Goal: Transaction & Acquisition: Purchase product/service

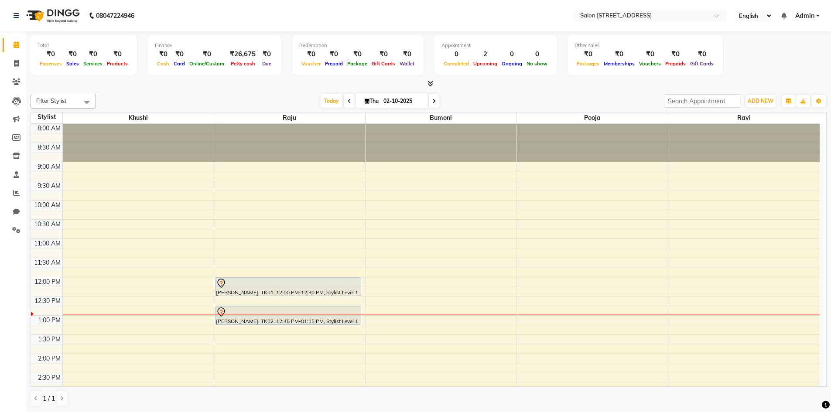
scroll to position [44, 0]
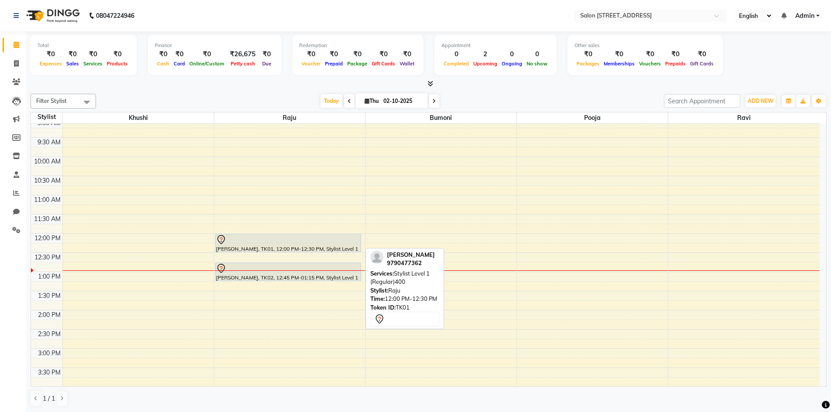
click at [256, 246] on div "[PERSON_NAME], TK01, 12:00 PM-12:30 PM, Stylist Level 1 (Regular)400" at bounding box center [289, 243] width 146 height 18
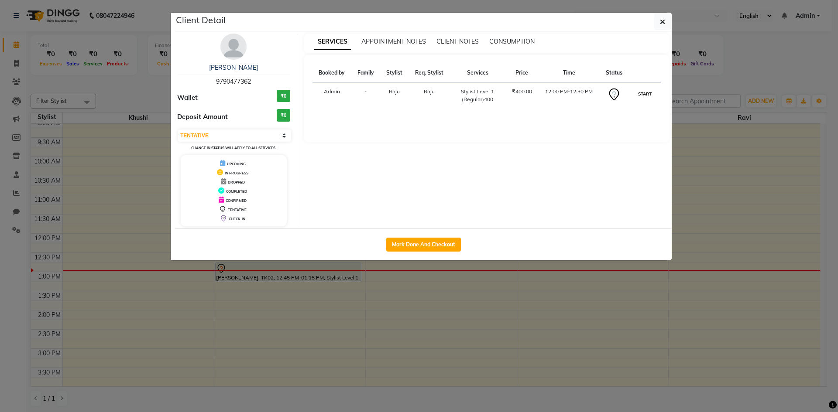
click at [641, 93] on button "START" at bounding box center [645, 94] width 18 height 11
select select "1"
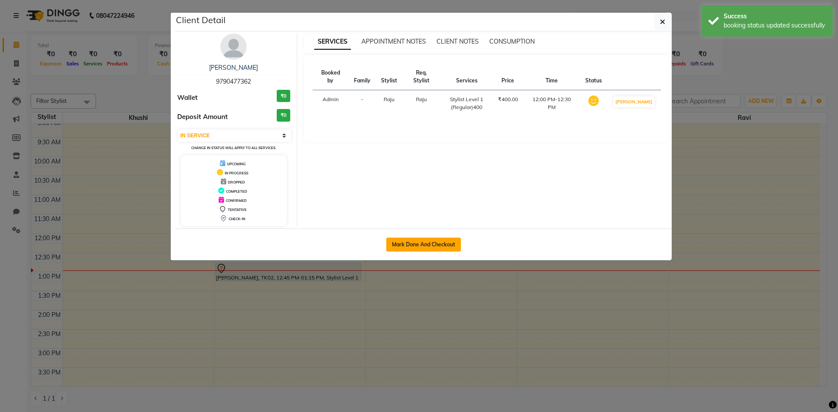
click at [438, 247] on button "Mark Done And Checkout" at bounding box center [423, 245] width 75 height 14
select select "7707"
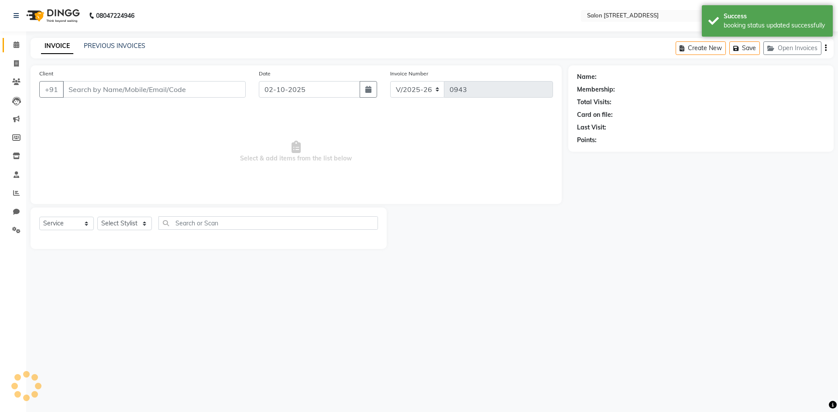
select select "P"
type input "9790477362"
select select "70381"
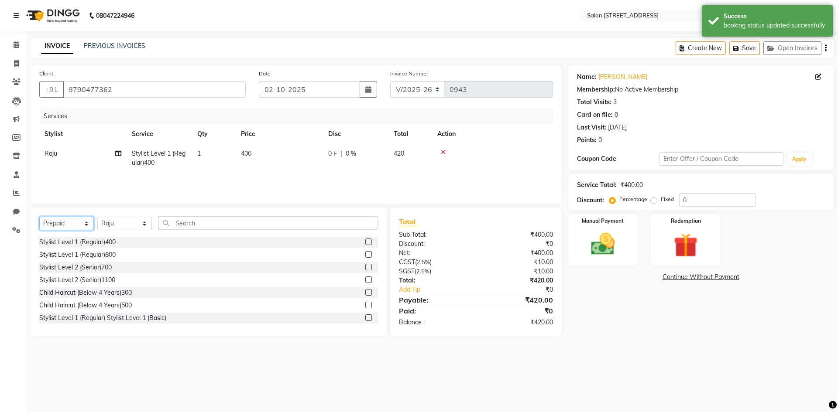
drag, startPoint x: 71, startPoint y: 223, endPoint x: 68, endPoint y: 226, distance: 4.7
click at [71, 223] on select "Select Service Product Membership Package Voucher Prepaid Gift Card" at bounding box center [66, 224] width 55 height 14
select select "service"
click at [39, 217] on select "Select Service Product Membership Package Voucher Prepaid Gift Card" at bounding box center [66, 224] width 55 height 14
click at [120, 224] on select "Select Stylist Admin [PERSON_NAME] Bumoni Khushi Lune Lego pooja Raju ravi" at bounding box center [124, 224] width 55 height 14
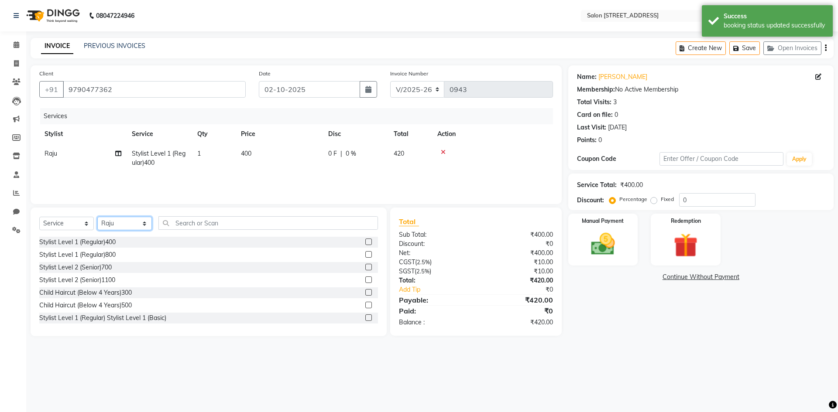
click at [97, 217] on select "Select Stylist Admin [PERSON_NAME] Bumoni Khushi Lune Lego pooja Raju ravi" at bounding box center [124, 224] width 55 height 14
click at [199, 226] on input "text" at bounding box center [267, 223] width 219 height 14
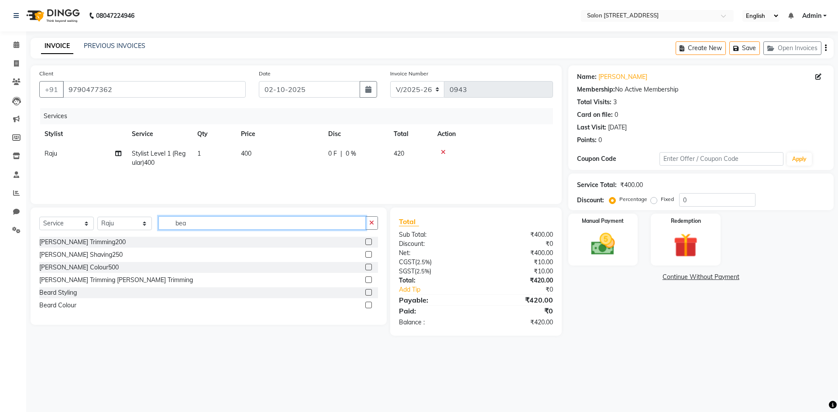
type input "bea"
click at [369, 242] on label at bounding box center [368, 242] width 7 height 7
click at [369, 242] on input "checkbox" at bounding box center [368, 243] width 6 height 6
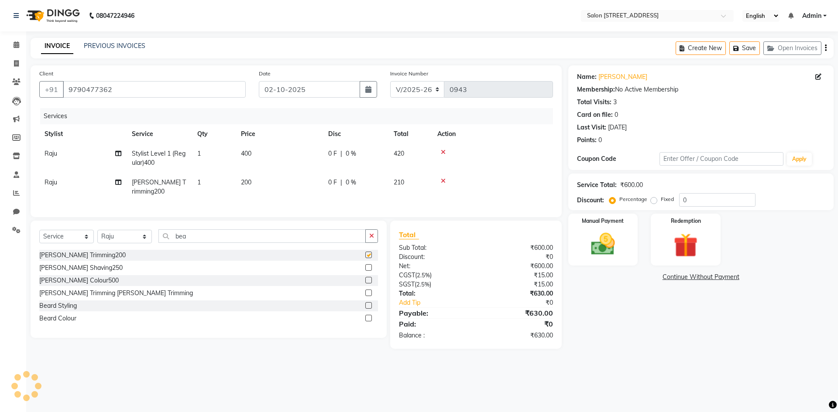
checkbox input "false"
click at [606, 241] on img at bounding box center [602, 244] width 41 height 29
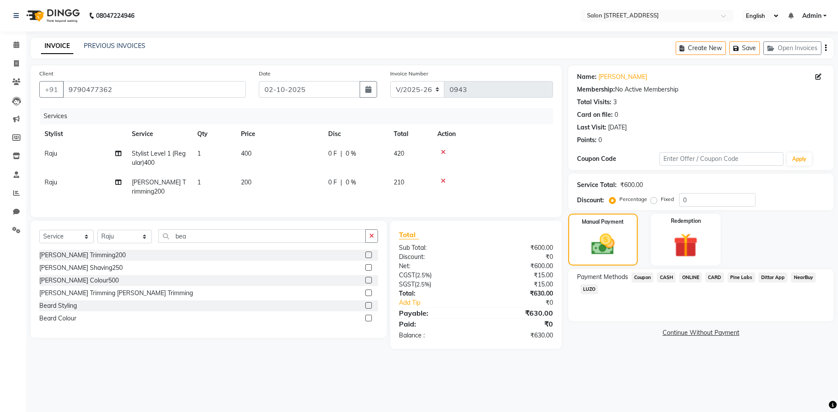
click at [691, 278] on span "ONLINE" at bounding box center [690, 278] width 23 height 10
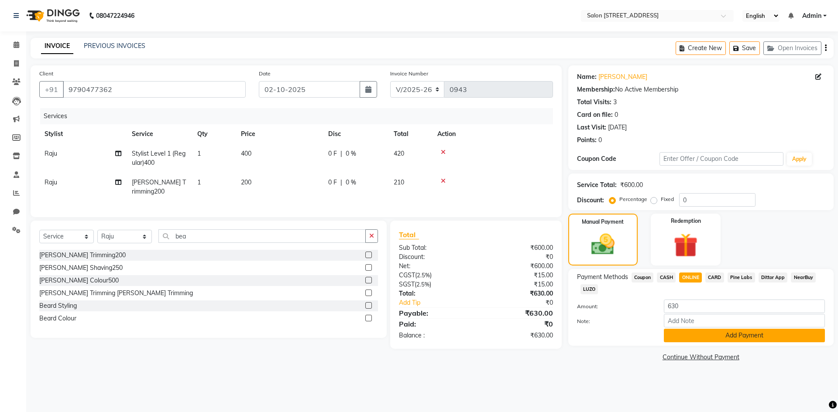
click at [721, 338] on button "Add Payment" at bounding box center [744, 336] width 161 height 14
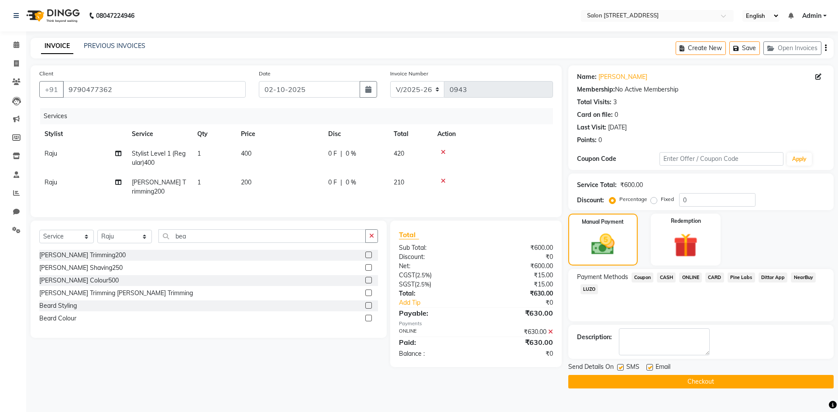
click at [721, 384] on button "Checkout" at bounding box center [700, 382] width 265 height 14
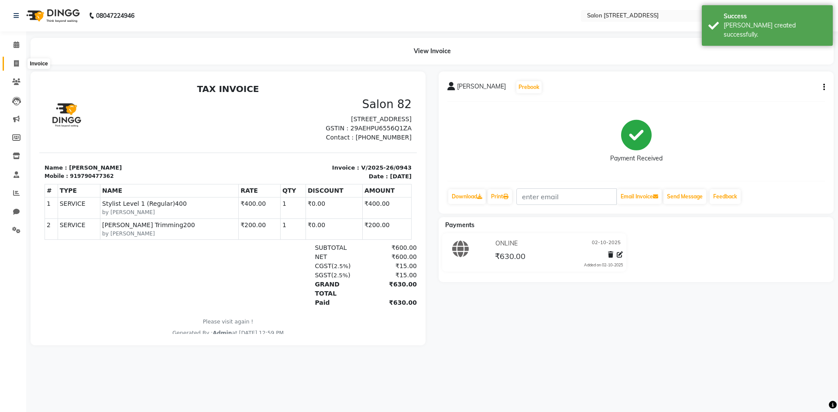
click at [15, 62] on icon at bounding box center [16, 63] width 5 height 7
select select "service"
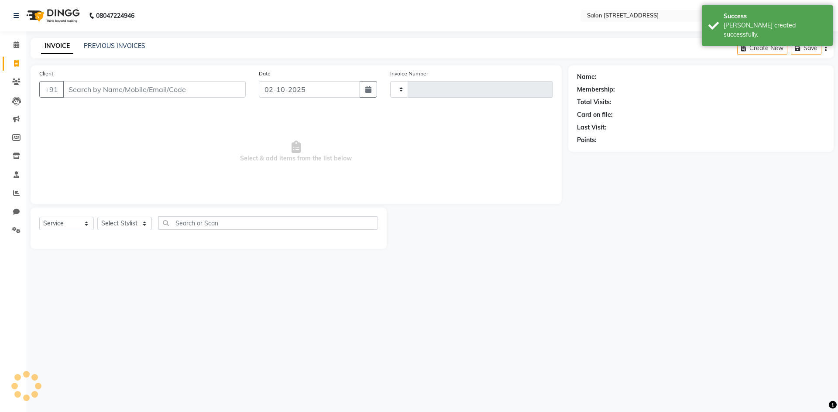
type input "0944"
select select "7707"
select select "P"
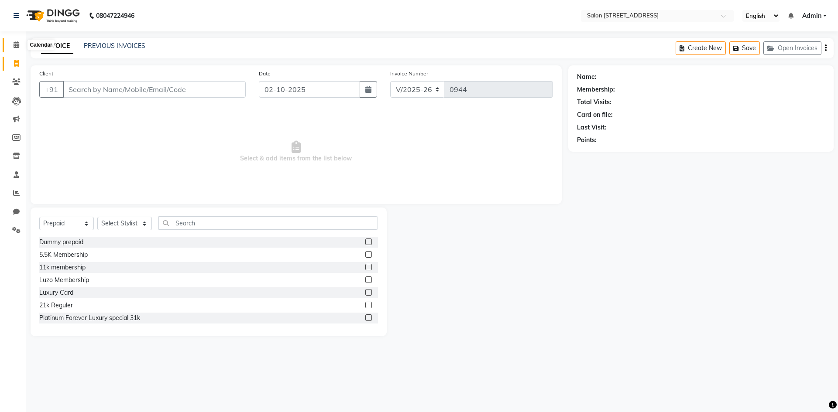
drag, startPoint x: 17, startPoint y: 43, endPoint x: 10, endPoint y: 45, distance: 8.3
click at [17, 43] on icon at bounding box center [17, 44] width 6 height 7
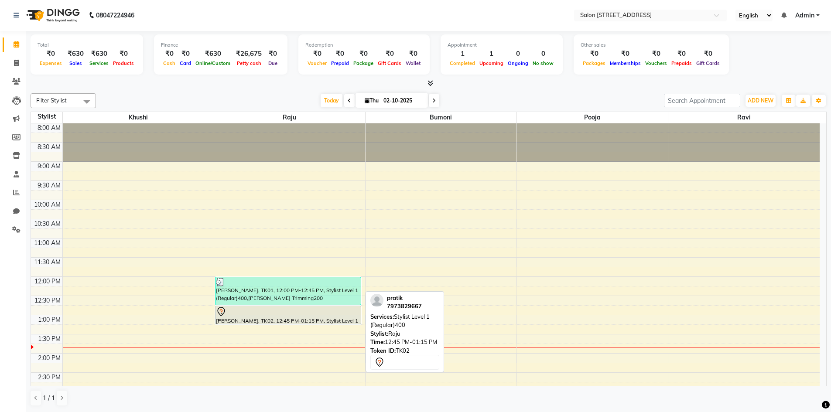
click at [301, 324] on div at bounding box center [289, 323] width 146 height 3
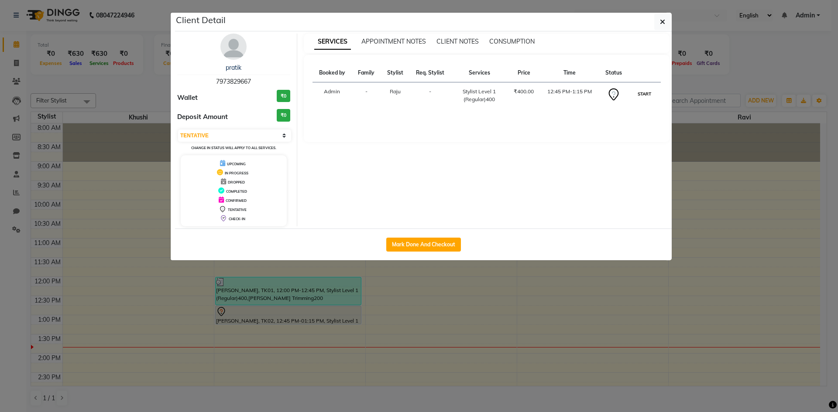
click at [645, 95] on button "START" at bounding box center [644, 94] width 18 height 11
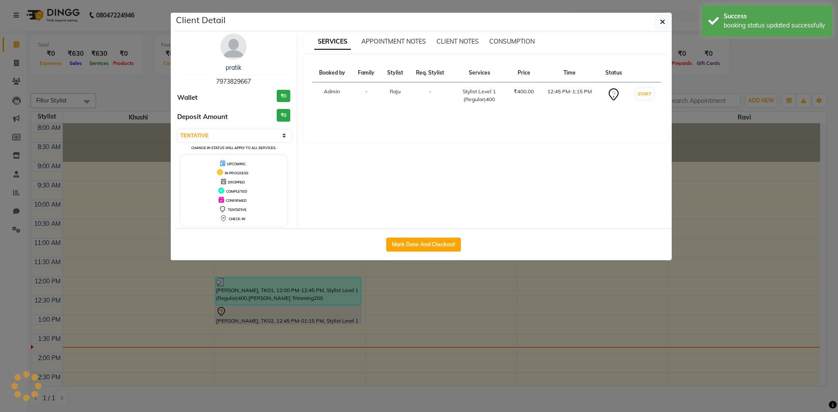
select select "1"
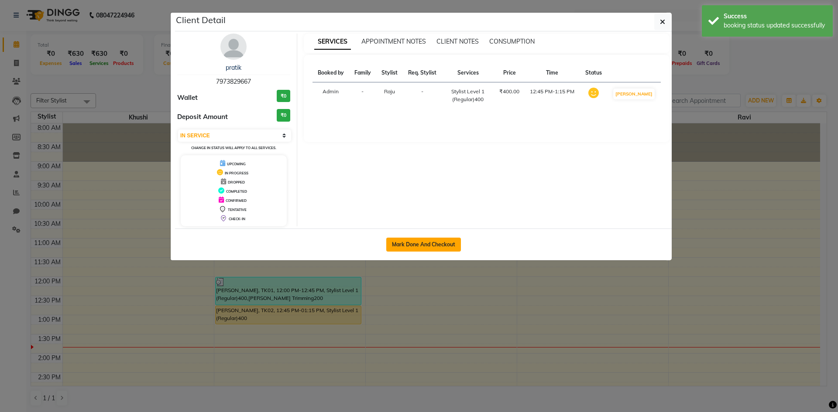
click at [437, 247] on button "Mark Done And Checkout" at bounding box center [423, 245] width 75 height 14
select select "7707"
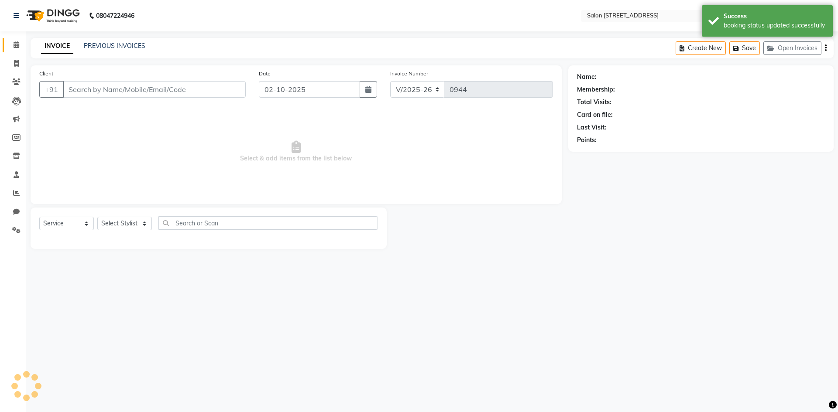
select select "P"
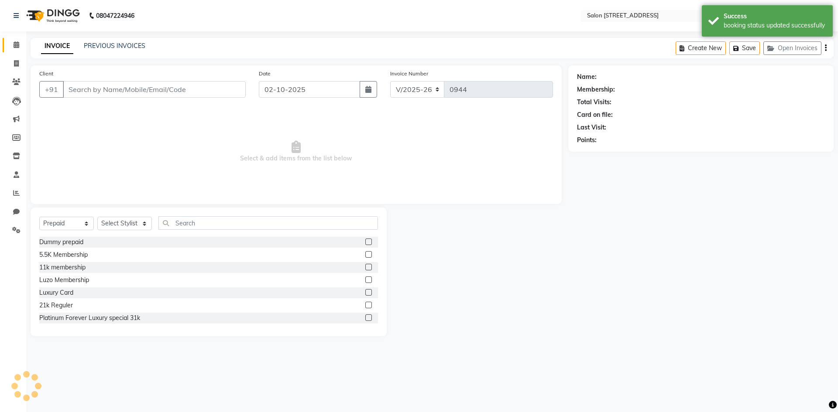
type input "7973829667"
select select "70381"
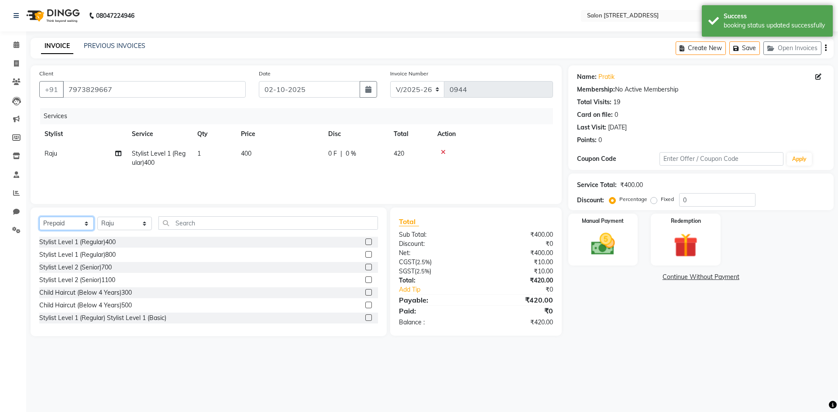
click at [51, 224] on select "Select Service Product Membership Package Voucher Prepaid Gift Card" at bounding box center [66, 224] width 55 height 14
select select "service"
click at [39, 217] on select "Select Service Product Membership Package Voucher Prepaid Gift Card" at bounding box center [66, 224] width 55 height 14
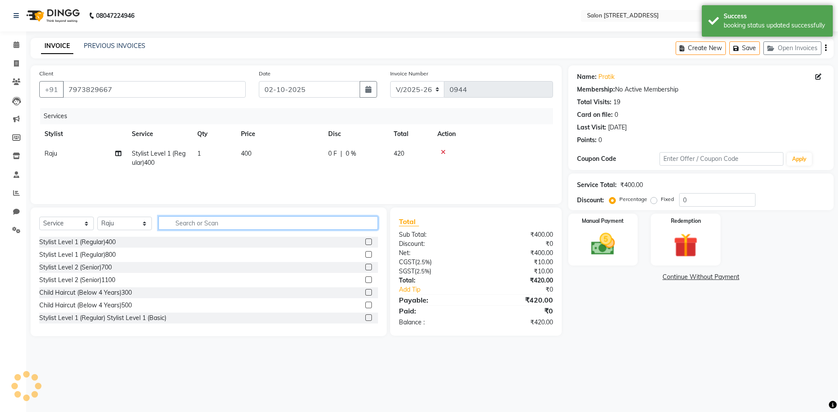
click at [185, 223] on input "text" at bounding box center [267, 223] width 219 height 14
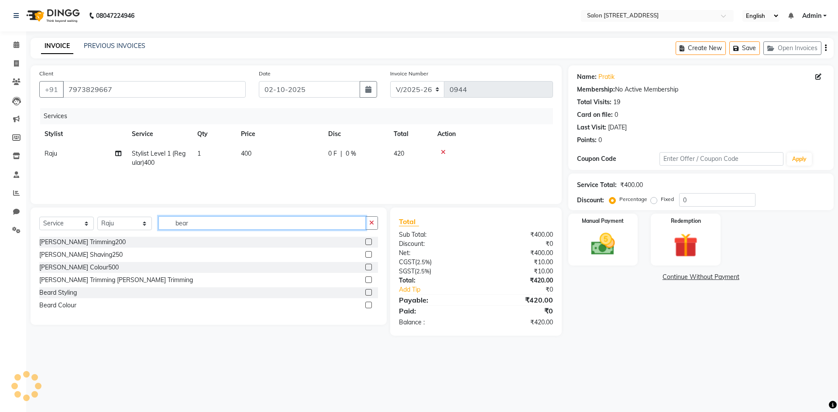
type input "bear"
click at [368, 292] on label at bounding box center [368, 292] width 7 height 7
click at [368, 292] on input "checkbox" at bounding box center [368, 293] width 6 height 6
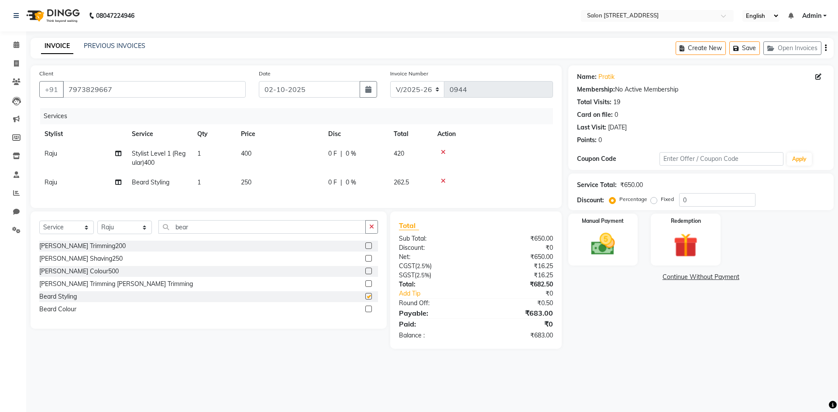
checkbox input "false"
click at [610, 234] on img at bounding box center [602, 244] width 41 height 29
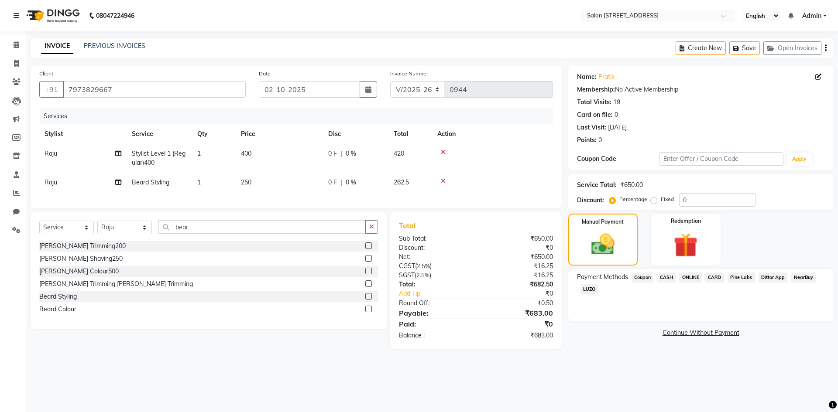
click at [688, 278] on span "ONLINE" at bounding box center [690, 278] width 23 height 10
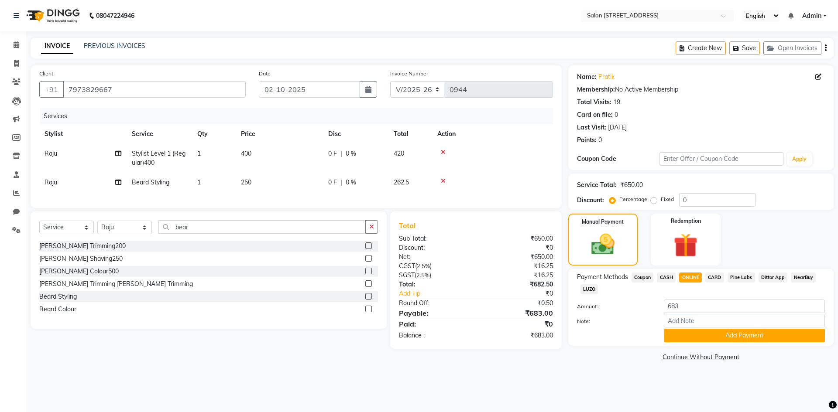
click at [716, 279] on span "CARD" at bounding box center [714, 278] width 19 height 10
click at [745, 335] on button "Add Payment" at bounding box center [744, 336] width 161 height 14
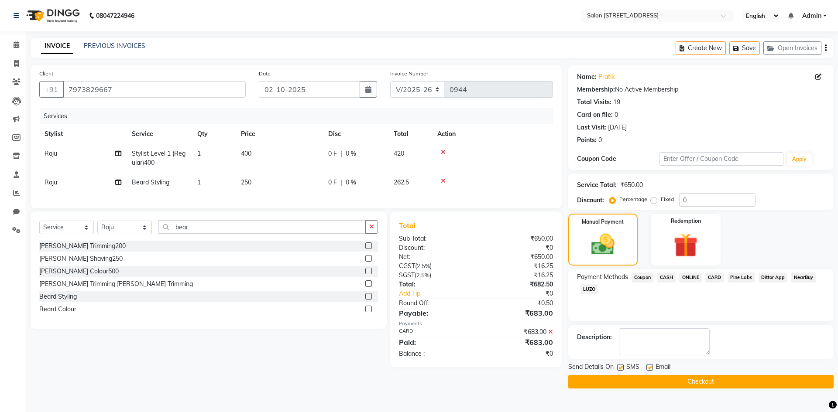
drag, startPoint x: 710, startPoint y: 383, endPoint x: 718, endPoint y: 373, distance: 13.1
click at [718, 373] on div "Send Details On SMS Email Checkout" at bounding box center [700, 376] width 265 height 26
click at [724, 379] on button "Checkout" at bounding box center [700, 382] width 265 height 14
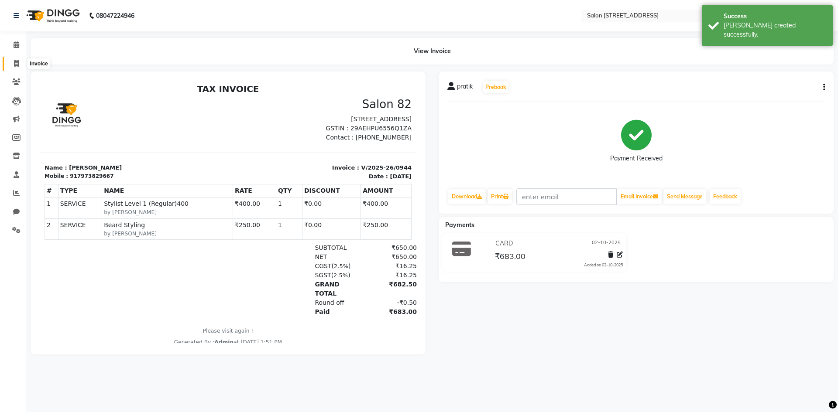
click at [12, 62] on span at bounding box center [16, 64] width 15 height 10
select select "7707"
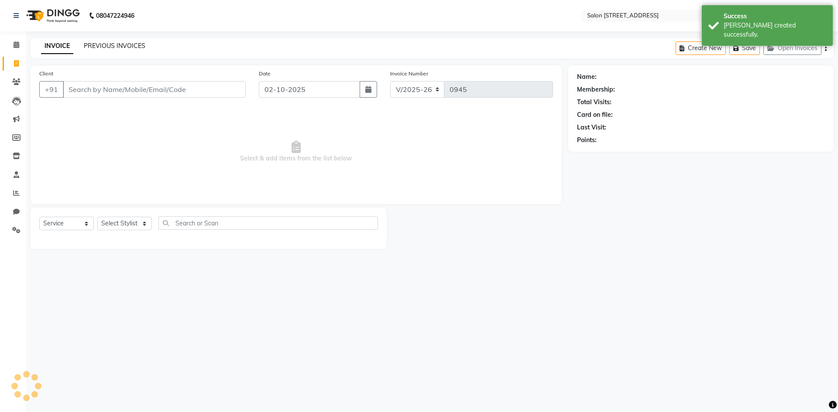
select select "P"
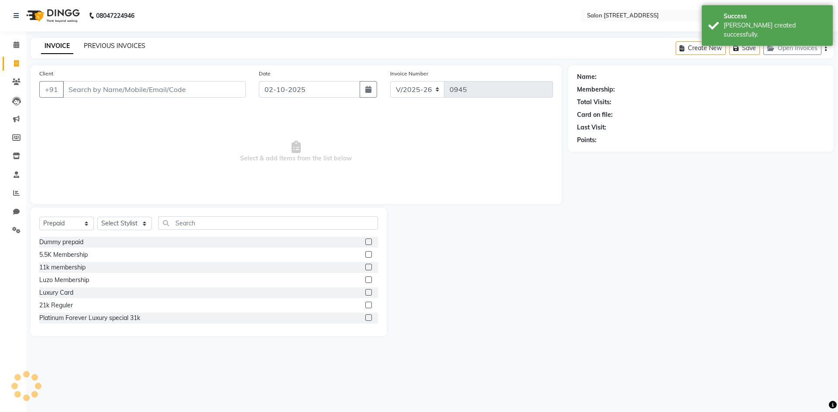
click at [114, 45] on link "PREVIOUS INVOICES" at bounding box center [115, 46] width 62 height 8
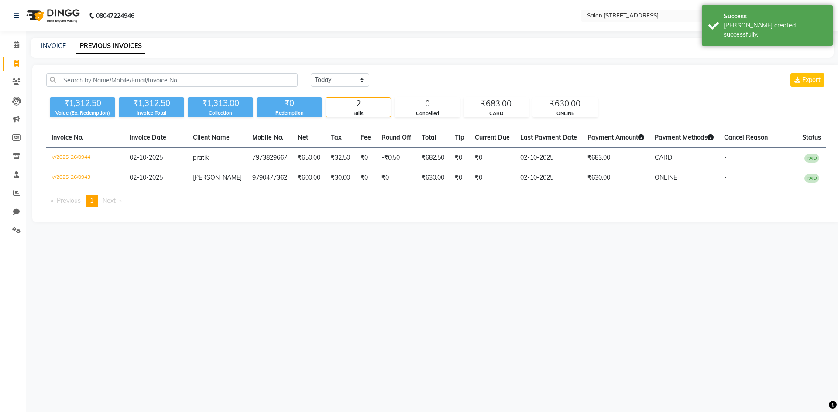
click at [610, 343] on div "08047224946 Select Location × Salon [GEOGRAPHIC_DATA] Layout English ENGLISH Es…" at bounding box center [419, 206] width 838 height 412
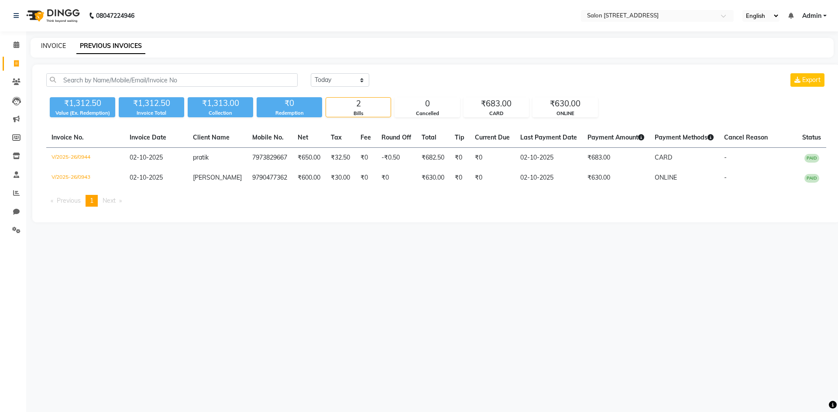
click at [61, 45] on link "INVOICE" at bounding box center [53, 46] width 25 height 8
select select "service"
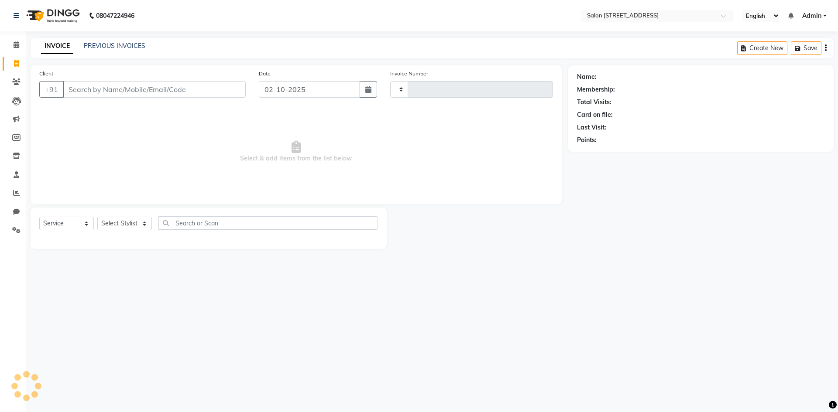
type input "0945"
select select "7707"
select select "P"
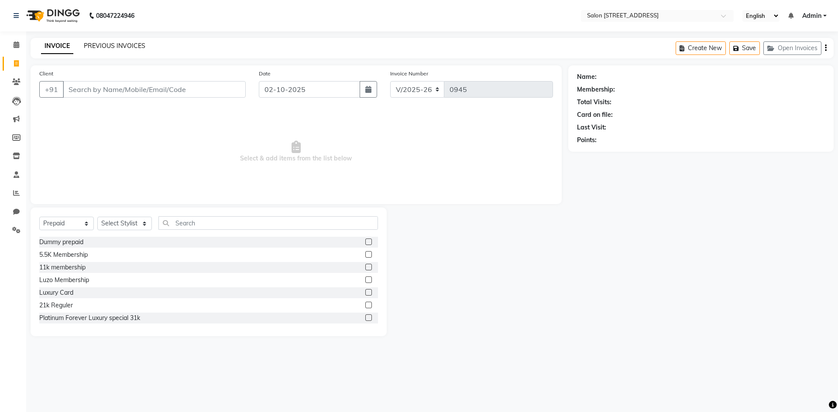
click at [121, 46] on link "PREVIOUS INVOICES" at bounding box center [115, 46] width 62 height 8
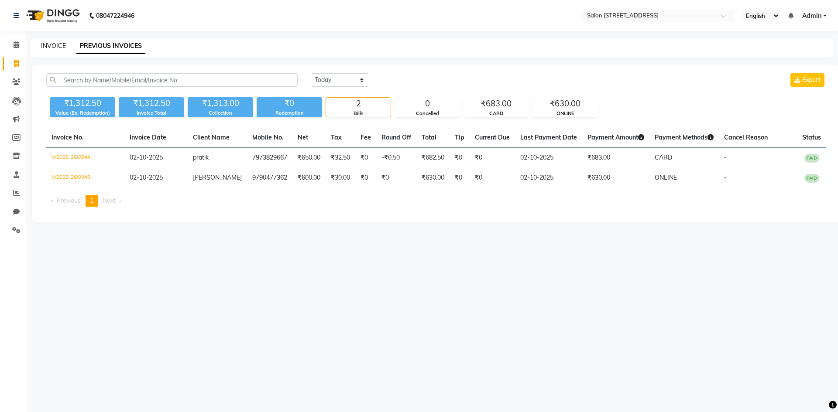
click at [56, 47] on link "INVOICE" at bounding box center [53, 46] width 25 height 8
select select "service"
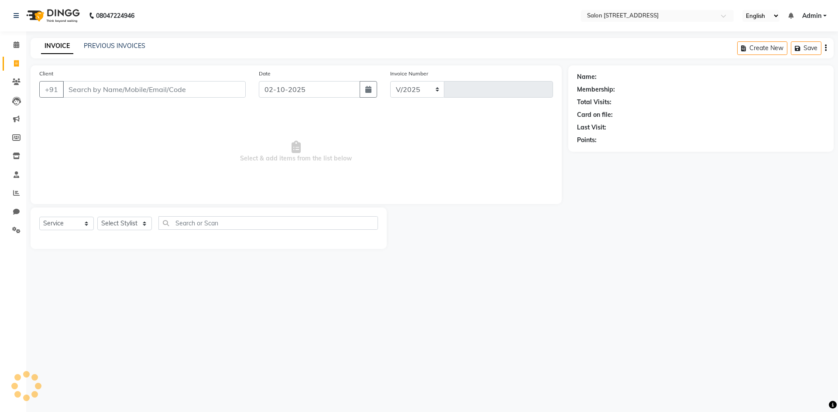
select select "7707"
type input "0945"
drag, startPoint x: 204, startPoint y: 155, endPoint x: 245, endPoint y: 130, distance: 48.0
click at [204, 156] on span "Select & add items from the list below" at bounding box center [296, 151] width 514 height 87
select select "P"
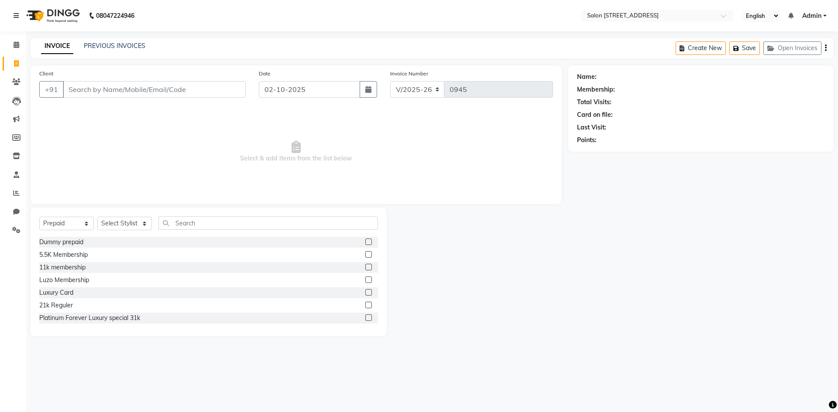
click at [141, 134] on span "Select & add items from the list below" at bounding box center [296, 151] width 514 height 87
click at [114, 142] on span "Select & add items from the list below" at bounding box center [296, 151] width 514 height 87
click at [127, 137] on span "Select & add items from the list below" at bounding box center [296, 151] width 514 height 87
click at [121, 45] on link "PREVIOUS INVOICES" at bounding box center [115, 46] width 62 height 8
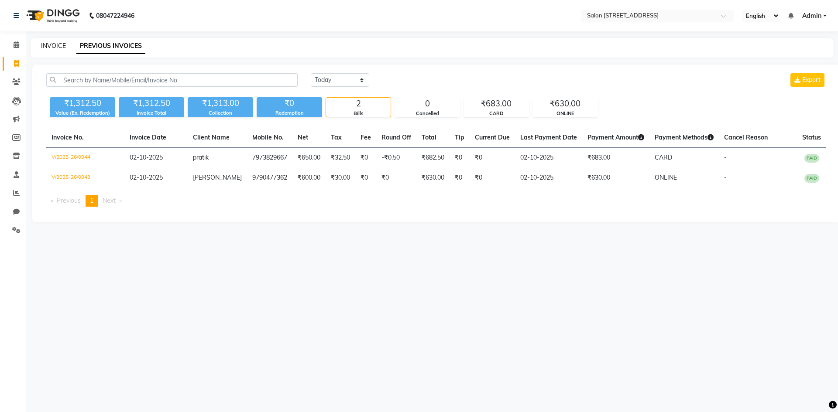
click at [63, 47] on link "INVOICE" at bounding box center [53, 46] width 25 height 8
select select "service"
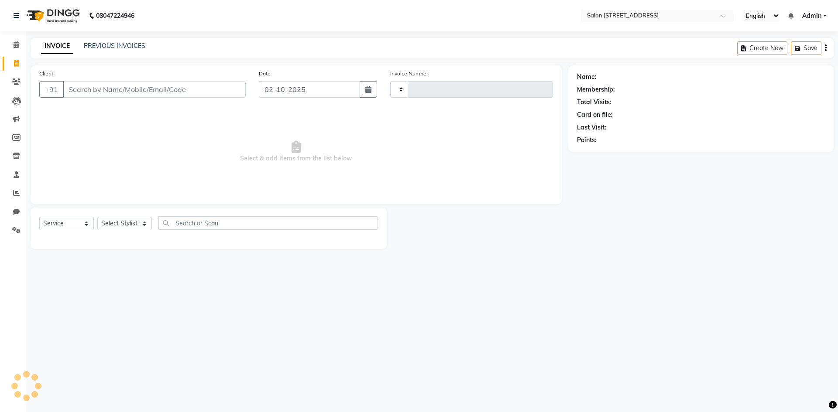
type input "0945"
select select "7707"
click at [80, 140] on span "Select & add items from the list below" at bounding box center [296, 151] width 514 height 87
select select "P"
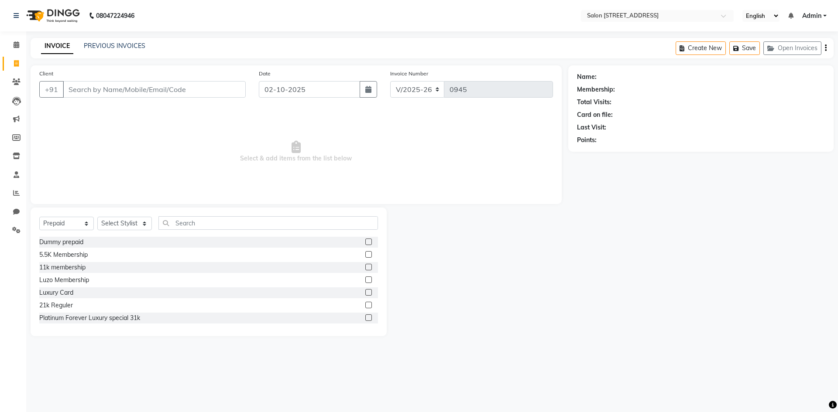
click at [150, 158] on span "Select & add items from the list below" at bounding box center [296, 151] width 514 height 87
click at [13, 41] on span at bounding box center [16, 45] width 15 height 10
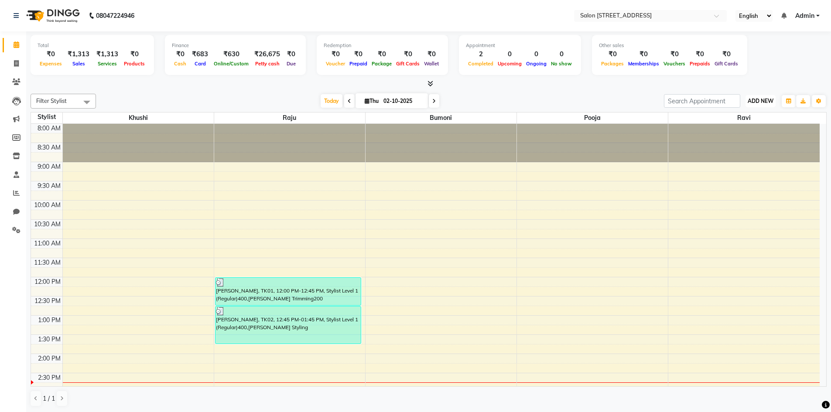
click at [760, 98] on span "ADD NEW" at bounding box center [761, 101] width 26 height 7
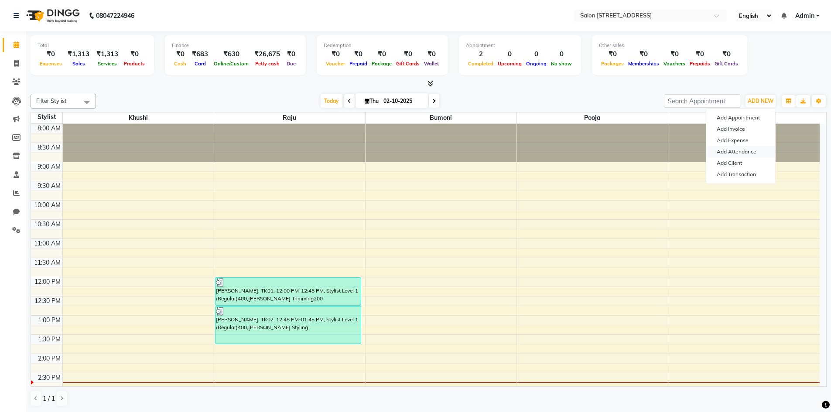
click at [751, 149] on link "Add Attendance" at bounding box center [740, 151] width 69 height 11
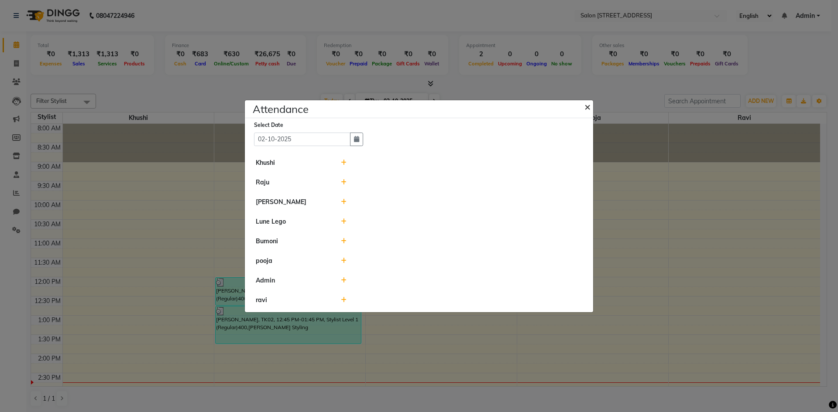
click at [586, 110] on span "×" at bounding box center [587, 106] width 6 height 13
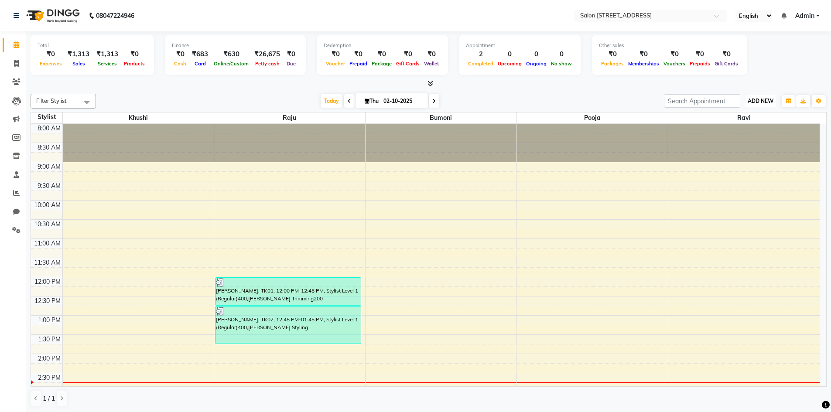
click at [756, 103] on span "ADD NEW" at bounding box center [761, 101] width 26 height 7
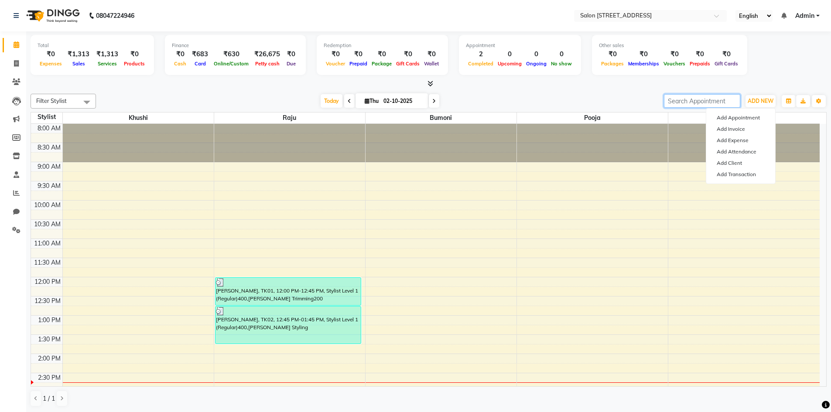
click at [695, 102] on input "search" at bounding box center [702, 101] width 76 height 14
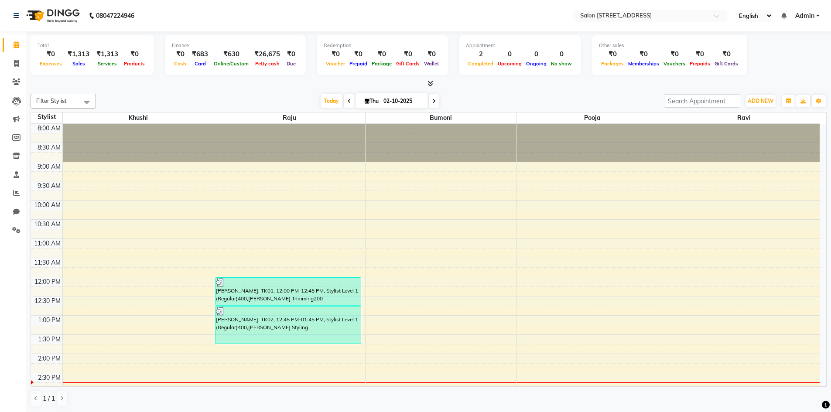
click at [75, 99] on span "Filter Stylist" at bounding box center [63, 101] width 65 height 15
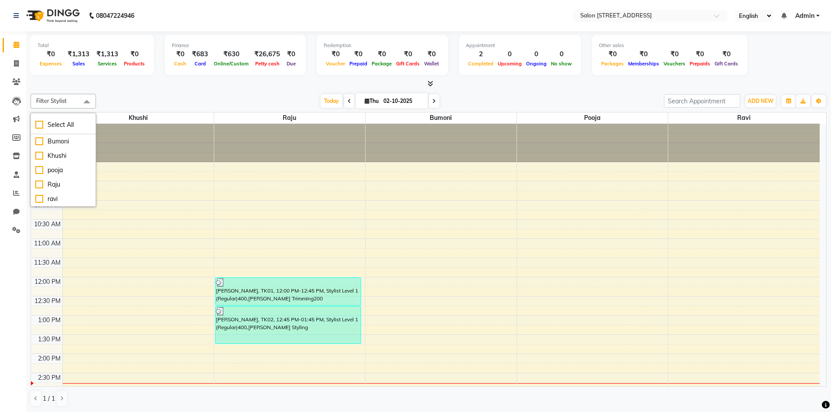
click at [77, 100] on span "Filter Stylist" at bounding box center [63, 101] width 65 height 15
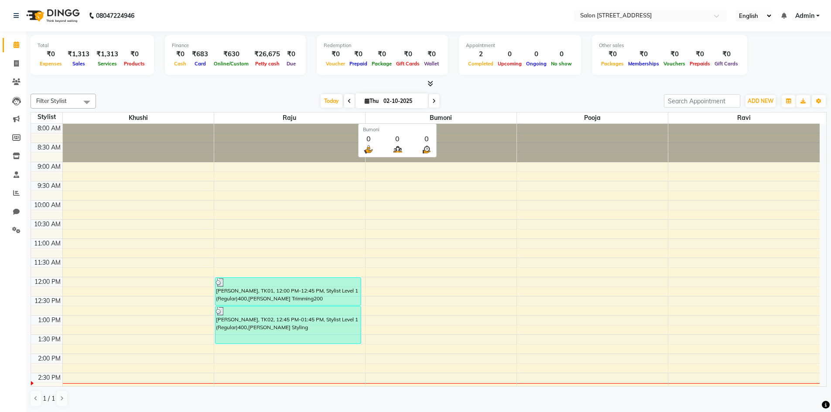
click at [445, 117] on span "Bumoni" at bounding box center [441, 118] width 151 height 11
click at [469, 117] on span "Bumoni" at bounding box center [441, 118] width 151 height 11
click at [13, 133] on span at bounding box center [16, 138] width 15 height 10
select select
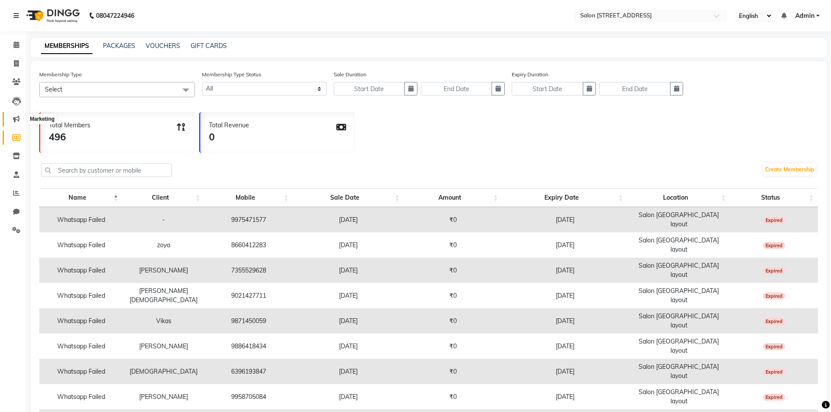
click at [17, 121] on icon at bounding box center [16, 119] width 7 height 7
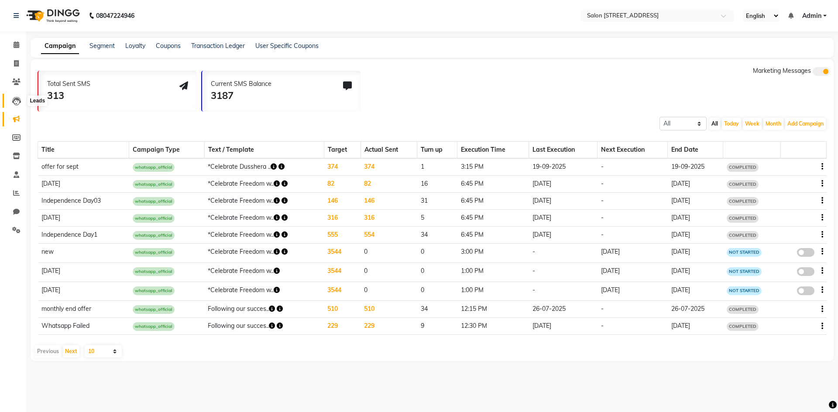
click at [16, 104] on icon at bounding box center [16, 101] width 9 height 9
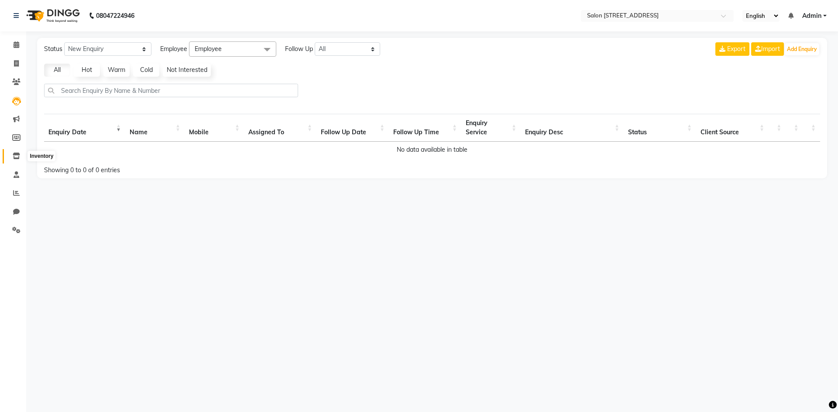
click at [16, 155] on icon at bounding box center [16, 156] width 7 height 7
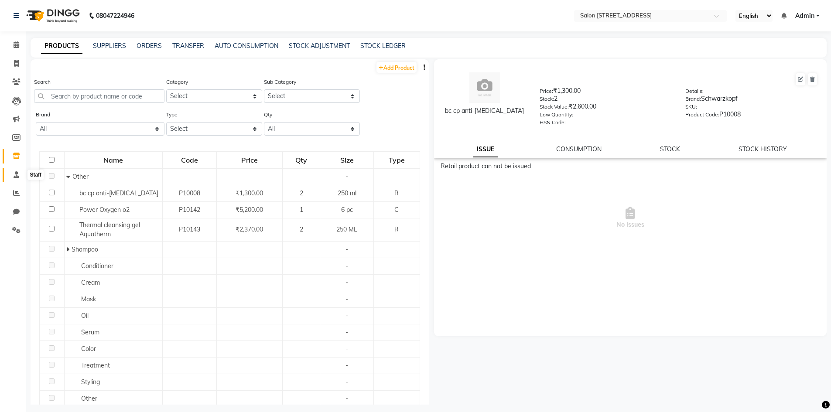
click at [10, 172] on span at bounding box center [16, 175] width 15 height 10
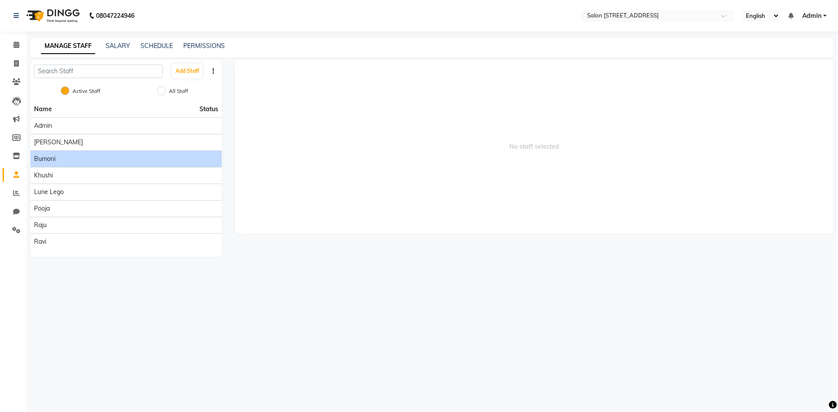
click at [74, 158] on div "Bumoni" at bounding box center [126, 158] width 184 height 9
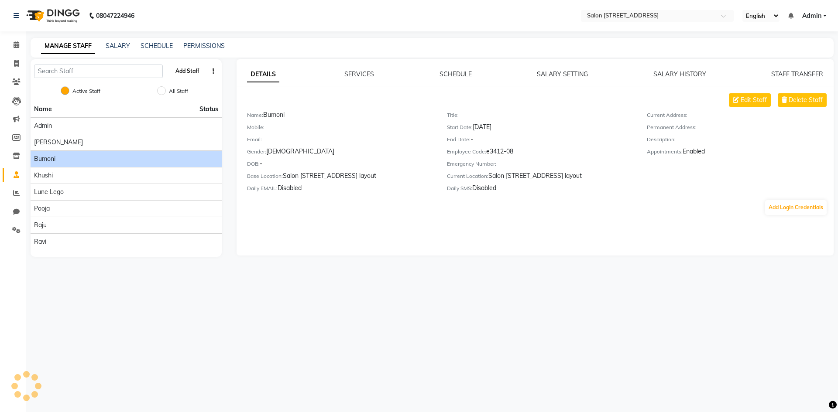
click at [188, 72] on button "Add Staff" at bounding box center [187, 71] width 31 height 15
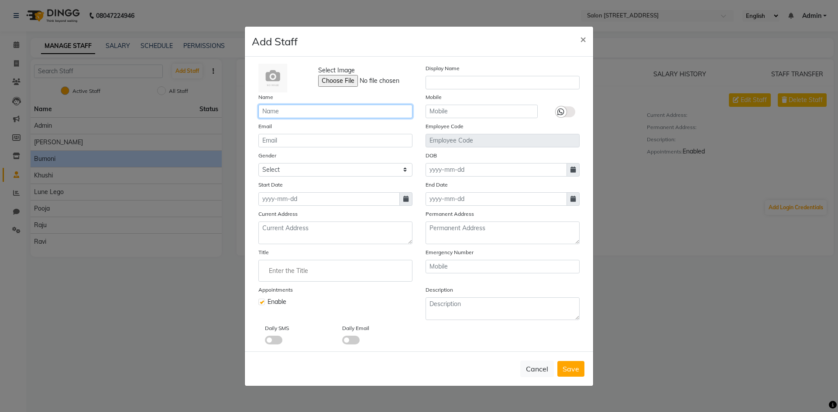
click at [300, 112] on input "text" at bounding box center [335, 112] width 154 height 14
type input "Bhagya shree"
click at [476, 112] on input "text" at bounding box center [481, 112] width 112 height 14
type input "7"
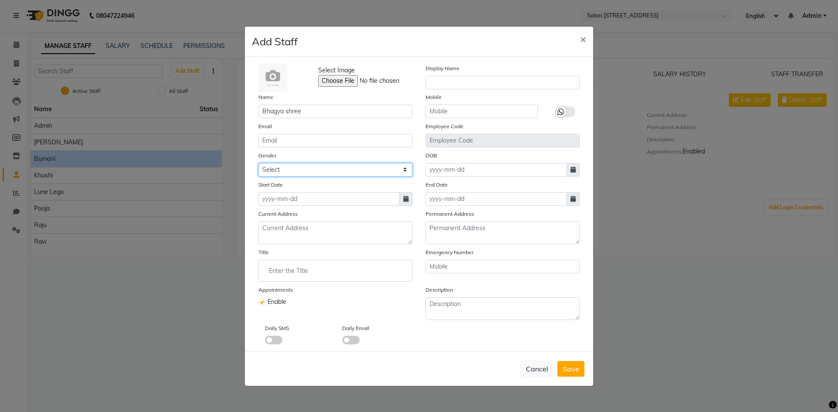
click at [319, 171] on select "Select [DEMOGRAPHIC_DATA] [DEMOGRAPHIC_DATA] Other Prefer Not To Say" at bounding box center [335, 170] width 154 height 14
select select "[DEMOGRAPHIC_DATA]"
click at [258, 163] on select "Select [DEMOGRAPHIC_DATA] [DEMOGRAPHIC_DATA] Other Prefer Not To Say" at bounding box center [335, 170] width 154 height 14
click at [480, 112] on input "text" at bounding box center [481, 112] width 112 height 14
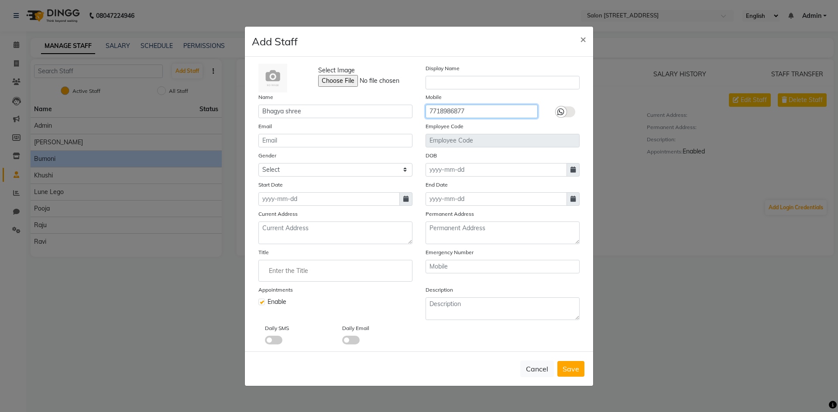
type input "7718986877"
click at [567, 114] on label at bounding box center [565, 111] width 20 height 11
click at [0, 0] on input "checkbox" at bounding box center [0, 0] width 0 height 0
click at [578, 375] on button "Save" at bounding box center [570, 369] width 27 height 16
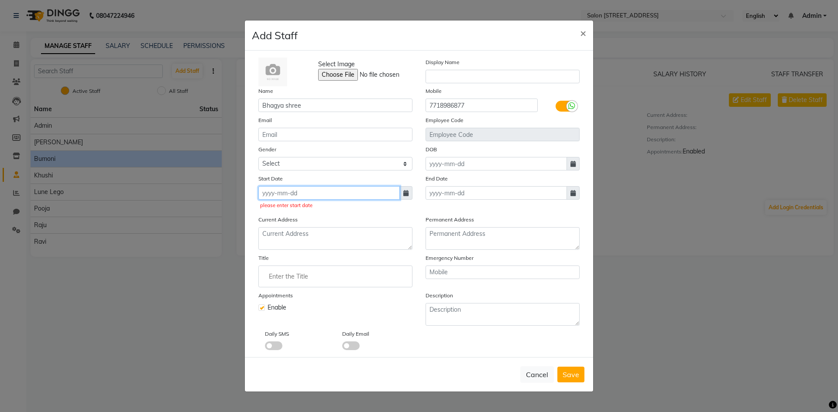
click at [284, 195] on input at bounding box center [328, 193] width 141 height 14
select select "10"
select select "2025"
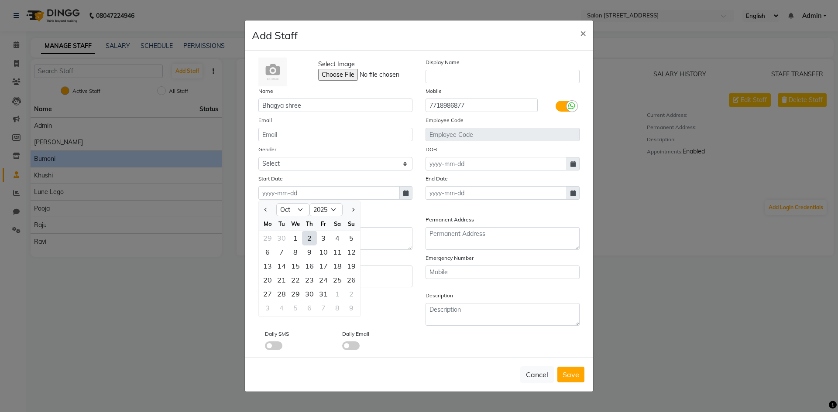
click at [308, 239] on div "2" at bounding box center [309, 238] width 14 height 14
type input "02-10-2025"
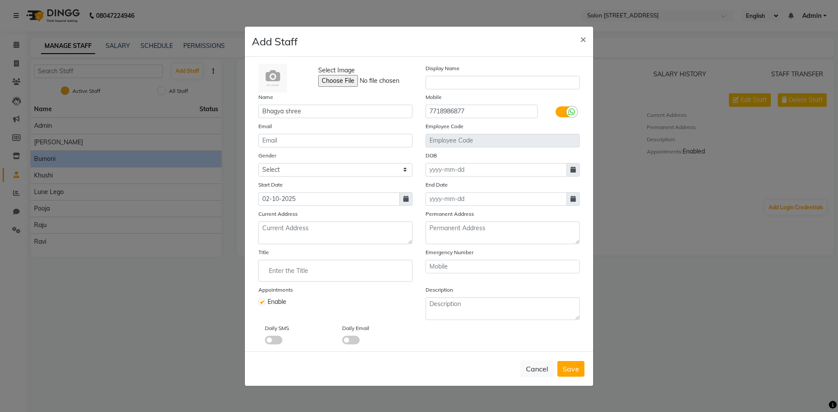
click at [574, 372] on span "Save" at bounding box center [570, 369] width 17 height 9
select select
checkbox input "false"
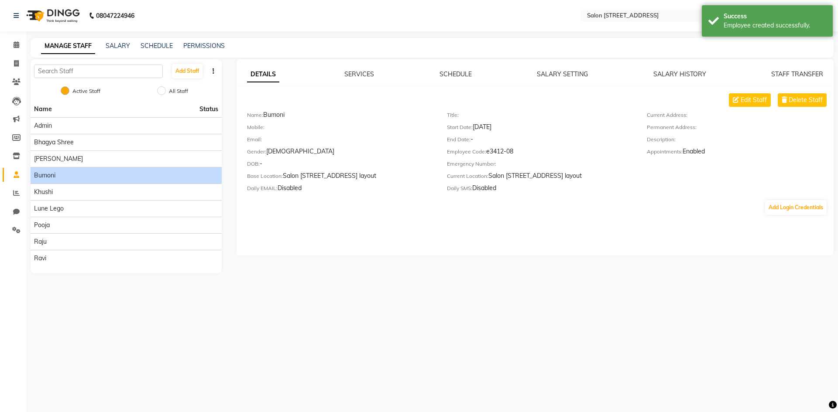
click at [387, 326] on div "08047224946 Select Location × Salon [GEOGRAPHIC_DATA] Layout English ENGLISH Es…" at bounding box center [419, 206] width 838 height 412
click at [73, 177] on div "Bumoni" at bounding box center [126, 175] width 184 height 9
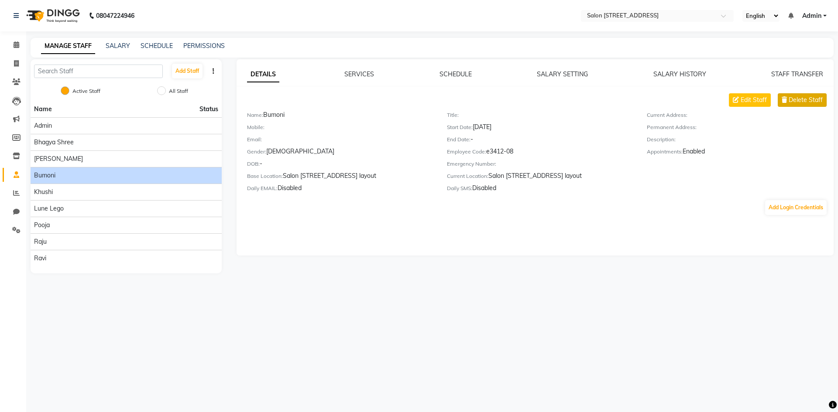
click at [784, 102] on icon at bounding box center [783, 100] width 5 height 6
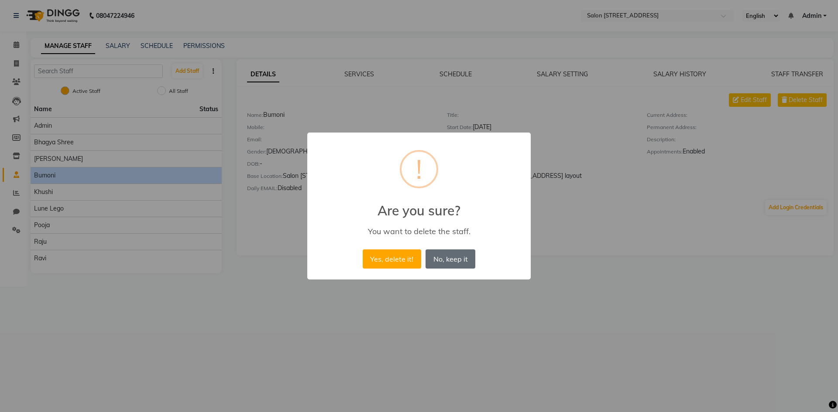
click at [466, 260] on button "No, keep it" at bounding box center [450, 259] width 50 height 19
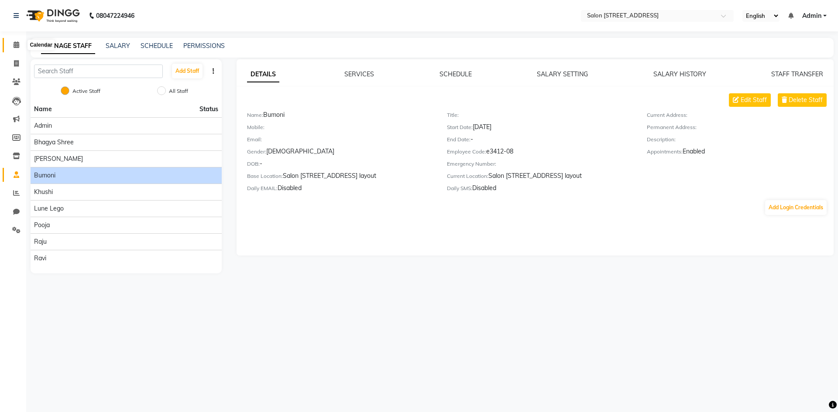
click at [15, 44] on icon at bounding box center [17, 44] width 6 height 7
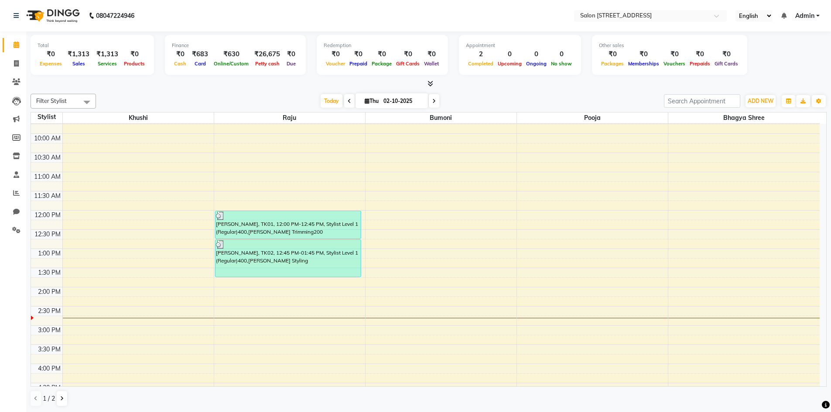
scroll to position [39, 0]
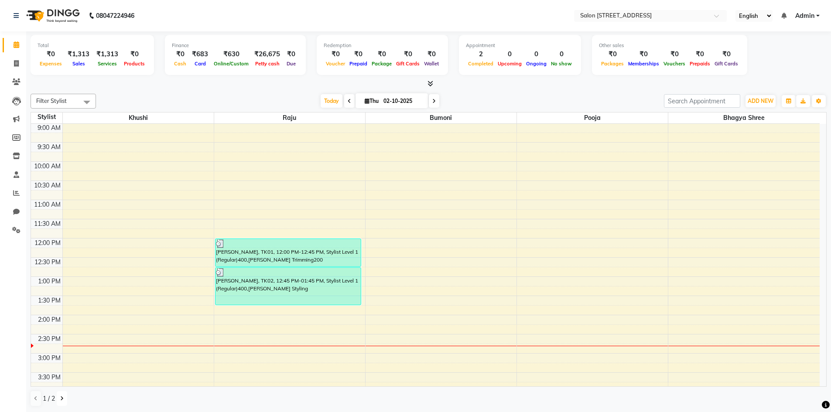
click at [62, 400] on icon at bounding box center [61, 398] width 3 height 5
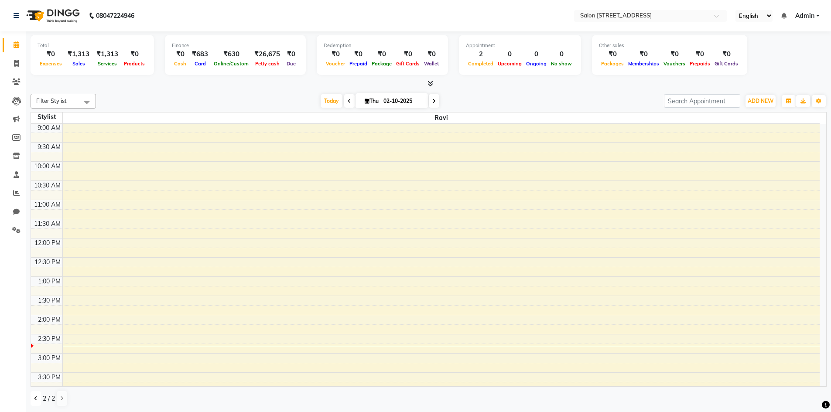
click at [36, 399] on icon at bounding box center [35, 398] width 3 height 5
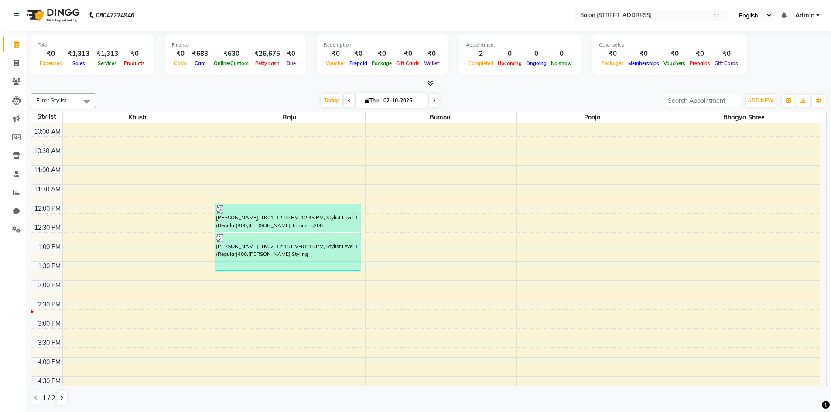
scroll to position [213, 0]
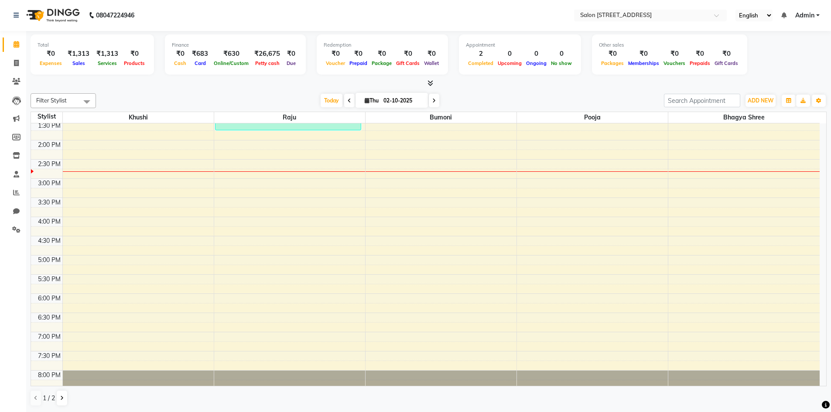
click at [761, 221] on div "8:00 AM 8:30 AM 9:00 AM 9:30 AM 10:00 AM 10:30 AM 11:00 AM 11:30 AM 12:00 PM 12…" at bounding box center [425, 159] width 789 height 499
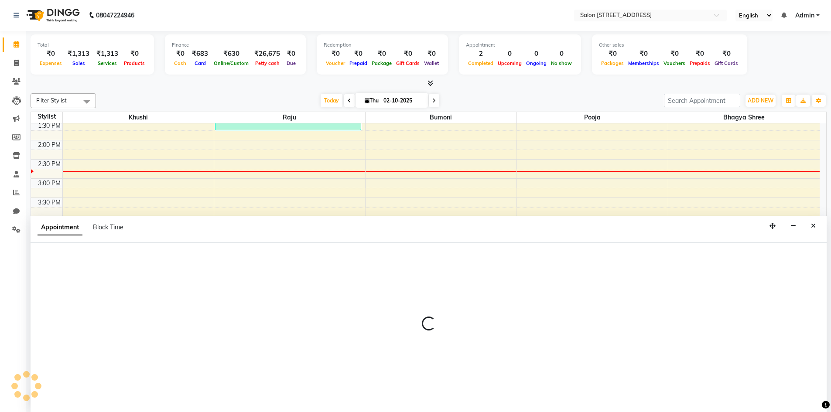
select select "93558"
select select "960"
select select "tentative"
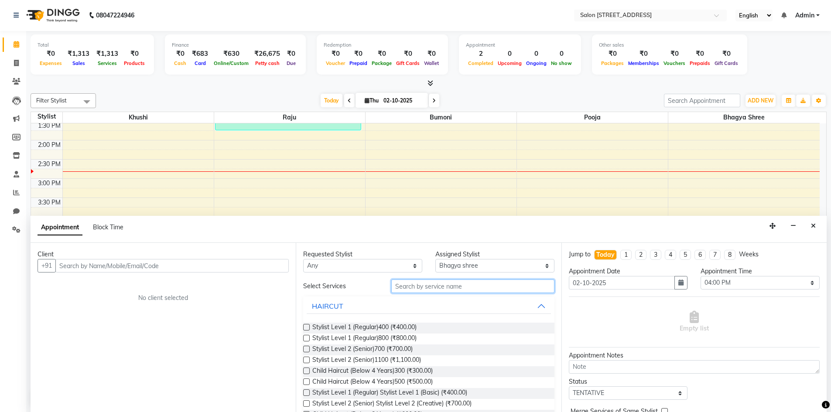
click at [415, 289] on input "text" at bounding box center [472, 287] width 163 height 14
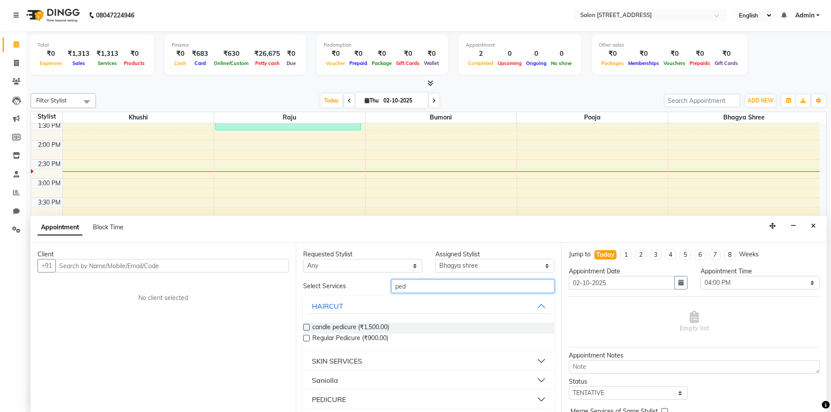
type input "ped"
click at [308, 338] on label at bounding box center [306, 338] width 7 height 7
click at [308, 338] on input "checkbox" at bounding box center [306, 339] width 6 height 6
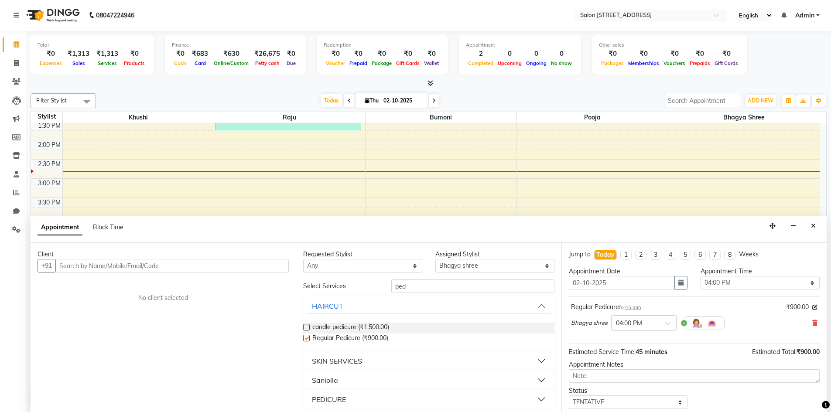
checkbox input "false"
click at [146, 268] on input "text" at bounding box center [171, 266] width 233 height 14
type input "9059511419"
click at [270, 270] on button "Add Client" at bounding box center [271, 266] width 36 height 14
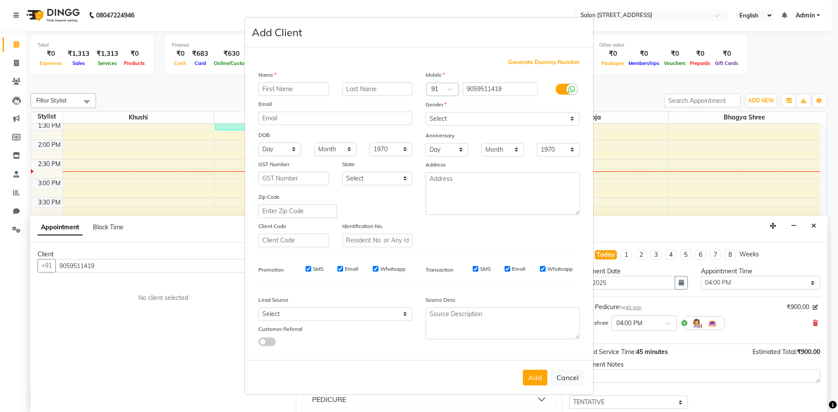
click at [305, 90] on input "text" at bounding box center [293, 89] width 71 height 14
type input "Kasi"
click at [452, 117] on select "Select [DEMOGRAPHIC_DATA] [DEMOGRAPHIC_DATA] Other Prefer Not To Say" at bounding box center [502, 119] width 154 height 14
select select "[DEMOGRAPHIC_DATA]"
click at [425, 112] on select "Select [DEMOGRAPHIC_DATA] [DEMOGRAPHIC_DATA] Other Prefer Not To Say" at bounding box center [502, 119] width 154 height 14
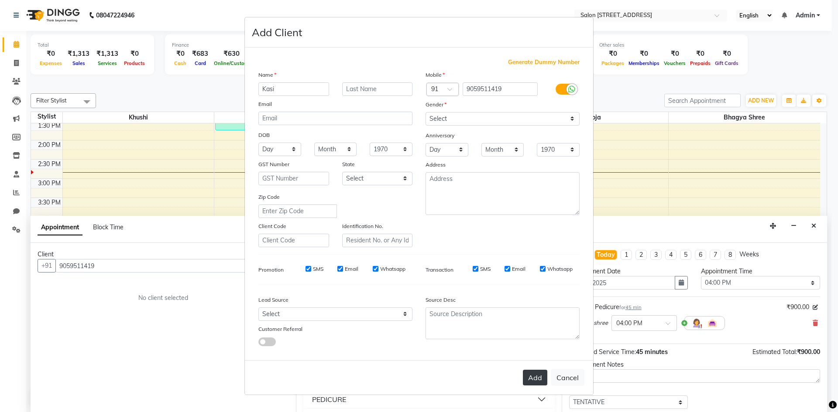
click at [536, 384] on button "Add" at bounding box center [535, 378] width 24 height 16
select select
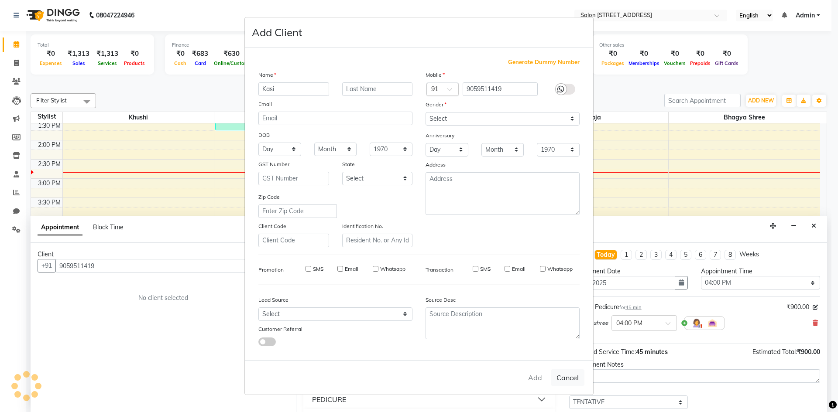
select select
checkbox input "false"
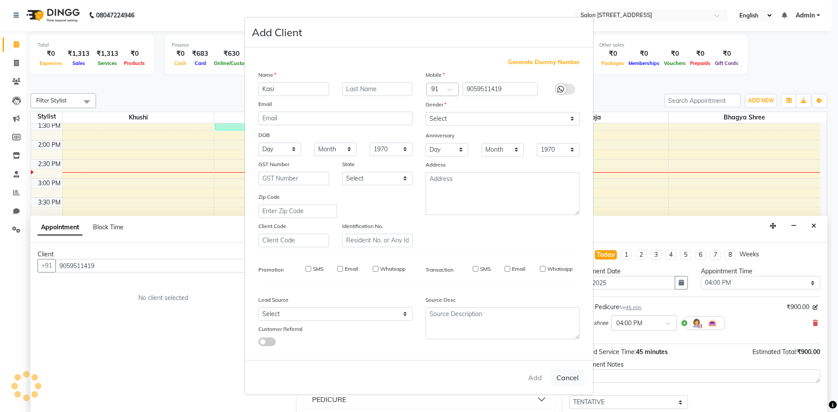
checkbox input "false"
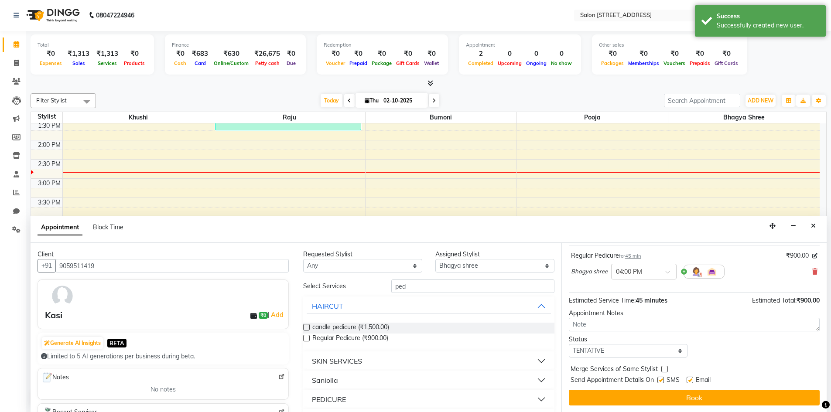
scroll to position [52, 0]
click at [308, 339] on label at bounding box center [306, 338] width 7 height 7
click at [308, 339] on input "checkbox" at bounding box center [306, 339] width 6 height 6
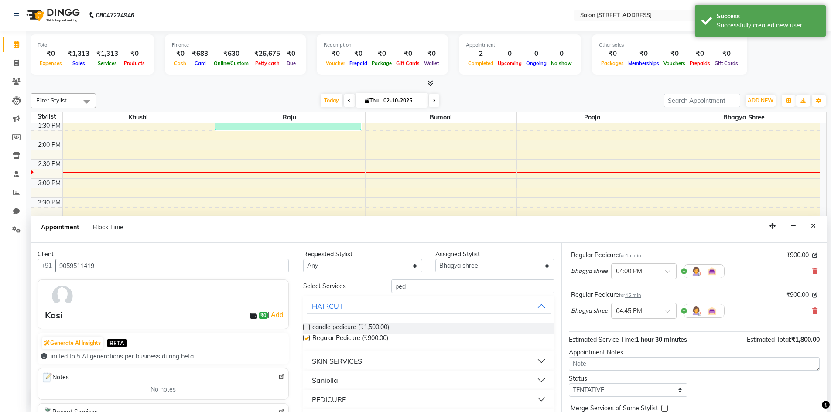
checkbox input "false"
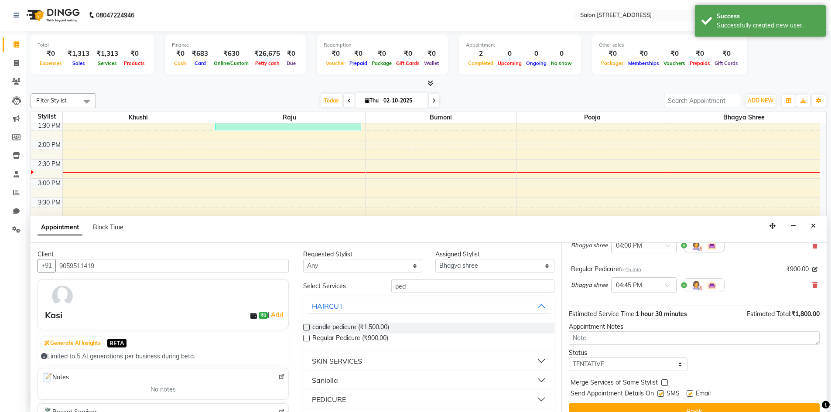
scroll to position [92, 0]
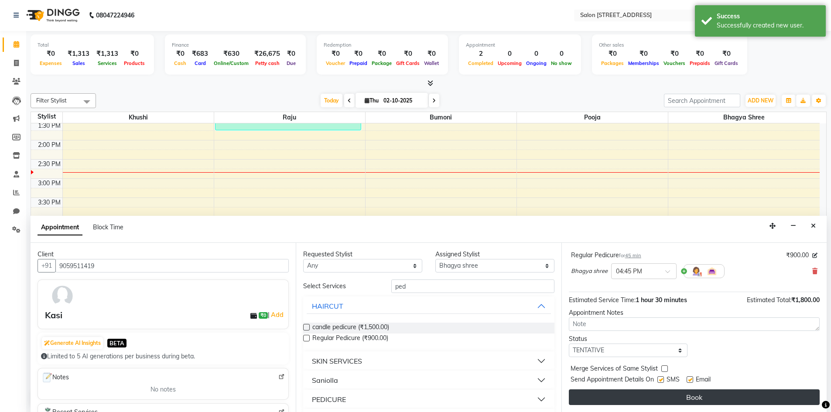
click at [715, 395] on button "Book" at bounding box center [694, 398] width 251 height 16
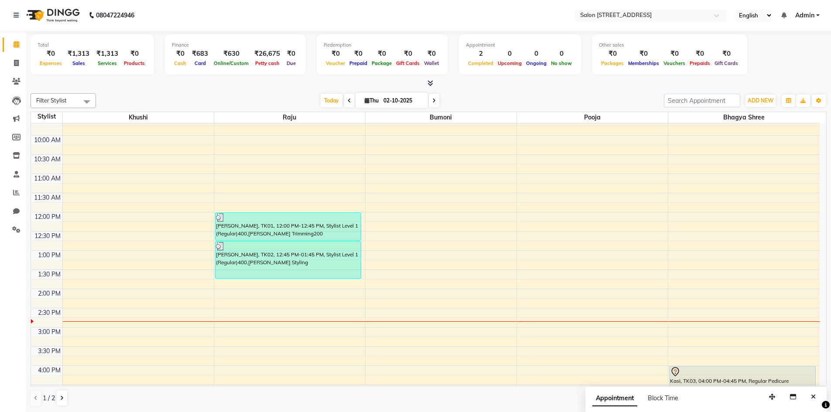
scroll to position [0, 0]
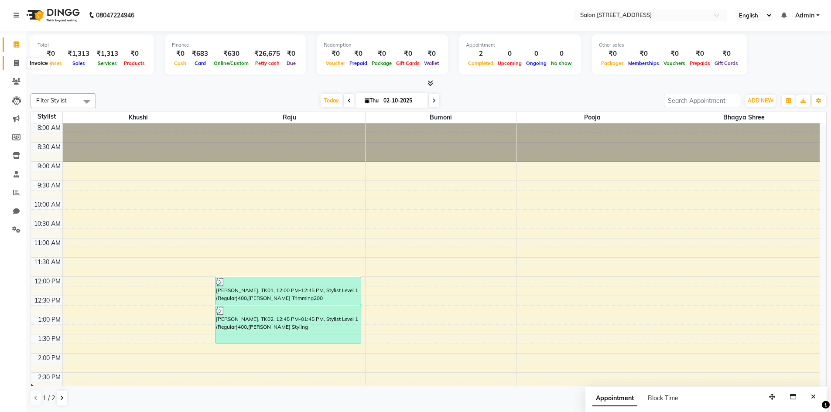
click at [11, 60] on span at bounding box center [16, 63] width 15 height 10
select select "service"
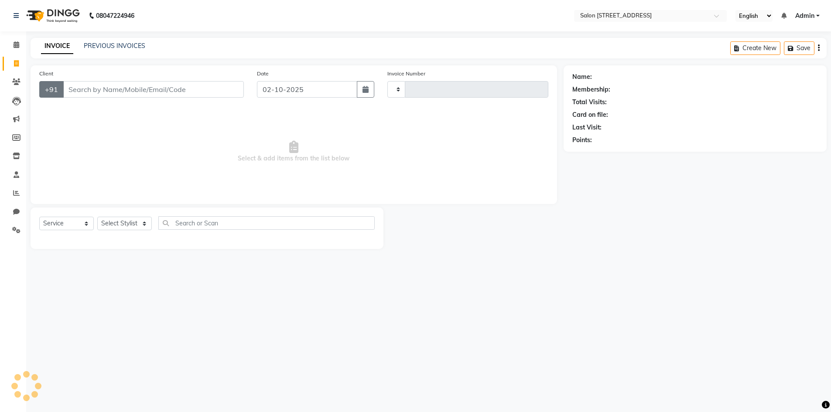
type input "0945"
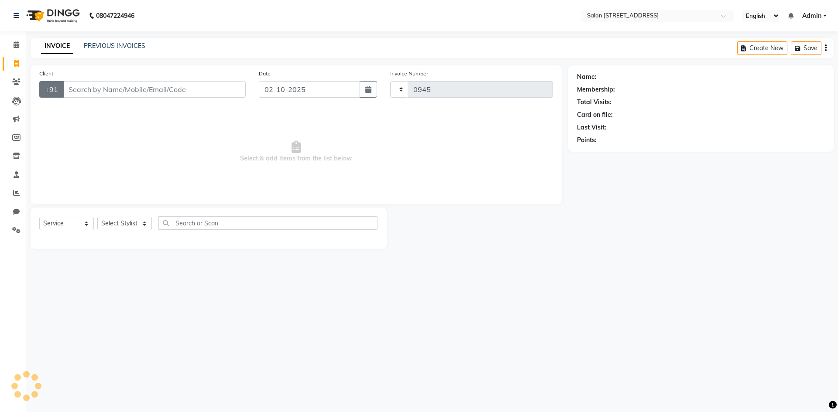
select select "7707"
select select "P"
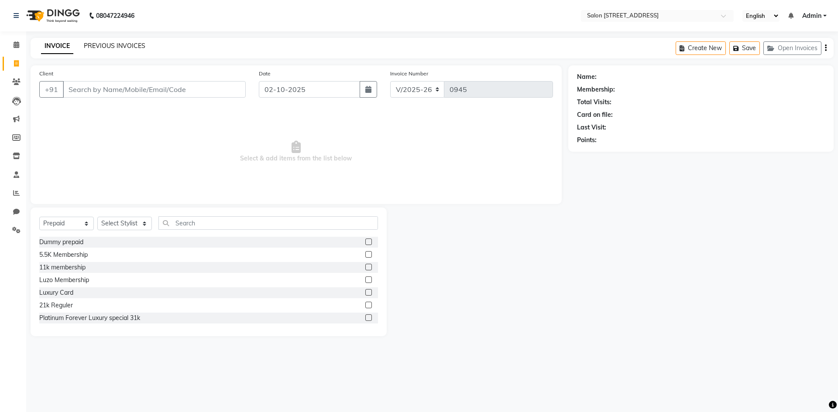
click at [116, 47] on link "PREVIOUS INVOICES" at bounding box center [115, 46] width 62 height 8
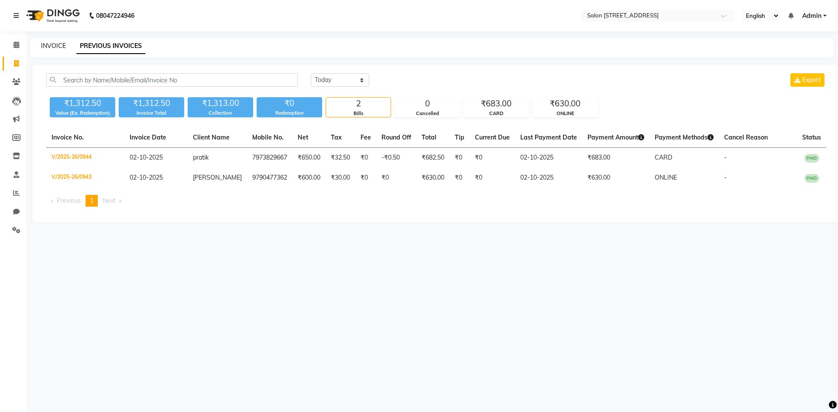
click at [62, 47] on link "INVOICE" at bounding box center [53, 46] width 25 height 8
select select "service"
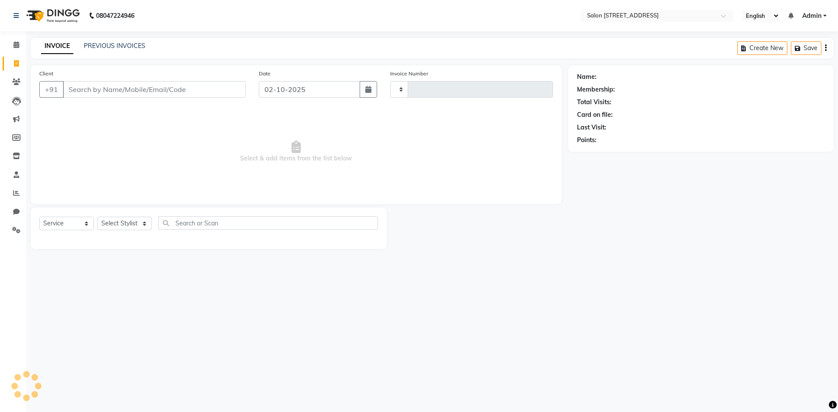
type input "0945"
select select "7707"
select select "P"
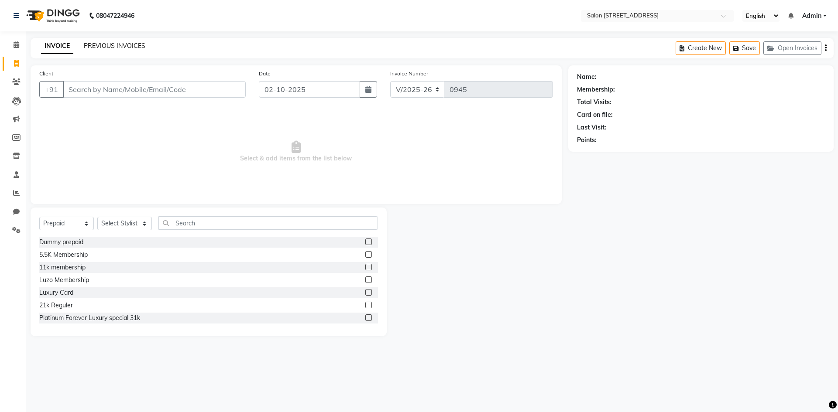
click at [107, 44] on link "PREVIOUS INVOICES" at bounding box center [115, 46] width 62 height 8
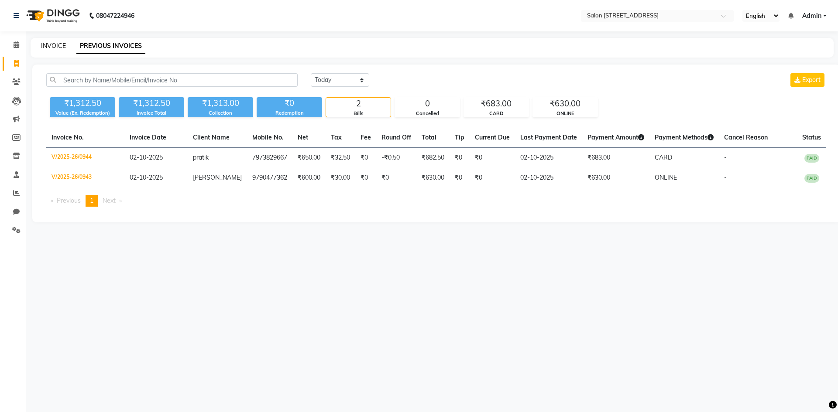
click at [61, 47] on link "INVOICE" at bounding box center [53, 46] width 25 height 8
select select "7707"
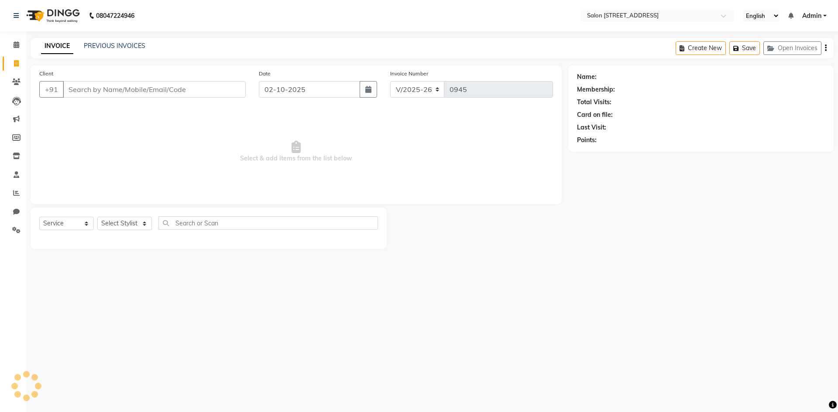
select select "P"
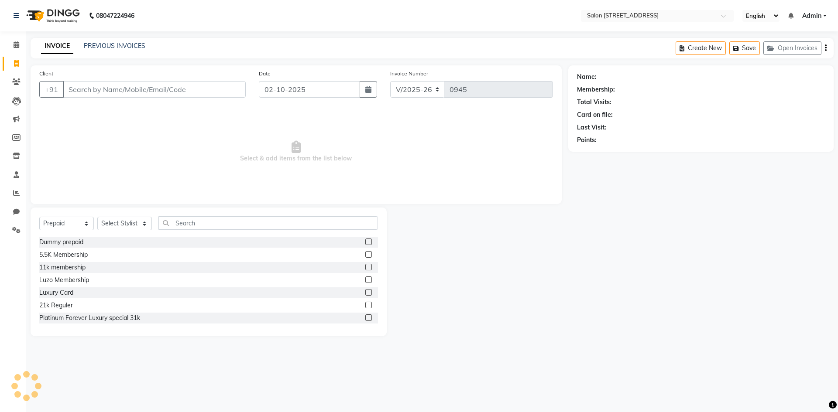
click at [126, 126] on span "Select & add items from the list below" at bounding box center [296, 151] width 514 height 87
click at [129, 93] on input "Client" at bounding box center [154, 89] width 183 height 17
click at [116, 45] on link "PREVIOUS INVOICES" at bounding box center [115, 46] width 62 height 8
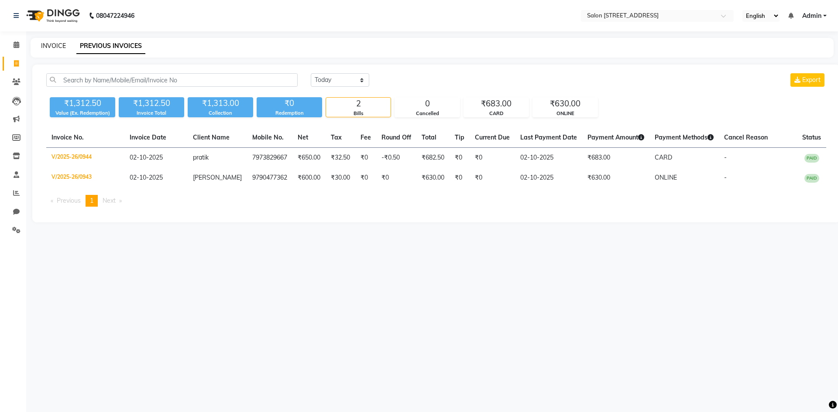
click at [62, 44] on link "INVOICE" at bounding box center [53, 46] width 25 height 8
select select "7707"
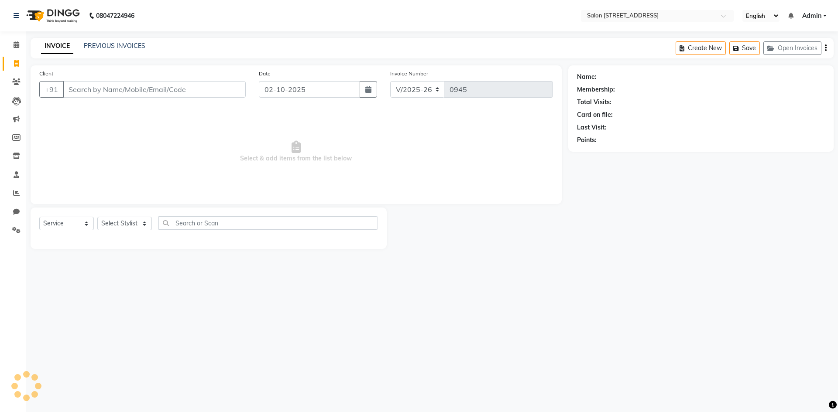
click at [81, 126] on span "Select & add items from the list below" at bounding box center [296, 151] width 514 height 87
select select "P"
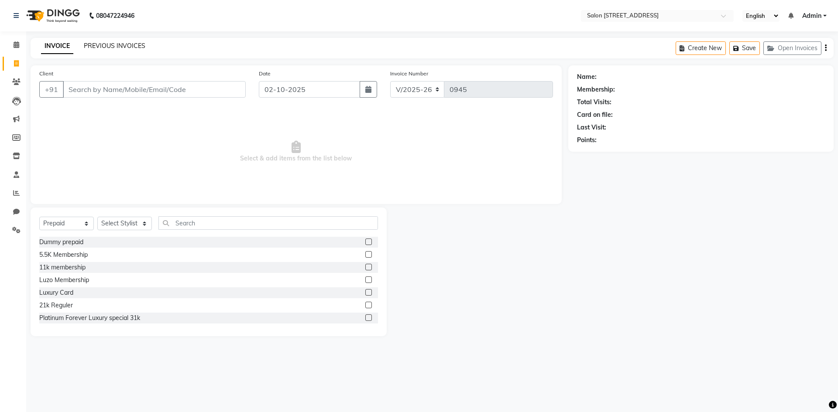
click at [136, 45] on link "PREVIOUS INVOICES" at bounding box center [115, 46] width 62 height 8
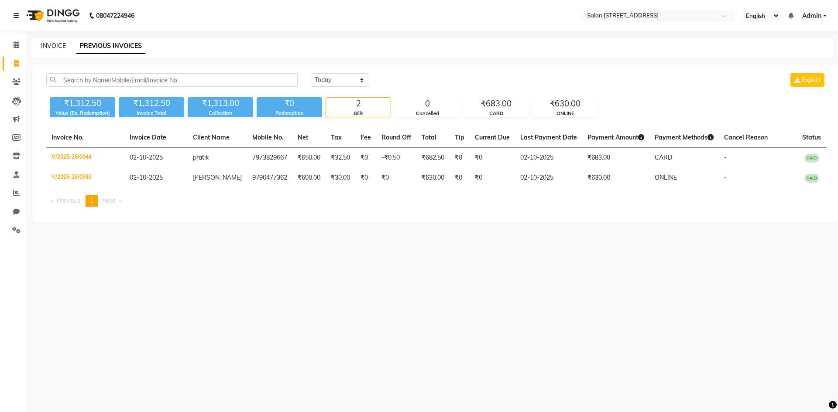
click at [57, 44] on link "INVOICE" at bounding box center [53, 46] width 25 height 8
select select "service"
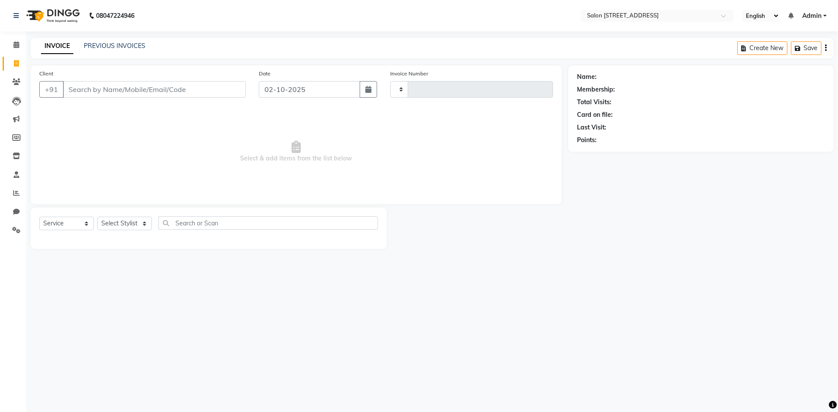
type input "0945"
select select "7707"
click at [116, 127] on span "Select & add items from the list below" at bounding box center [296, 151] width 514 height 87
select select "P"
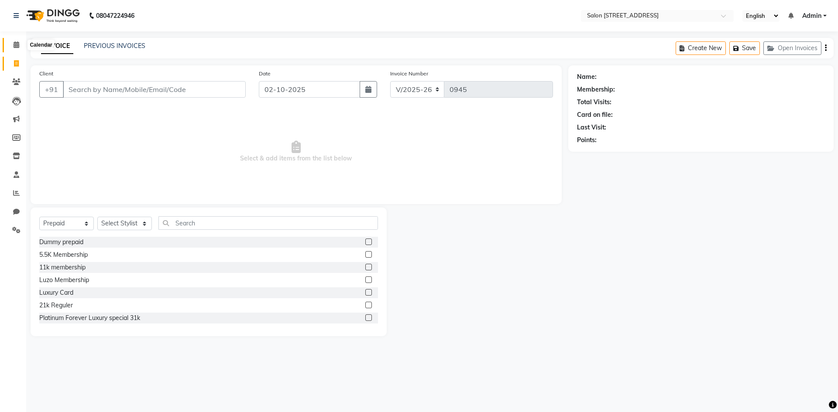
click at [14, 48] on span at bounding box center [16, 45] width 15 height 10
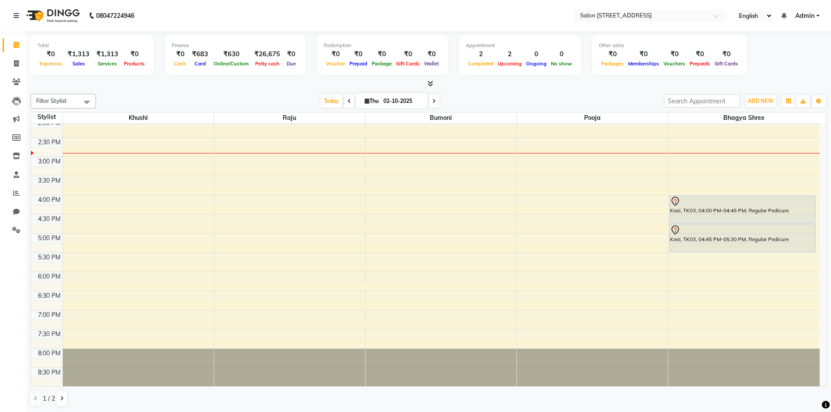
scroll to position [236, 0]
click at [19, 65] on icon at bounding box center [16, 63] width 5 height 7
select select "service"
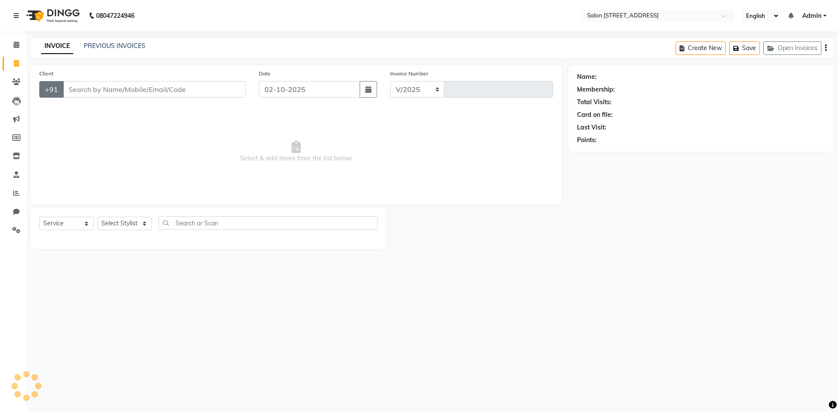
select select "7707"
type input "0945"
select select "P"
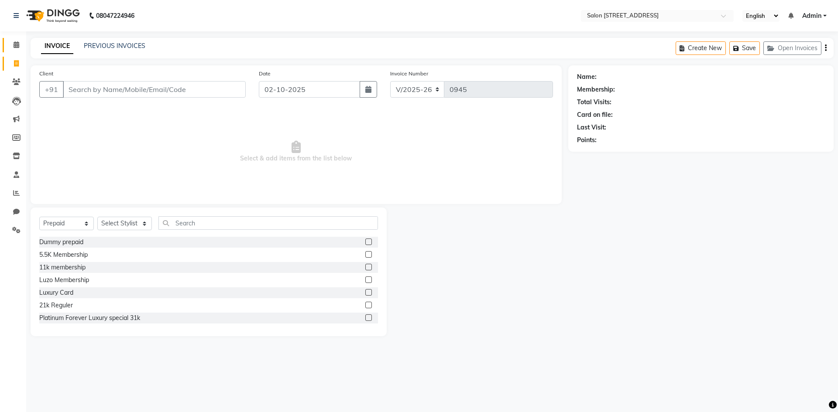
click at [15, 43] on icon at bounding box center [17, 44] width 6 height 7
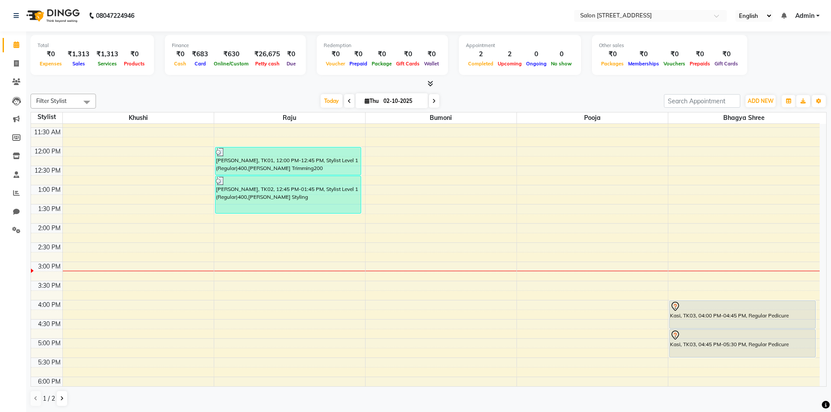
scroll to position [131, 0]
click at [298, 308] on div "8:00 AM 8:30 AM 9:00 AM 9:30 AM 10:00 AM 10:30 AM 11:00 AM 11:30 AM 12:00 PM 12…" at bounding box center [425, 242] width 789 height 499
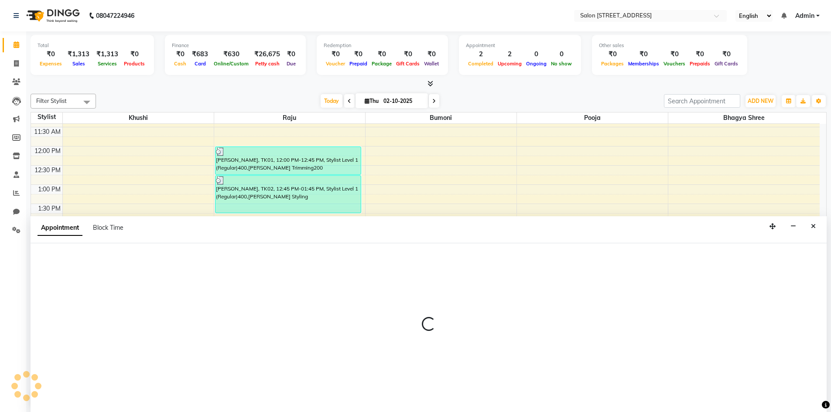
scroll to position [0, 0]
select select "70381"
select select "960"
select select "tentative"
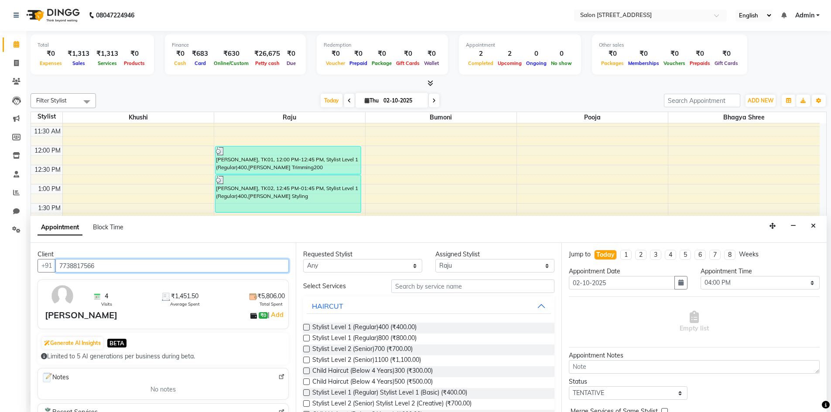
type input "7738817566"
click at [453, 280] on input "text" at bounding box center [472, 287] width 163 height 14
click at [376, 325] on span "Stylist Level 1 (Regular)400 (₹400.00)" at bounding box center [364, 328] width 104 height 11
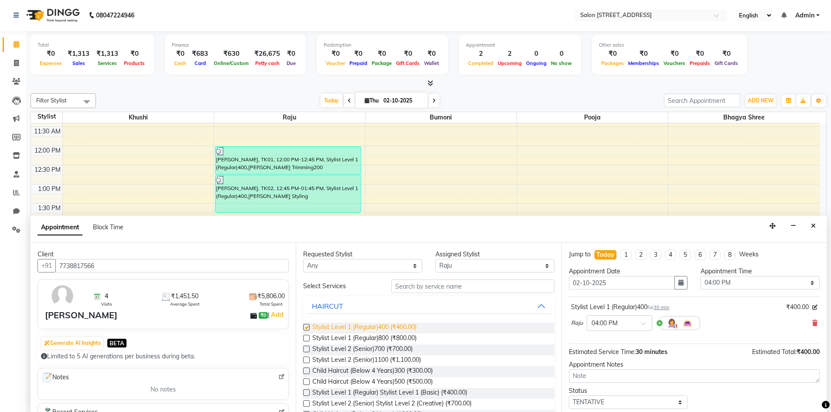
checkbox input "false"
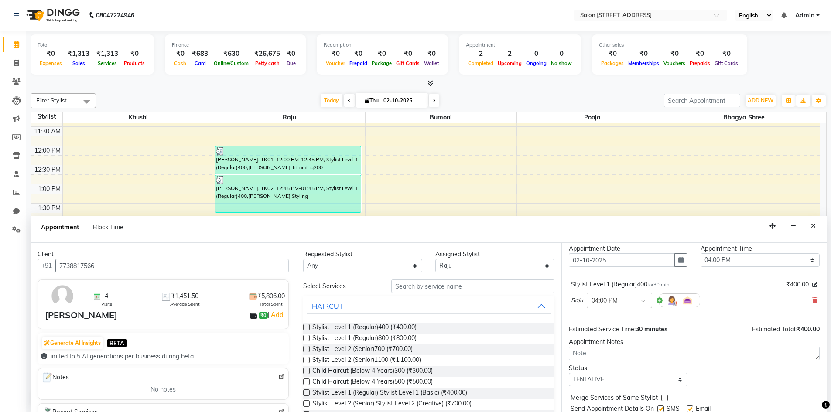
scroll to position [52, 0]
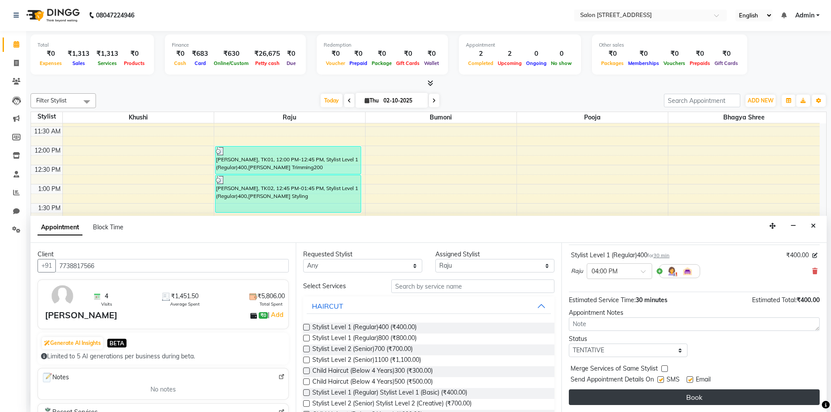
click at [695, 401] on button "Book" at bounding box center [694, 398] width 251 height 16
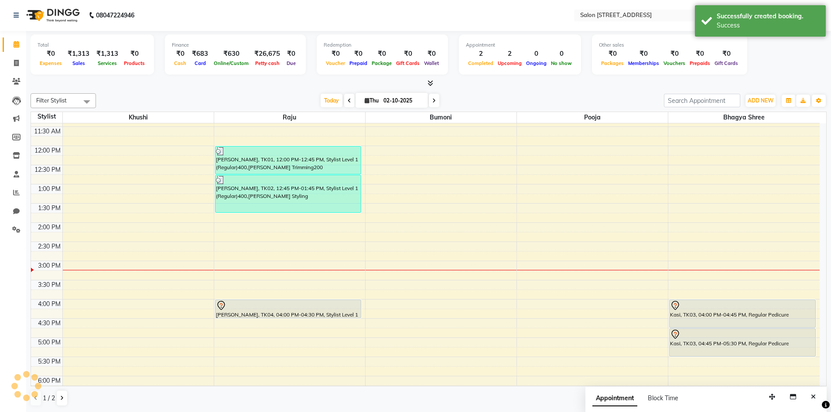
scroll to position [0, 0]
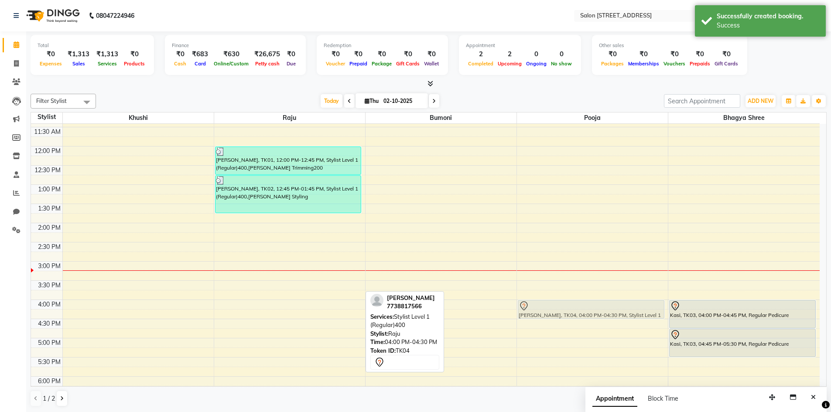
drag, startPoint x: 271, startPoint y: 307, endPoint x: 617, endPoint y: 309, distance: 346.4
click at [617, 309] on tr "[PERSON_NAME], TK01, 12:00 PM-12:45 PM, Stylist Level 1 (Regular)400,[PERSON_NA…" at bounding box center [425, 242] width 789 height 499
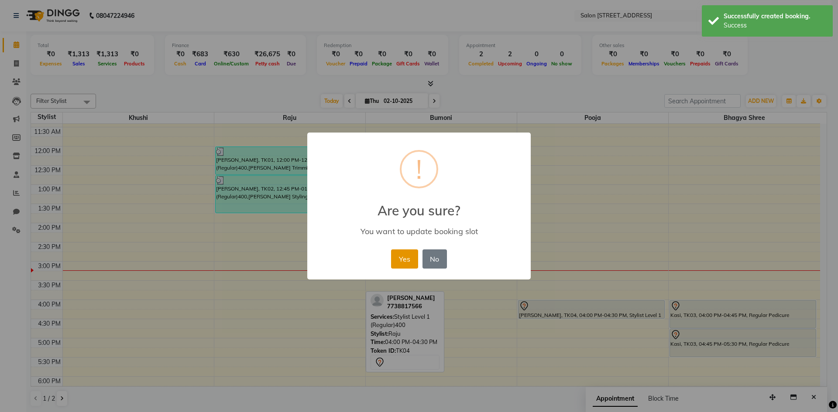
click at [405, 260] on button "Yes" at bounding box center [404, 259] width 27 height 19
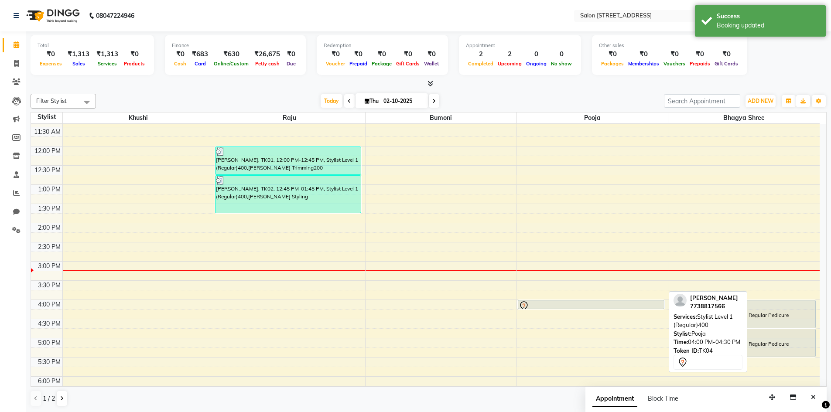
drag, startPoint x: 611, startPoint y: 319, endPoint x: 442, endPoint y: 308, distance: 169.6
click at [442, 308] on div "8:00 AM 8:30 AM 9:00 AM 9:30 AM 10:00 AM 10:30 AM 11:00 AM 11:30 AM 12:00 PM 12…" at bounding box center [425, 242] width 789 height 499
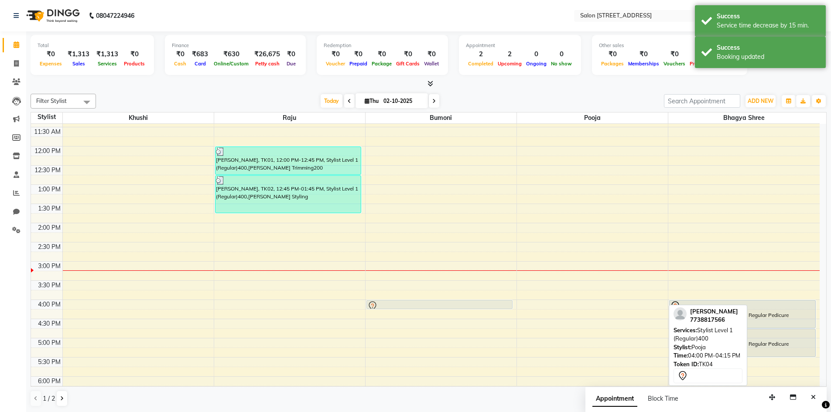
drag, startPoint x: 577, startPoint y: 303, endPoint x: 450, endPoint y: 302, distance: 127.4
click at [450, 302] on tr "[PERSON_NAME], TK01, 12:00 PM-12:45 PM, Stylist Level 1 (Regular)400,[PERSON_NA…" at bounding box center [425, 242] width 789 height 499
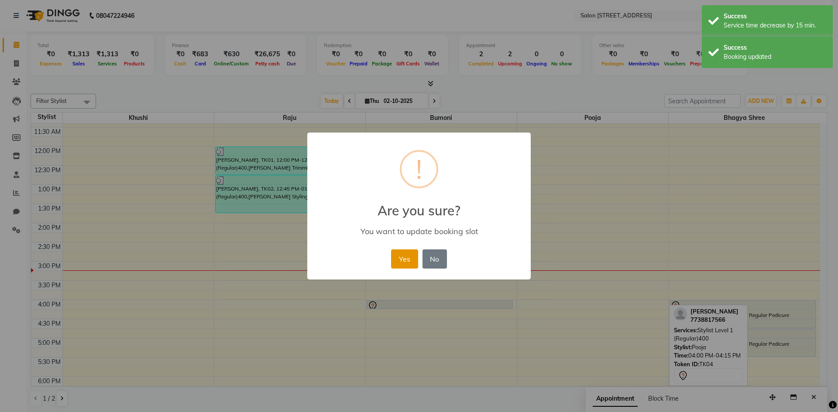
click at [402, 262] on button "Yes" at bounding box center [404, 259] width 27 height 19
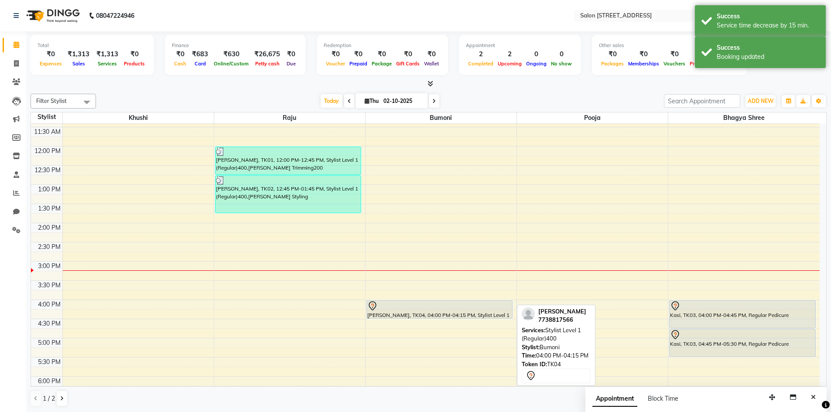
click at [495, 313] on div "[PERSON_NAME], TK04, 04:00 PM-04:15 PM, Stylist Level 1 (Regular)400 [PERSON_NA…" at bounding box center [441, 242] width 151 height 499
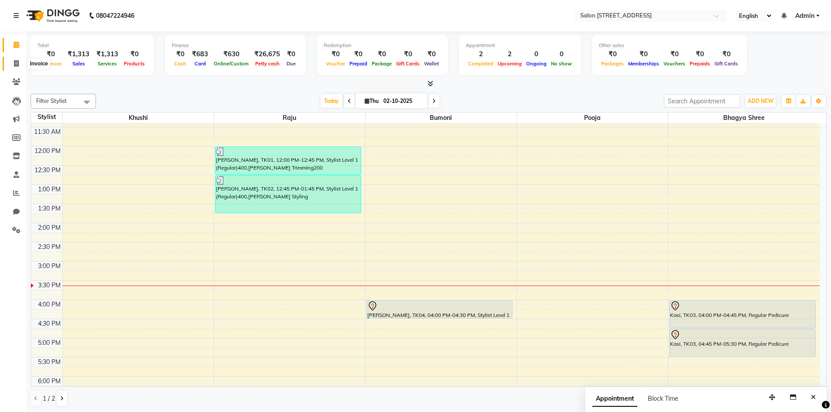
click at [17, 62] on icon at bounding box center [16, 63] width 5 height 7
select select "service"
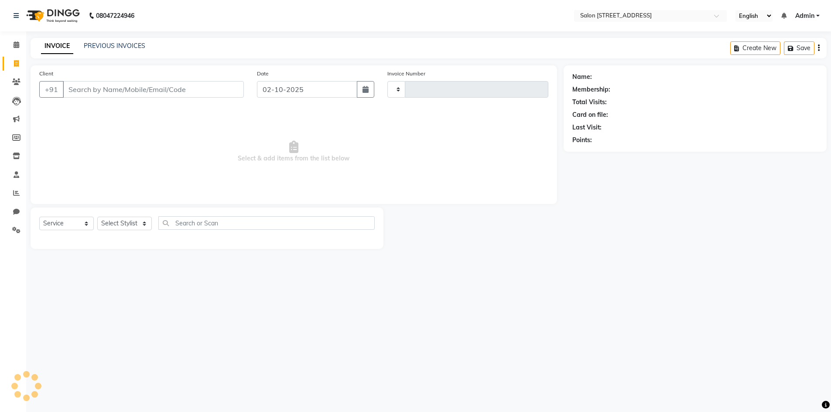
type input "0945"
select select "7707"
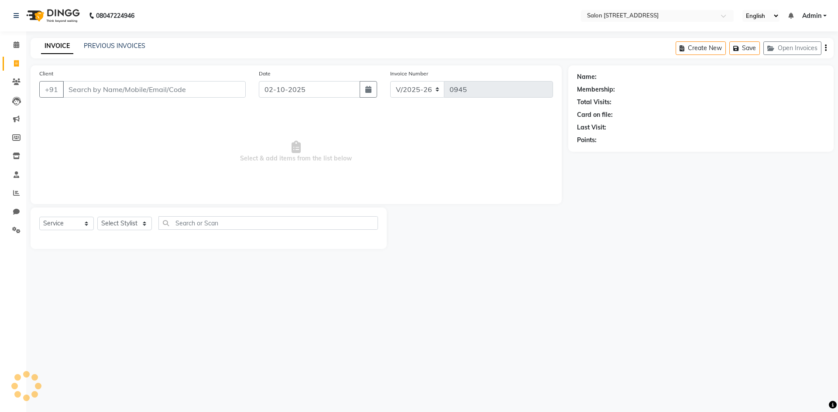
select select "P"
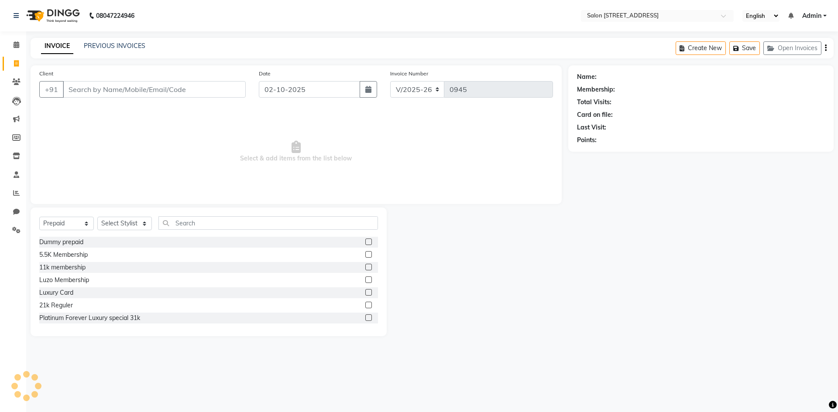
click at [113, 127] on span "Select & add items from the list below" at bounding box center [296, 151] width 514 height 87
click at [14, 47] on icon at bounding box center [17, 44] width 6 height 7
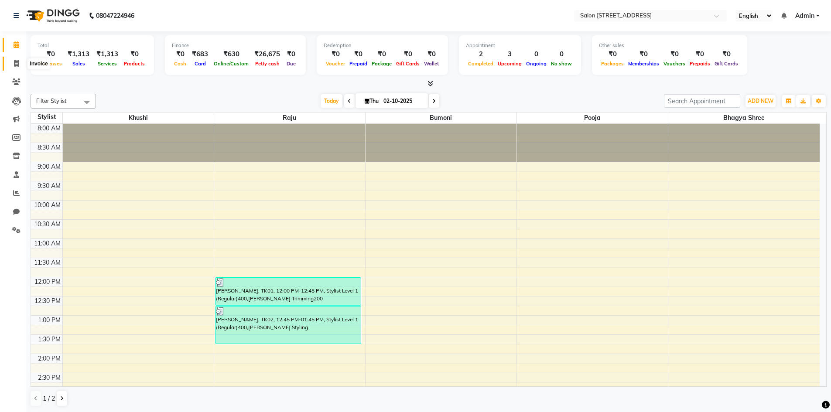
click at [12, 64] on span at bounding box center [16, 64] width 15 height 10
select select "service"
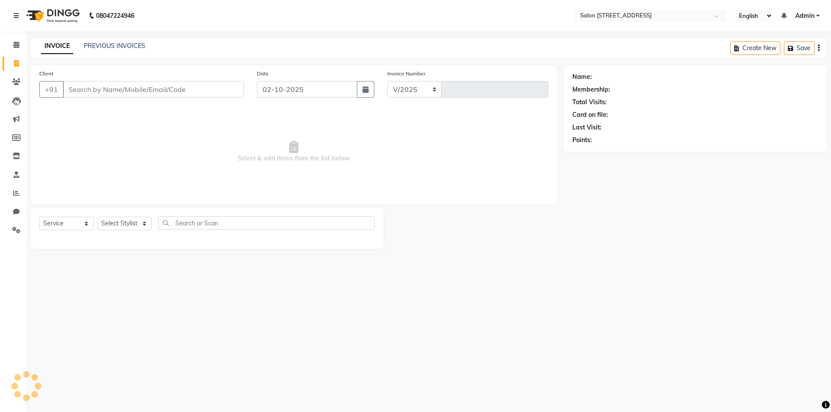
select select "7707"
type input "0945"
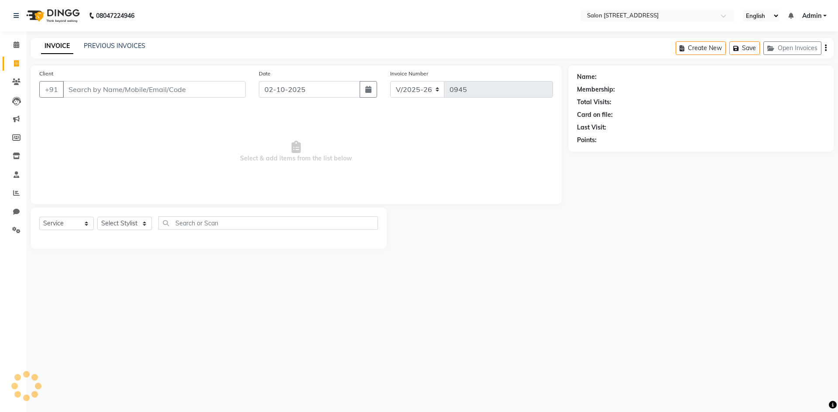
select select "P"
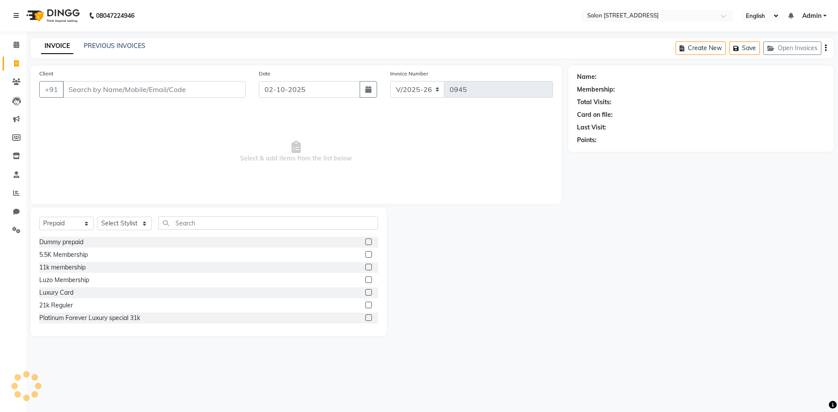
click at [141, 131] on span "Select & add items from the list below" at bounding box center [296, 151] width 514 height 87
click at [118, 45] on link "PREVIOUS INVOICES" at bounding box center [115, 46] width 62 height 8
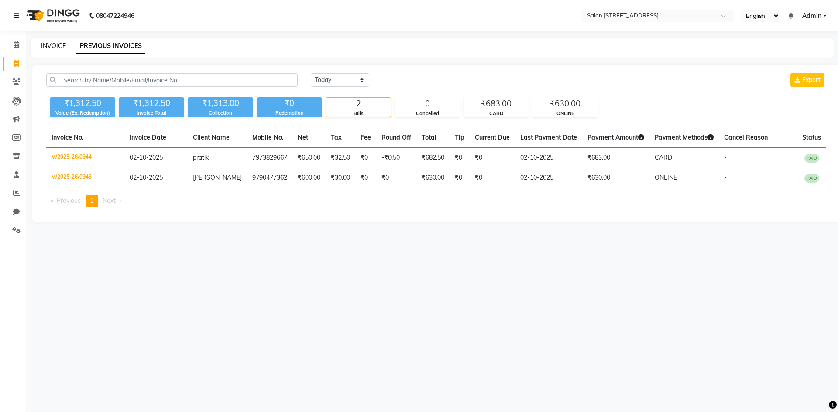
click at [63, 46] on link "INVOICE" at bounding box center [53, 46] width 25 height 8
select select "service"
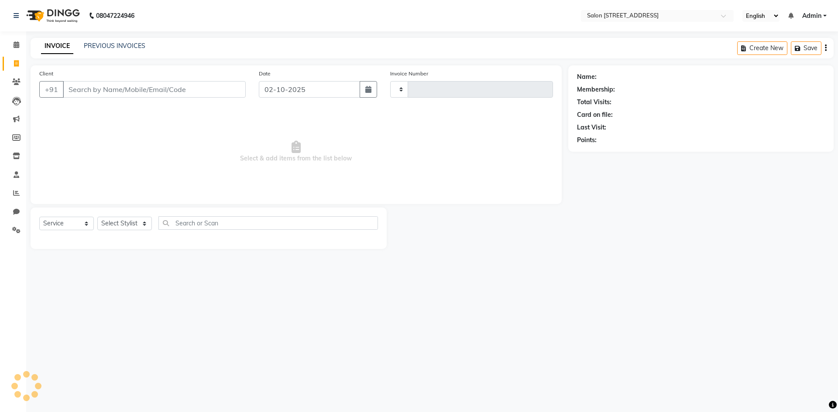
type input "0945"
select select "7707"
select select "P"
click at [122, 136] on span "Select & add items from the list below" at bounding box center [296, 151] width 514 height 87
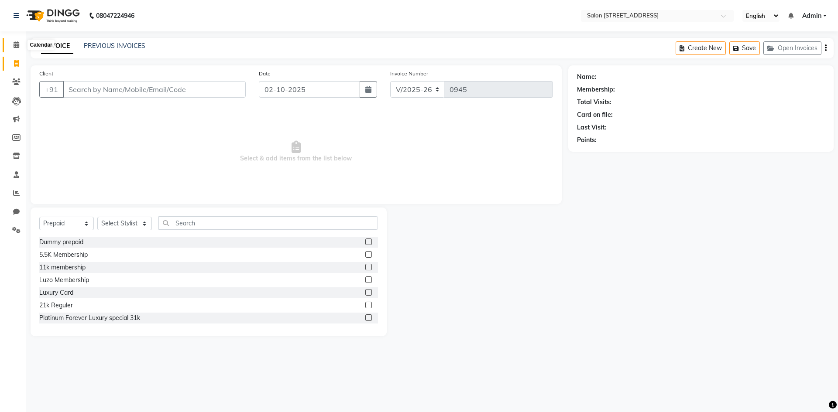
click at [17, 47] on icon at bounding box center [17, 44] width 6 height 7
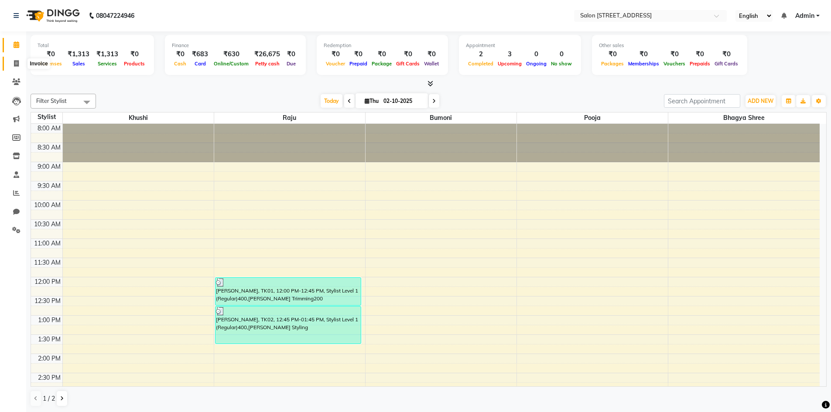
drag, startPoint x: 14, startPoint y: 61, endPoint x: 24, endPoint y: 65, distance: 11.3
click at [14, 61] on icon at bounding box center [16, 63] width 5 height 7
select select "service"
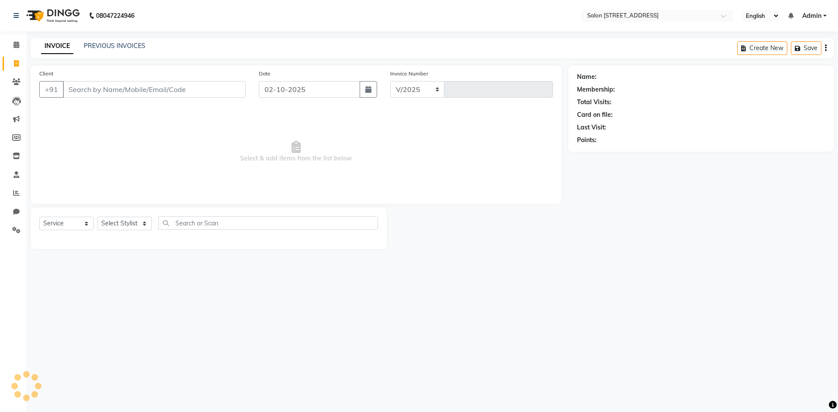
select select "7707"
type input "0945"
select select "P"
click at [110, 89] on input "Client" at bounding box center [154, 89] width 183 height 17
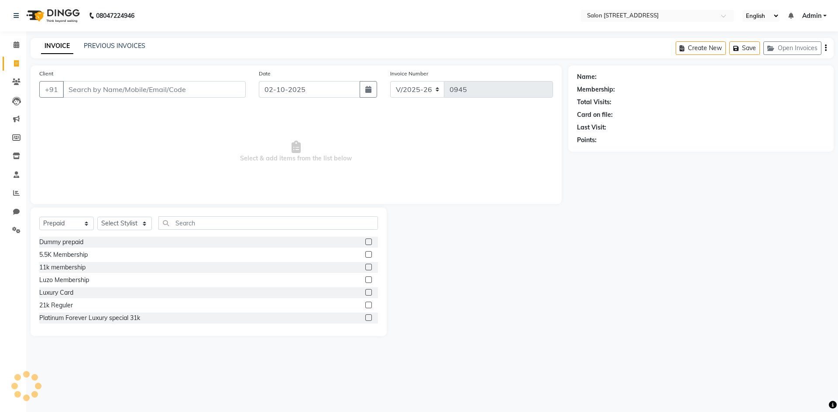
click at [110, 89] on input "Client" at bounding box center [154, 89] width 183 height 17
type input "8610771142"
click at [229, 92] on span "Add Client" at bounding box center [223, 89] width 34 height 9
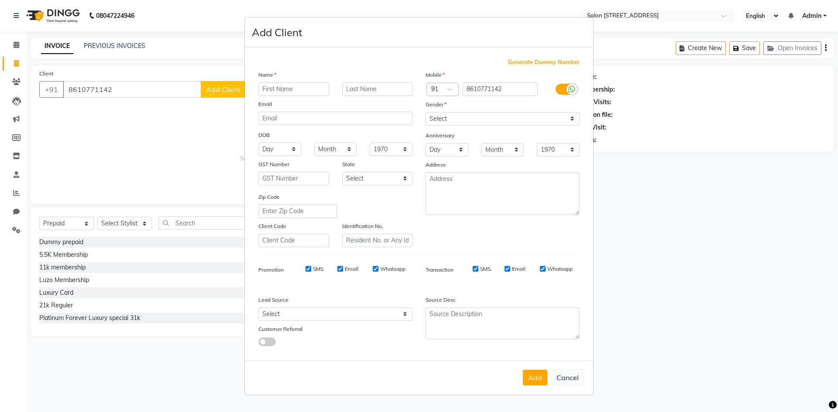
click at [296, 91] on input "text" at bounding box center [293, 89] width 71 height 14
type input "v"
type input "[PERSON_NAME]"
click at [457, 120] on select "Select [DEMOGRAPHIC_DATA] [DEMOGRAPHIC_DATA] Other Prefer Not To Say" at bounding box center [502, 119] width 154 height 14
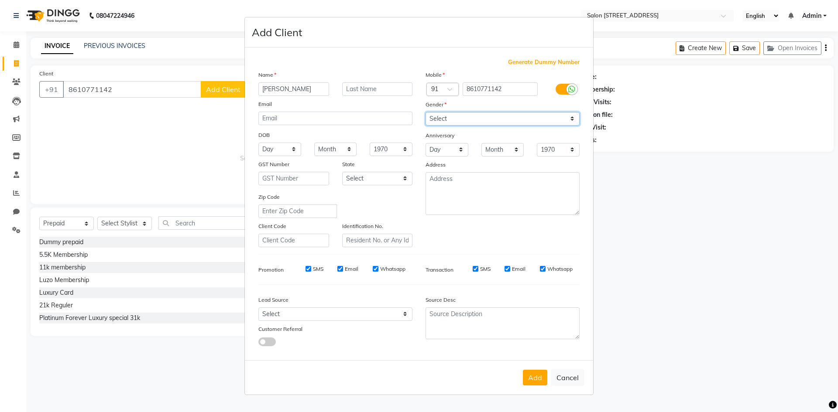
select select "[DEMOGRAPHIC_DATA]"
click at [425, 112] on select "Select [DEMOGRAPHIC_DATA] [DEMOGRAPHIC_DATA] Other Prefer Not To Say" at bounding box center [502, 119] width 154 height 14
click at [528, 374] on button "Add" at bounding box center [535, 378] width 24 height 16
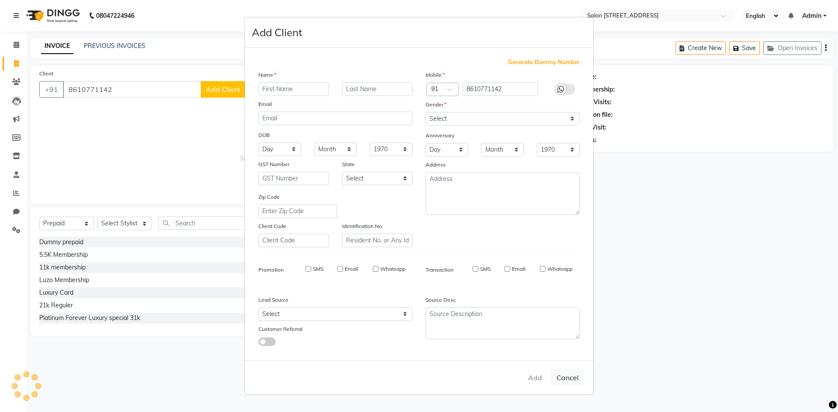
select select
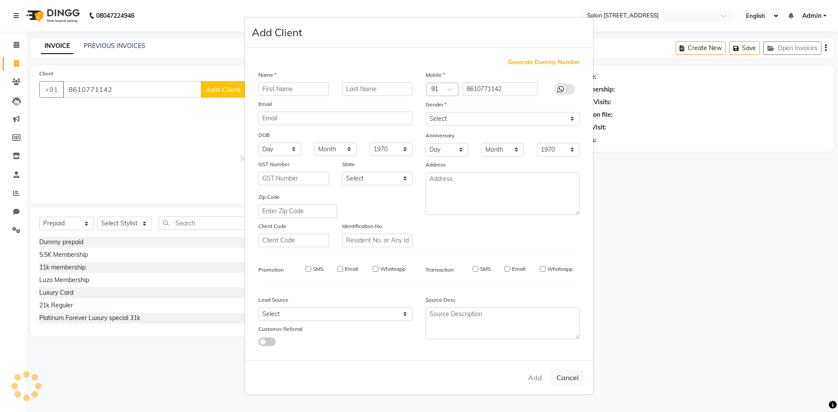
select select
checkbox input "false"
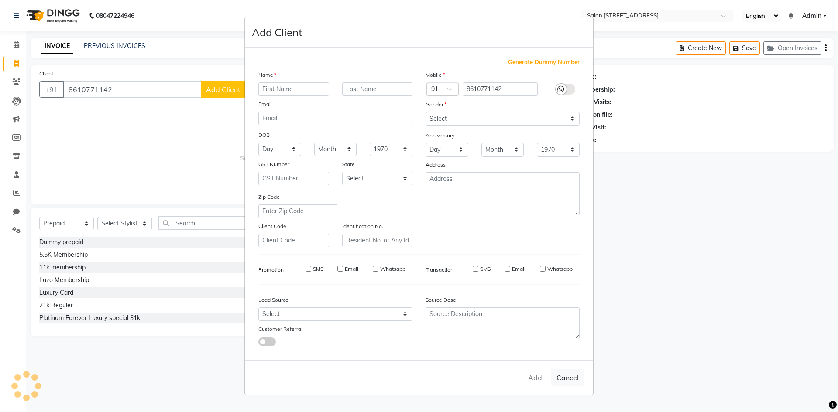
checkbox input "false"
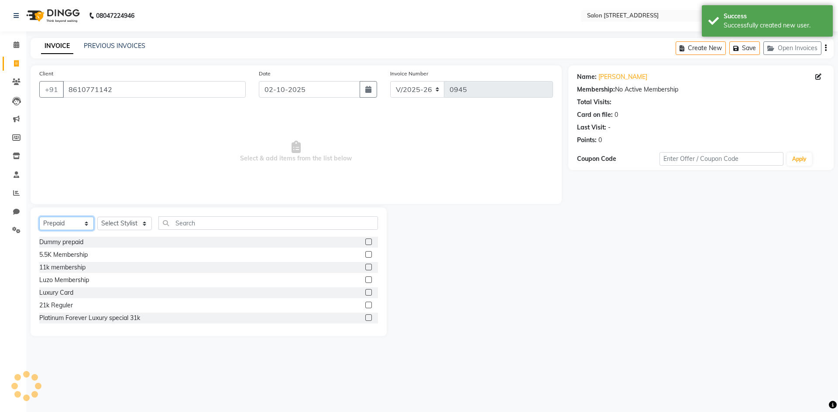
click at [75, 224] on select "Select Service Product Membership Package Voucher Prepaid Gift Card" at bounding box center [66, 224] width 55 height 14
select select "service"
click at [39, 217] on select "Select Service Product Membership Package Voucher Prepaid Gift Card" at bounding box center [66, 224] width 55 height 14
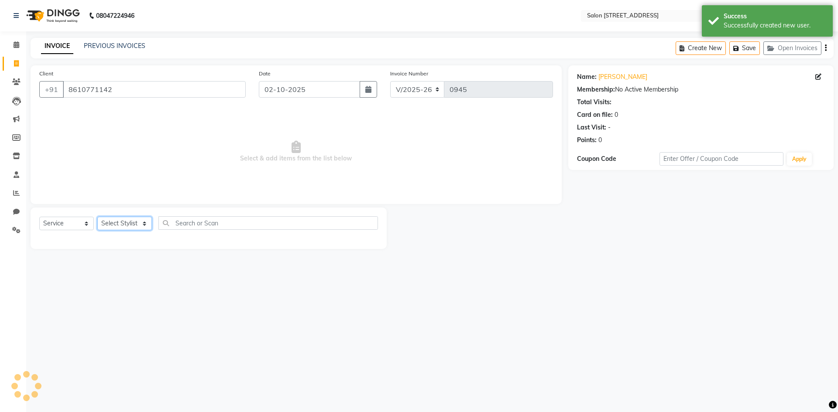
click at [120, 222] on select "Select Stylist Admin Bhagya shree Bhupendra Bumoni Khushi Lune Lego pooja Raju …" at bounding box center [124, 224] width 55 height 14
select select "83057"
click at [97, 217] on select "Select Stylist Admin Bhagya shree Bhupendra Bumoni Khushi Lune Lego pooja Raju …" at bounding box center [124, 224] width 55 height 14
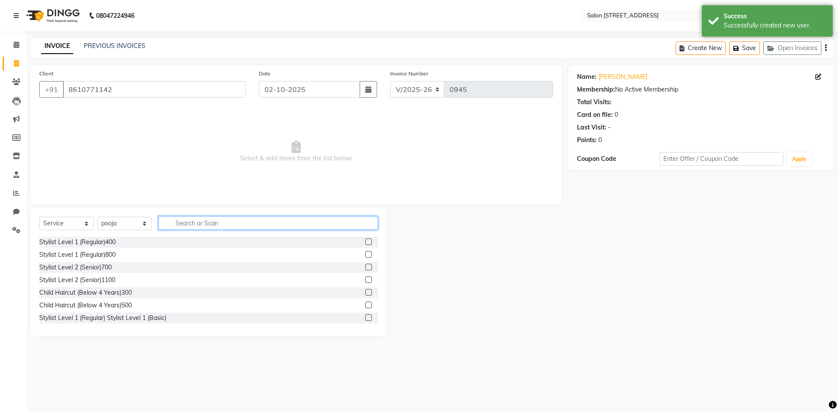
click at [211, 223] on input "text" at bounding box center [267, 223] width 219 height 14
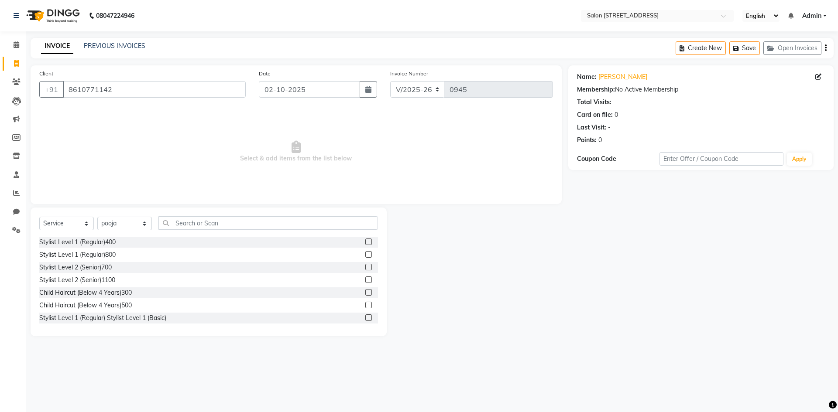
click at [365, 243] on label at bounding box center [368, 242] width 7 height 7
click at [365, 243] on input "checkbox" at bounding box center [368, 243] width 6 height 6
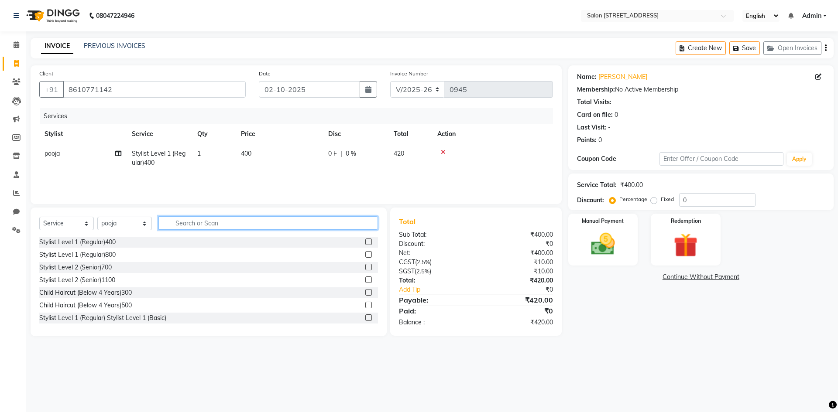
click at [200, 224] on input "text" at bounding box center [267, 223] width 219 height 14
click at [442, 151] on icon at bounding box center [443, 152] width 5 height 6
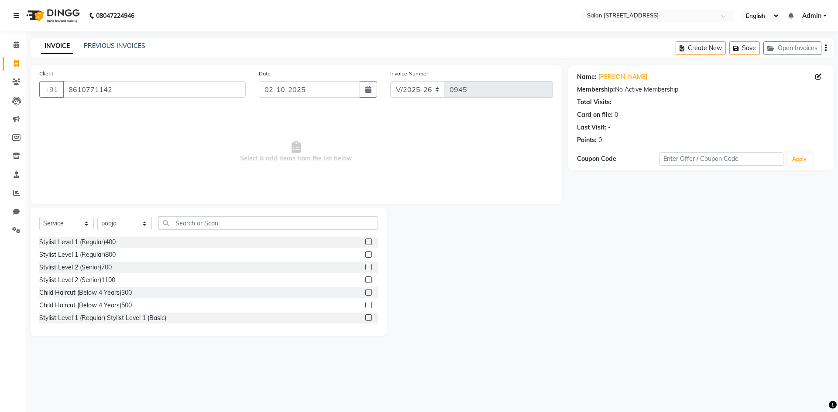
click at [365, 239] on label at bounding box center [368, 242] width 7 height 7
click at [365, 240] on input "checkbox" at bounding box center [368, 243] width 6 height 6
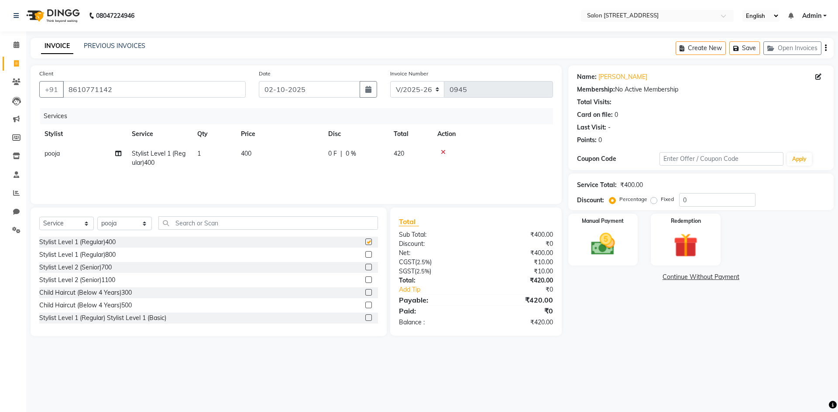
checkbox input "false"
click at [273, 226] on input "text" at bounding box center [267, 223] width 219 height 14
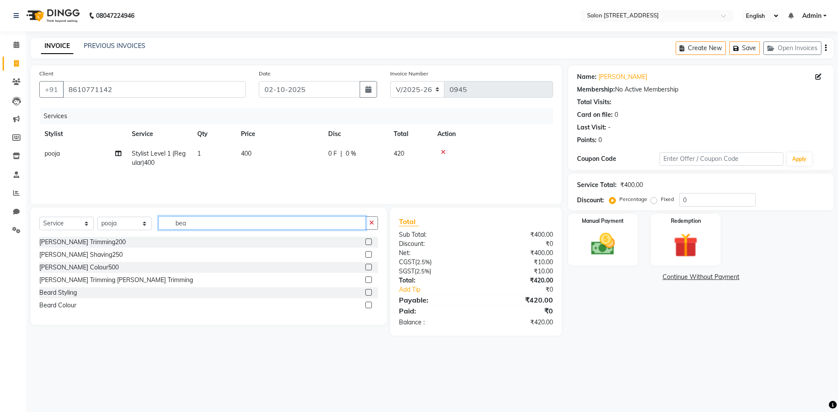
type input "bea"
click at [367, 241] on label at bounding box center [368, 242] width 7 height 7
click at [367, 241] on input "checkbox" at bounding box center [368, 243] width 6 height 6
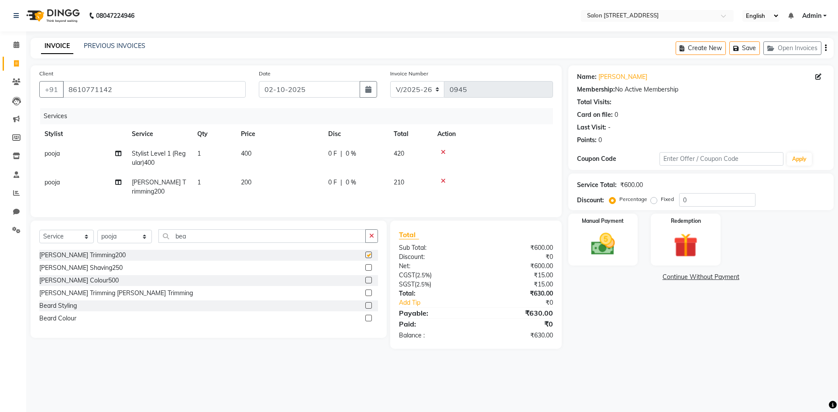
checkbox input "false"
click at [607, 235] on img at bounding box center [602, 244] width 41 height 29
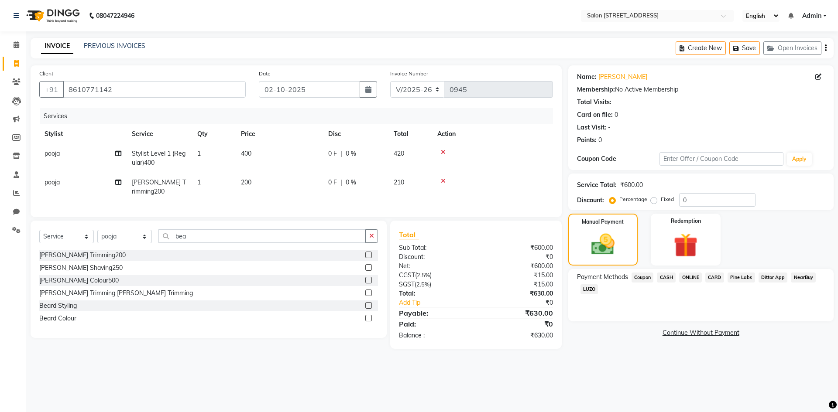
click at [692, 280] on span "ONLINE" at bounding box center [690, 278] width 23 height 10
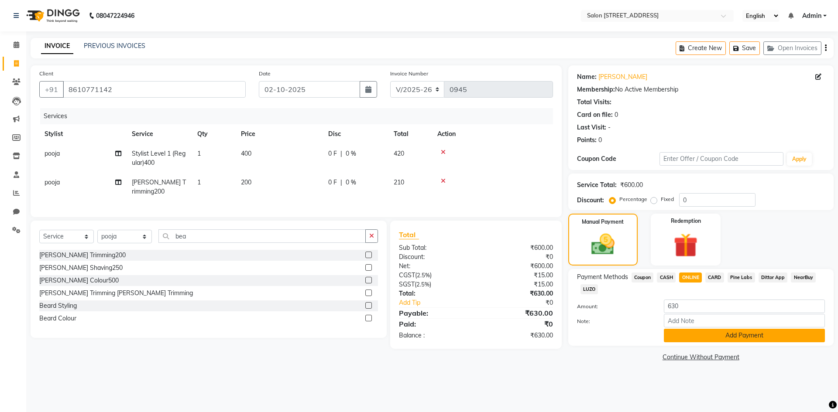
click at [724, 338] on button "Add Payment" at bounding box center [744, 336] width 161 height 14
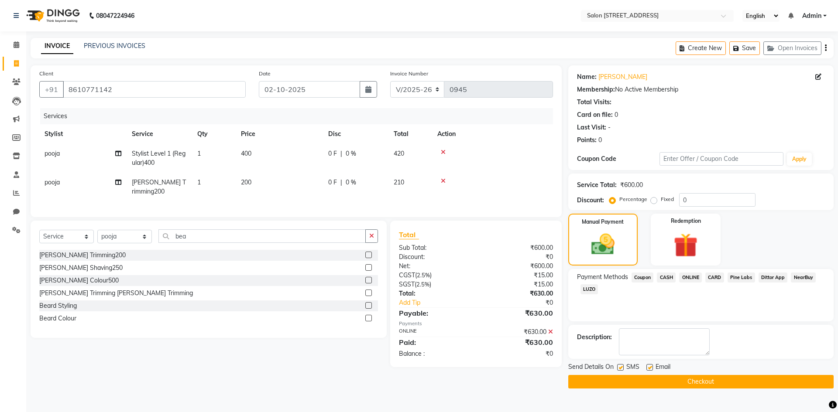
click at [718, 379] on button "Checkout" at bounding box center [700, 382] width 265 height 14
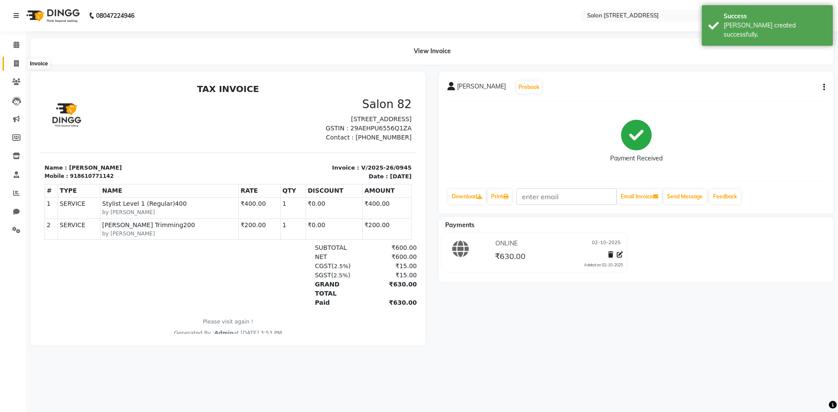
click at [14, 60] on icon at bounding box center [16, 63] width 5 height 7
select select "service"
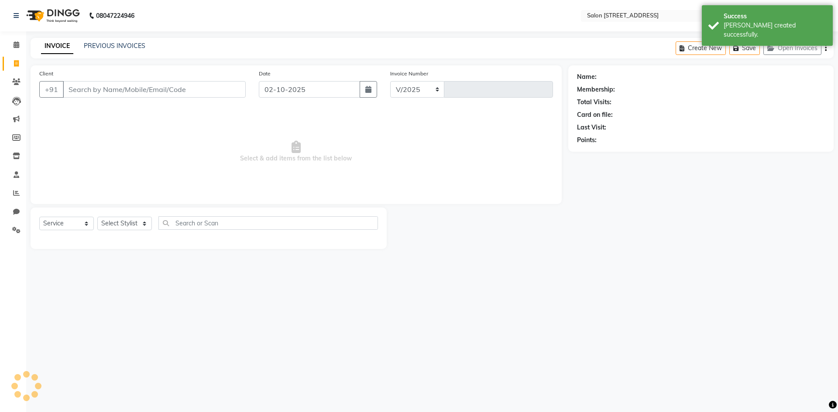
select select "7707"
type input "0946"
select select "P"
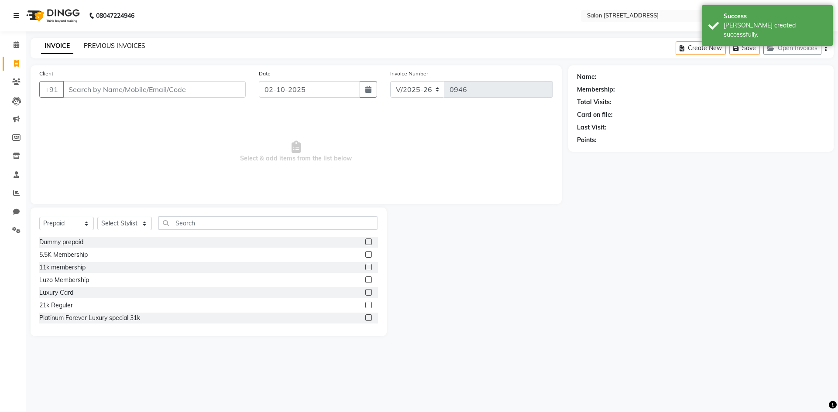
click at [109, 44] on link "PREVIOUS INVOICES" at bounding box center [115, 46] width 62 height 8
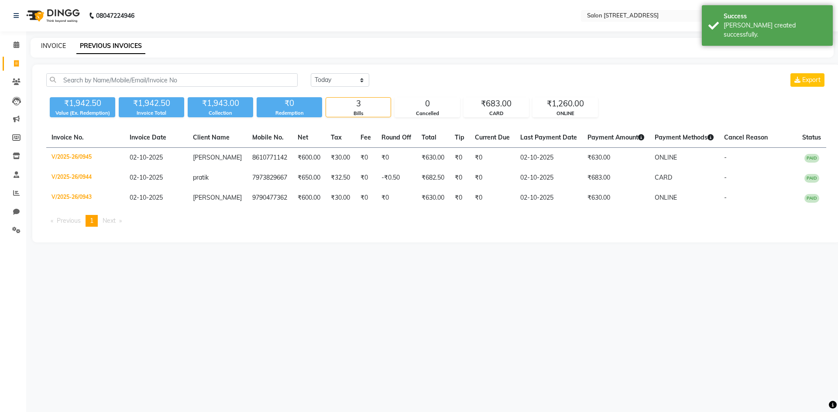
click at [54, 44] on link "INVOICE" at bounding box center [53, 46] width 25 height 8
select select "service"
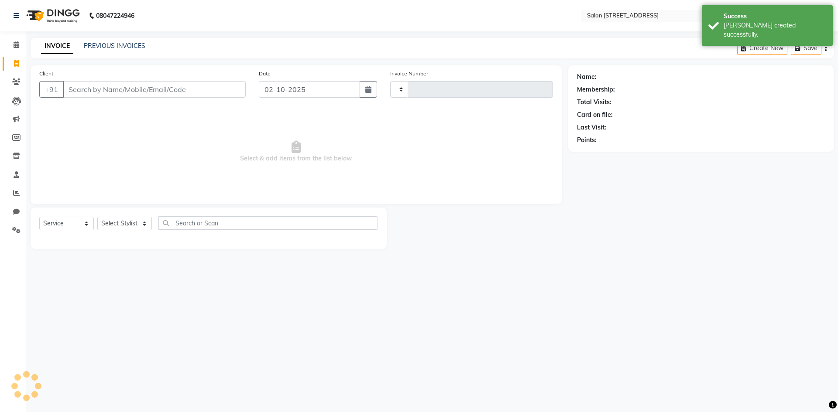
type input "0946"
select select "7707"
select select "P"
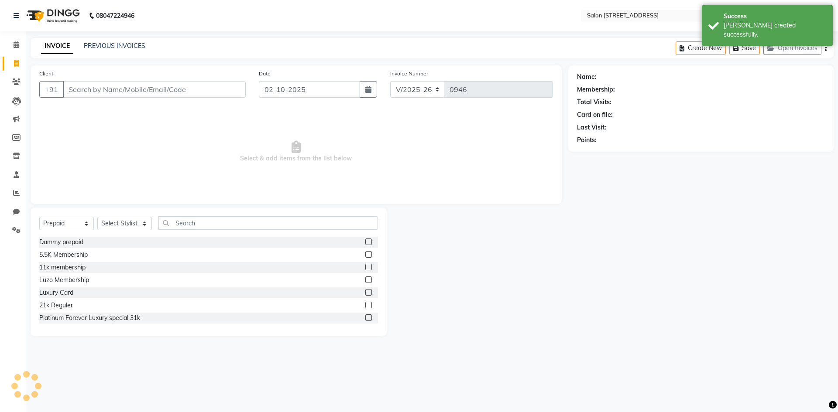
click at [130, 157] on span "Select & add items from the list below" at bounding box center [296, 151] width 514 height 87
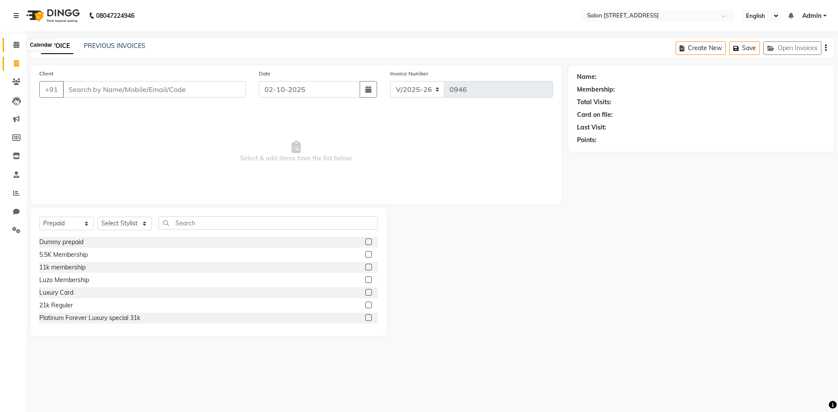
click at [17, 44] on icon at bounding box center [17, 44] width 6 height 7
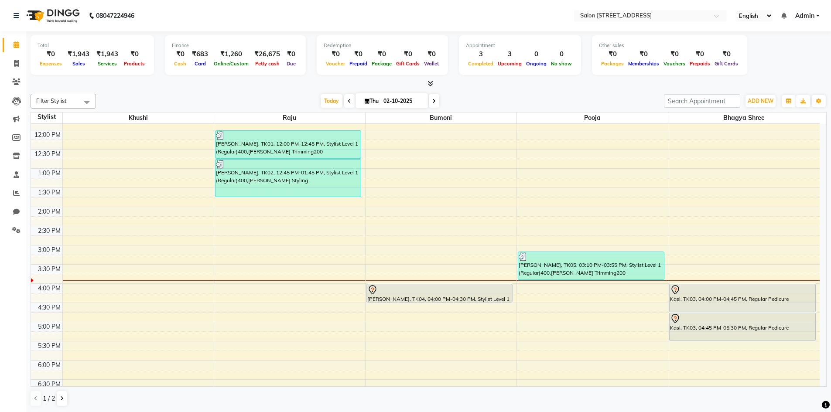
scroll to position [105, 0]
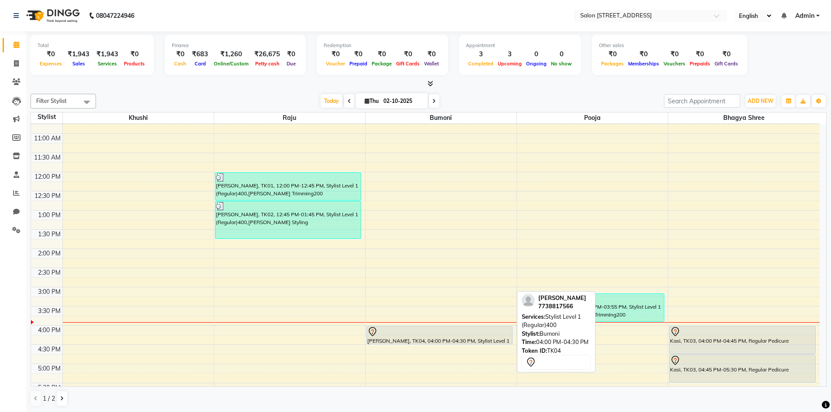
click at [422, 335] on div at bounding box center [439, 332] width 145 height 10
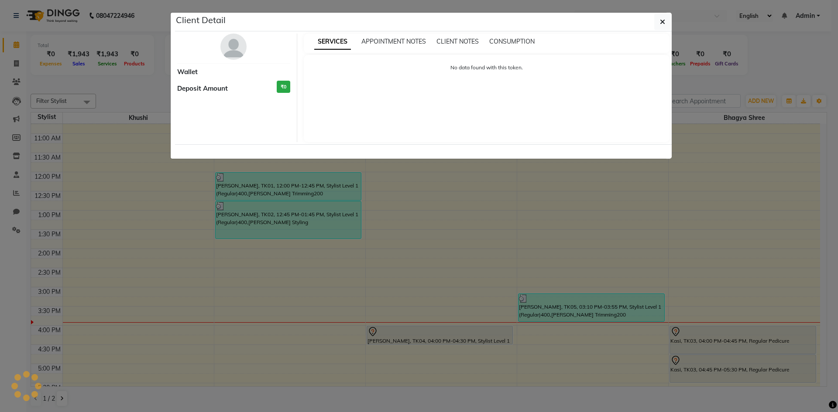
select select "7"
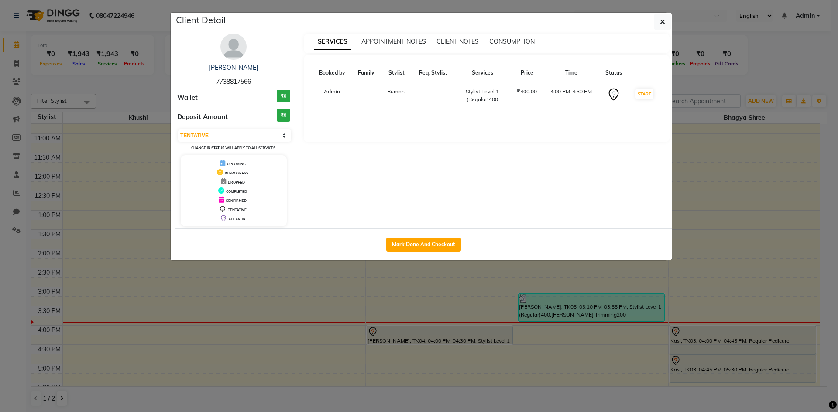
click at [215, 80] on div "[PERSON_NAME] 7738817566" at bounding box center [233, 74] width 113 height 23
drag, startPoint x: 215, startPoint y: 80, endPoint x: 257, endPoint y: 83, distance: 42.5
click at [257, 83] on div "[PERSON_NAME] 7738817566" at bounding box center [233, 74] width 113 height 23
copy span "7738817566"
click at [668, 22] on button "button" at bounding box center [662, 22] width 17 height 17
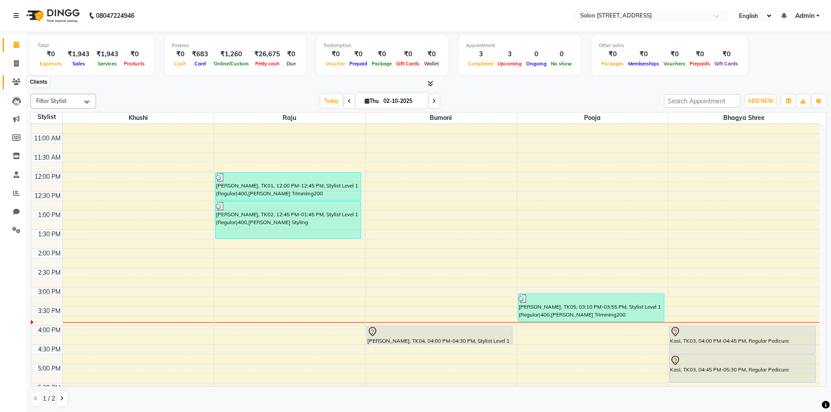
click at [19, 79] on icon at bounding box center [16, 82] width 8 height 7
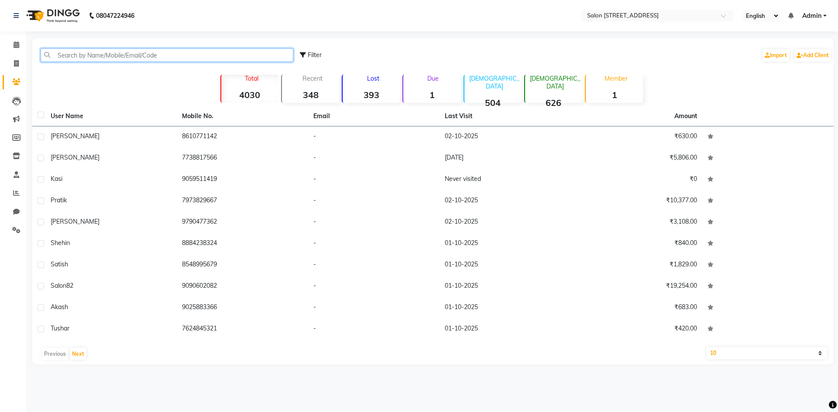
click at [102, 51] on input "text" at bounding box center [167, 55] width 253 height 14
paste input "7738817566"
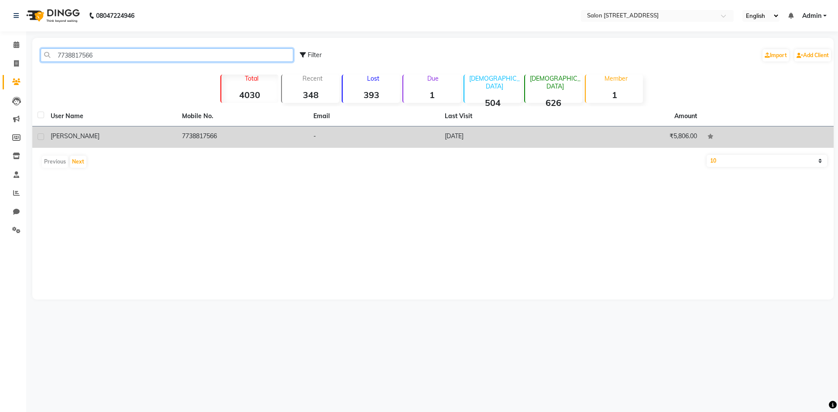
type input "7738817566"
click at [459, 140] on td "[DATE]" at bounding box center [504, 137] width 131 height 21
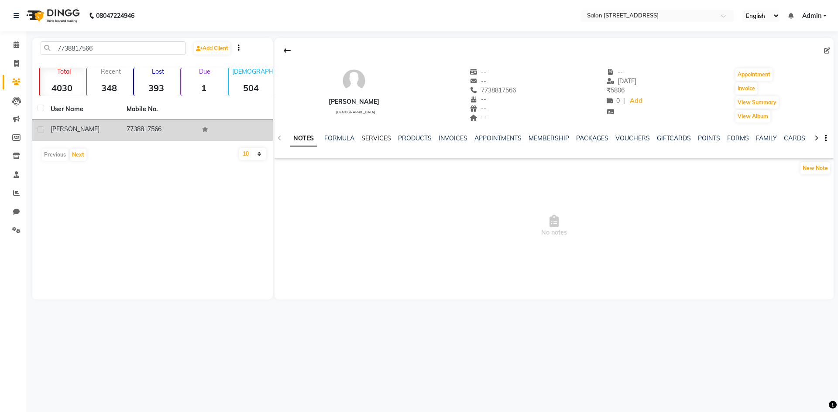
click at [374, 140] on link "SERVICES" at bounding box center [376, 138] width 30 height 8
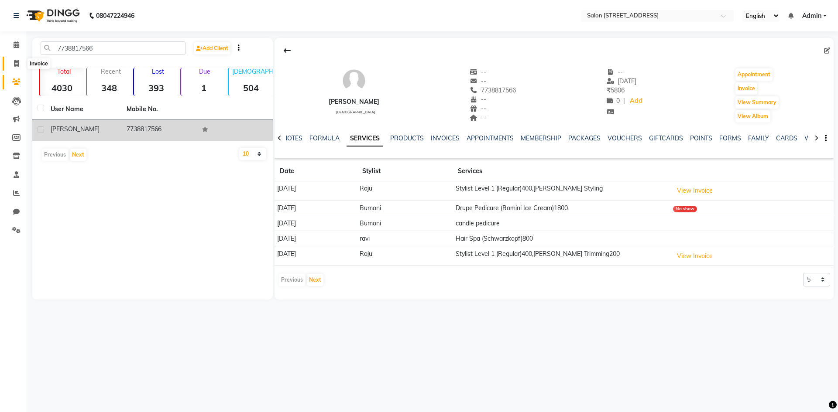
click at [14, 60] on icon at bounding box center [16, 63] width 5 height 7
select select "service"
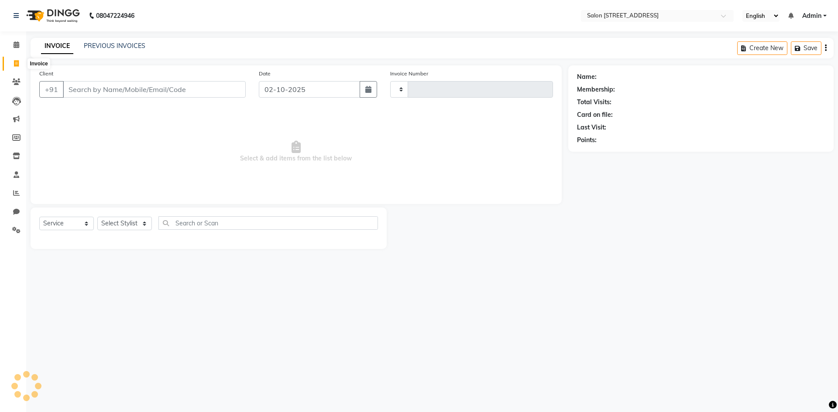
type input "0946"
select select "7707"
click at [127, 125] on span "Select & add items from the list below" at bounding box center [296, 151] width 514 height 87
select select "P"
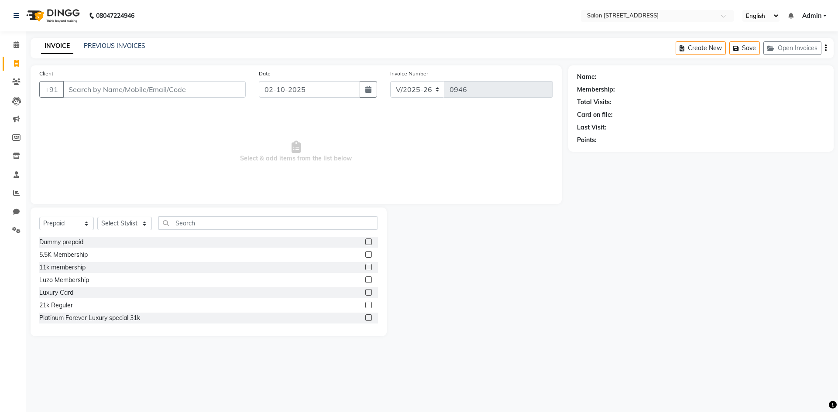
click at [184, 123] on span "Select & add items from the list below" at bounding box center [296, 151] width 514 height 87
click at [127, 45] on link "PREVIOUS INVOICES" at bounding box center [115, 46] width 62 height 8
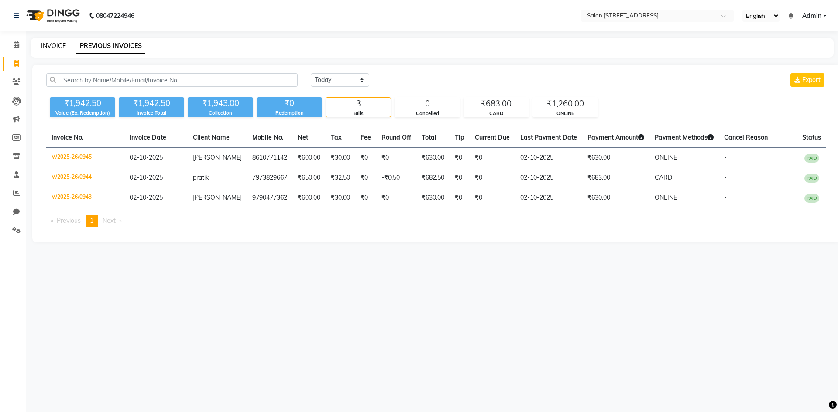
click at [58, 45] on link "INVOICE" at bounding box center [53, 46] width 25 height 8
select select "service"
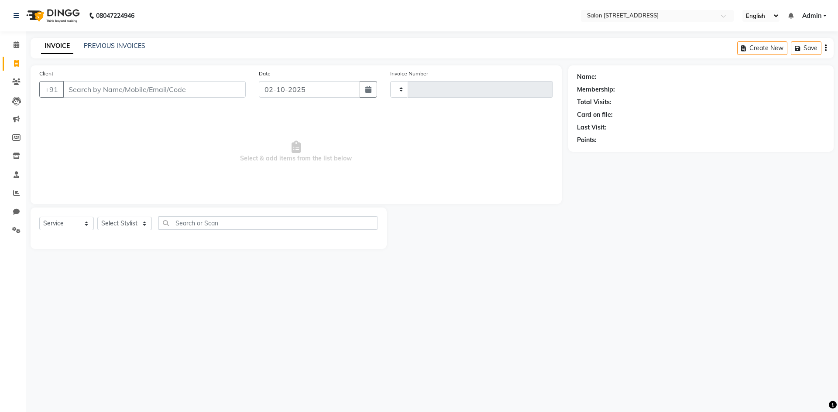
type input "0946"
select select "7707"
select select "P"
click at [98, 134] on span "Select & add items from the list below" at bounding box center [296, 151] width 514 height 87
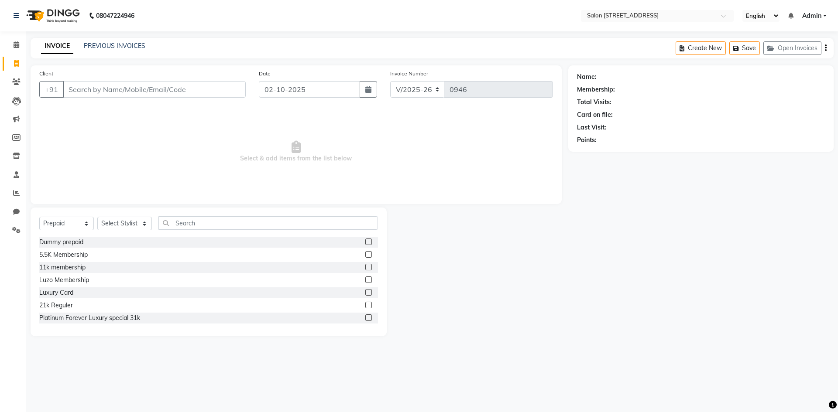
click at [107, 131] on span "Select & add items from the list below" at bounding box center [296, 151] width 514 height 87
click at [18, 46] on icon at bounding box center [17, 44] width 6 height 7
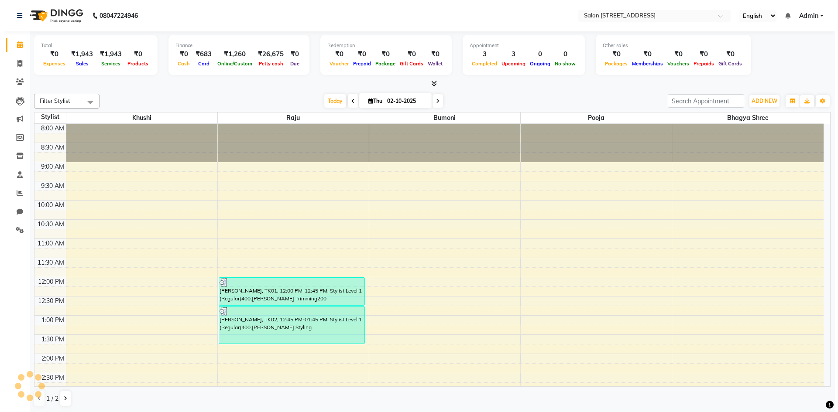
scroll to position [236, 0]
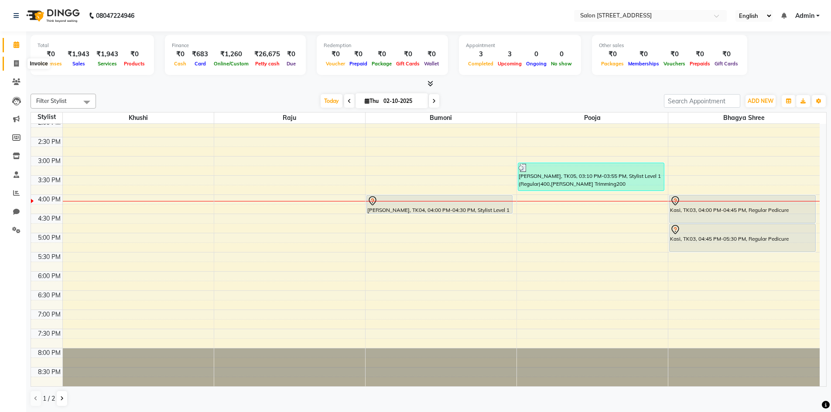
click at [15, 59] on span at bounding box center [16, 64] width 15 height 10
select select "service"
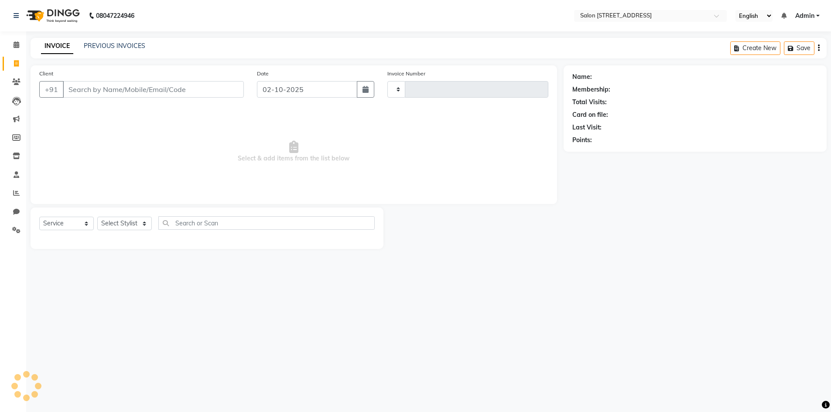
type input "0946"
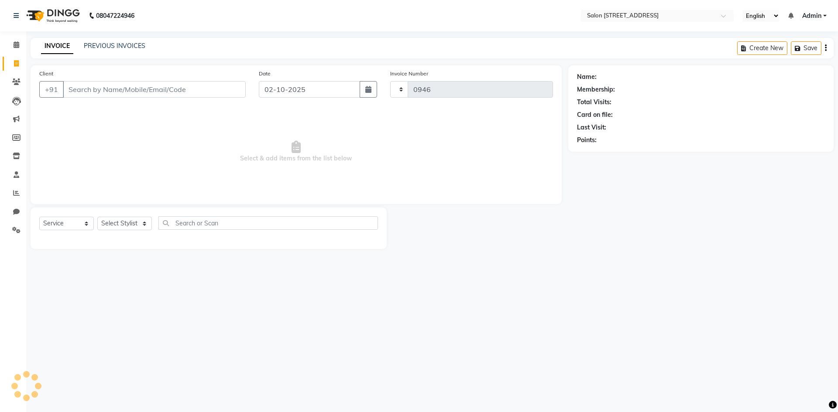
select select "7707"
select select "P"
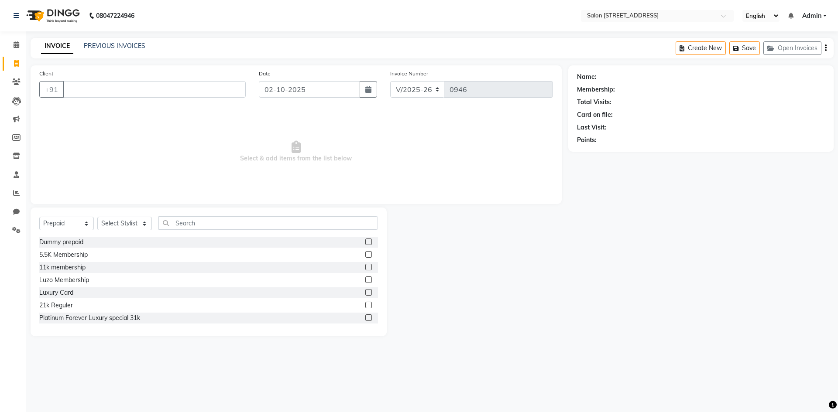
click at [110, 172] on span "Select & add items from the list below" at bounding box center [296, 151] width 514 height 87
click at [17, 83] on icon at bounding box center [16, 82] width 8 height 7
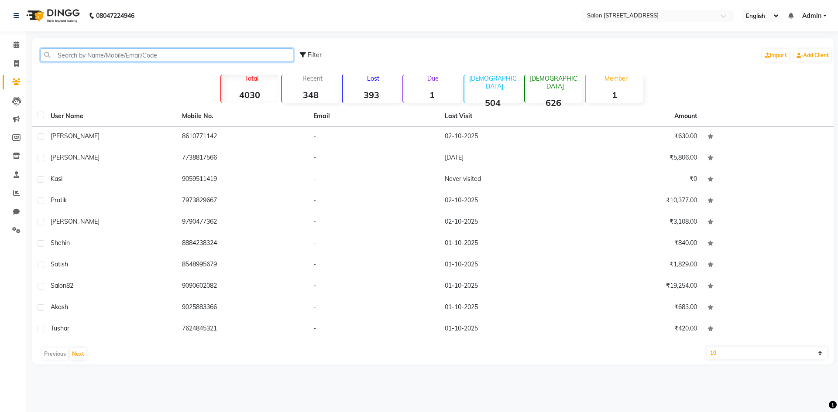
click at [116, 52] on input "text" at bounding box center [167, 55] width 253 height 14
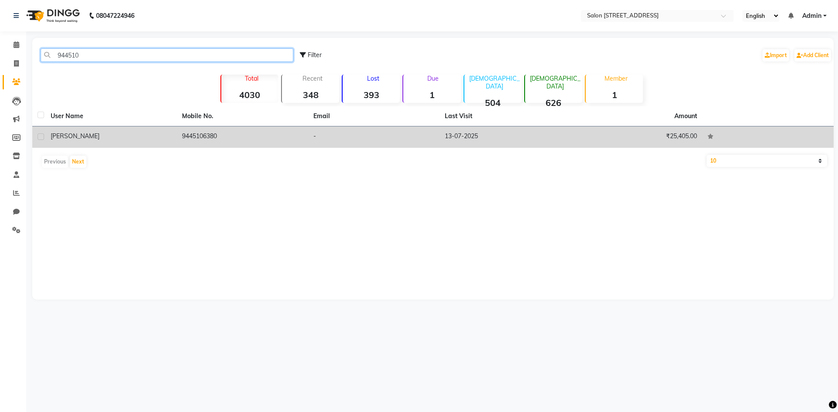
type input "944510"
click at [455, 137] on td "13-07-2025" at bounding box center [504, 137] width 131 height 21
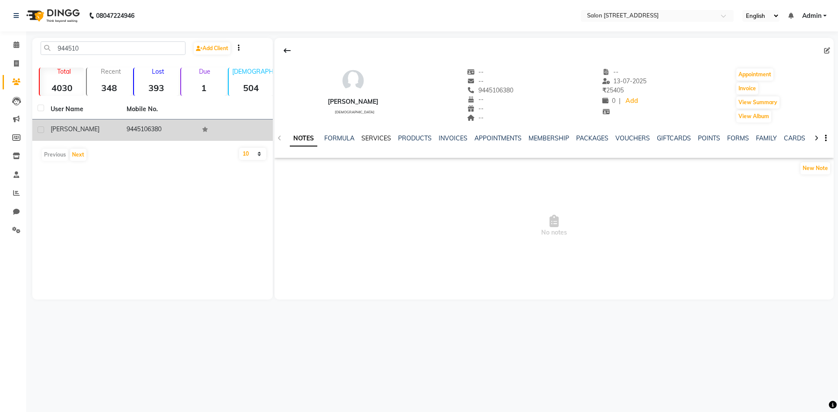
click at [372, 137] on link "SERVICES" at bounding box center [376, 138] width 30 height 8
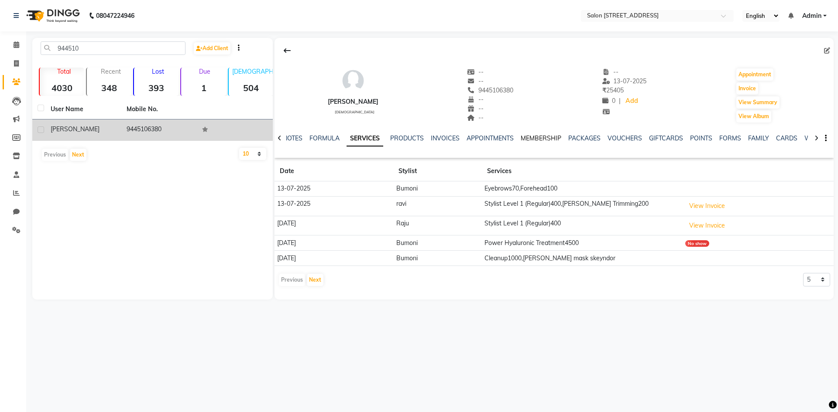
click at [537, 137] on link "MEMBERSHIP" at bounding box center [541, 138] width 41 height 8
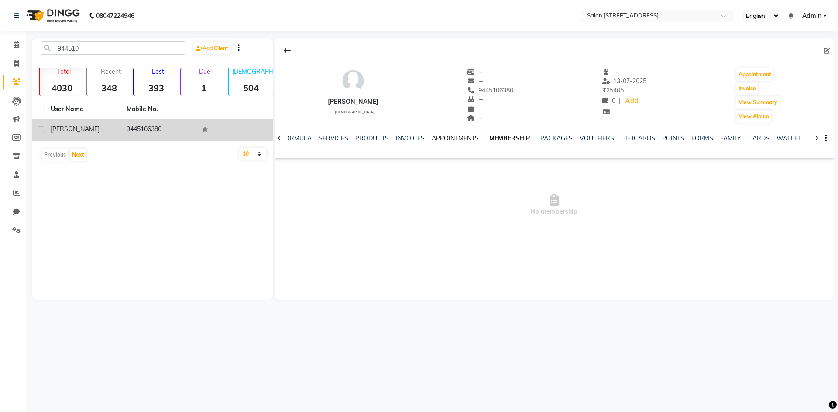
click at [459, 138] on link "APPOINTMENTS" at bounding box center [454, 138] width 47 height 8
click at [342, 135] on link "SERVICES" at bounding box center [340, 138] width 30 height 8
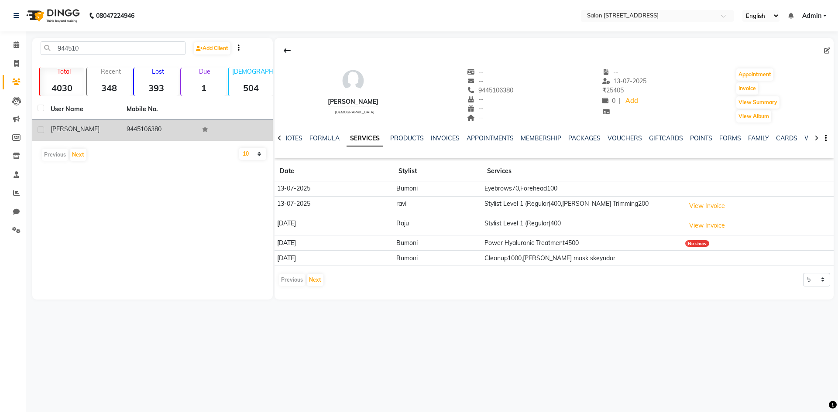
click at [538, 189] on td "Eyebrows70,Forehead100" at bounding box center [582, 189] width 201 height 15
click at [674, 186] on td "Eyebrows70,Forehead100" at bounding box center [582, 189] width 201 height 15
click at [708, 204] on button "View Invoice" at bounding box center [707, 206] width 44 height 14
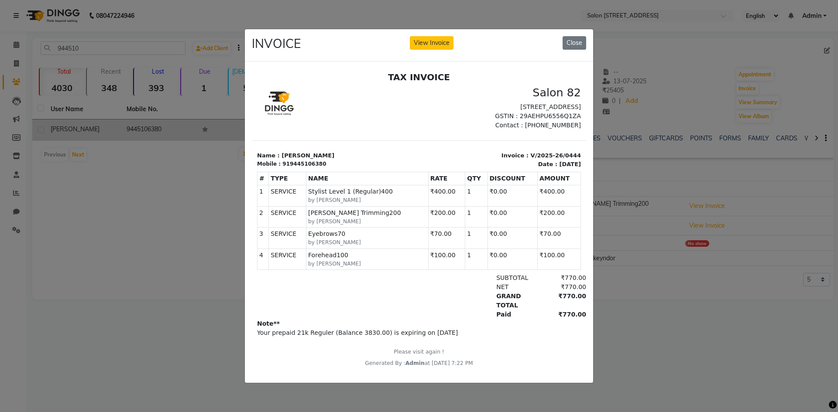
scroll to position [7, 0]
click at [582, 38] on button "Close" at bounding box center [574, 43] width 24 height 14
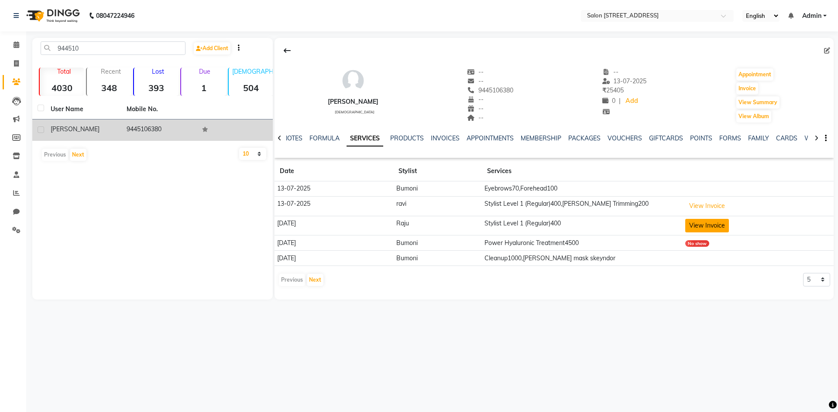
click at [707, 222] on button "View Invoice" at bounding box center [707, 226] width 44 height 14
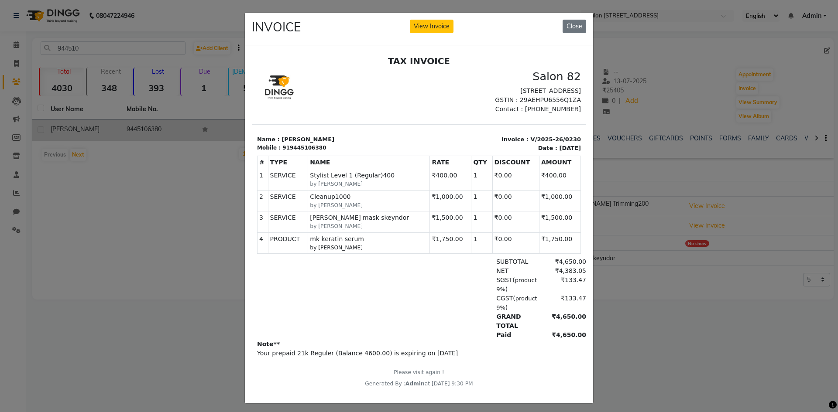
scroll to position [0, 0]
click at [570, 29] on button "Close" at bounding box center [574, 27] width 24 height 14
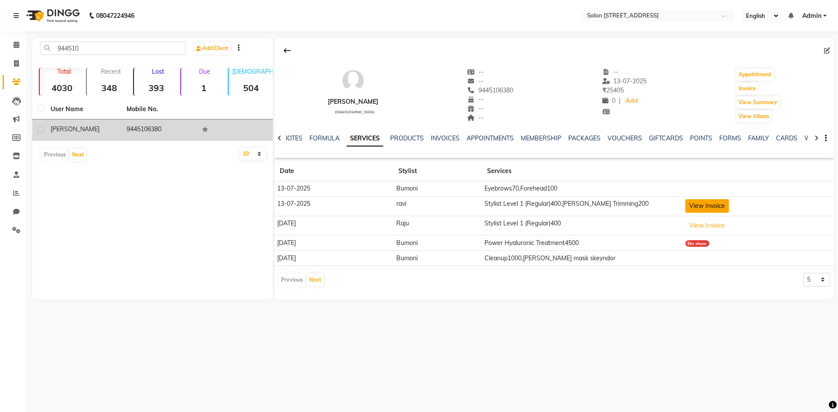
click at [705, 208] on button "View Invoice" at bounding box center [707, 206] width 44 height 14
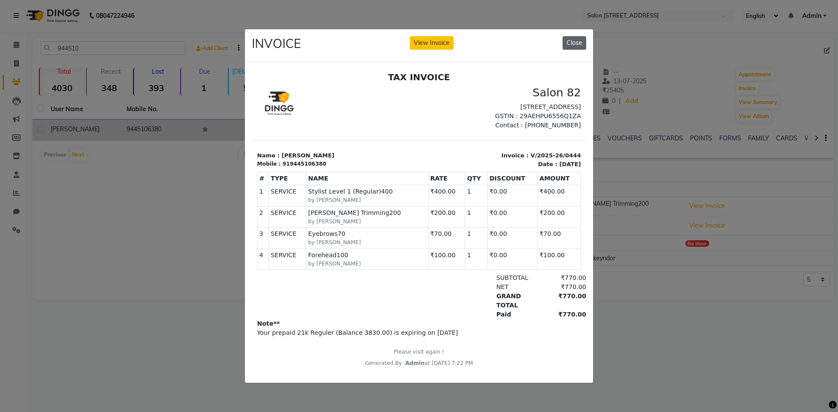
drag, startPoint x: 576, startPoint y: 43, endPoint x: 281, endPoint y: 89, distance: 298.9
click at [576, 43] on button "Close" at bounding box center [574, 43] width 24 height 14
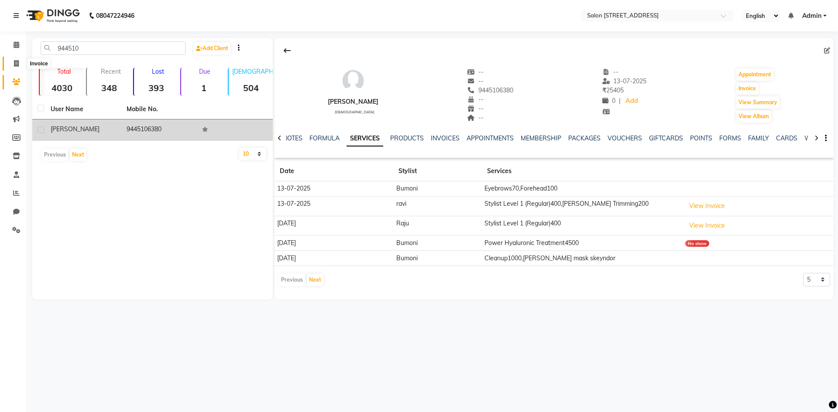
click at [17, 65] on icon at bounding box center [16, 63] width 5 height 7
select select "7707"
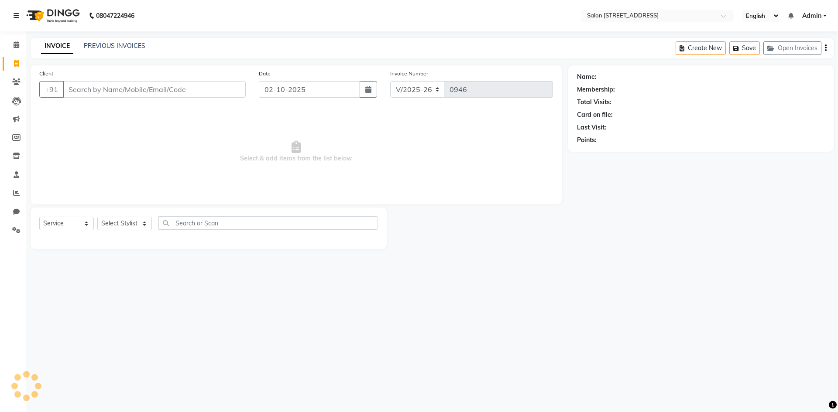
select select "P"
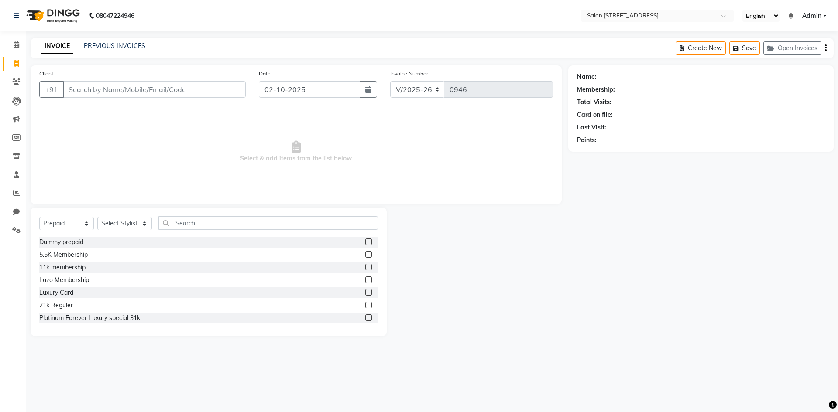
click at [192, 148] on span "Select & add items from the list below" at bounding box center [296, 151] width 514 height 87
click at [591, 349] on main "INVOICE PREVIOUS INVOICES Create New Save Open Invoices Client +91 Date [DATE] …" at bounding box center [432, 194] width 812 height 312
click at [120, 89] on input "Client" at bounding box center [154, 89] width 183 height 17
click at [186, 198] on div "Client +91 Date [DATE] Invoice Number V/2025 V/[PHONE_NUMBER] Select & add item…" at bounding box center [296, 134] width 531 height 139
click at [222, 220] on input "text" at bounding box center [267, 223] width 219 height 14
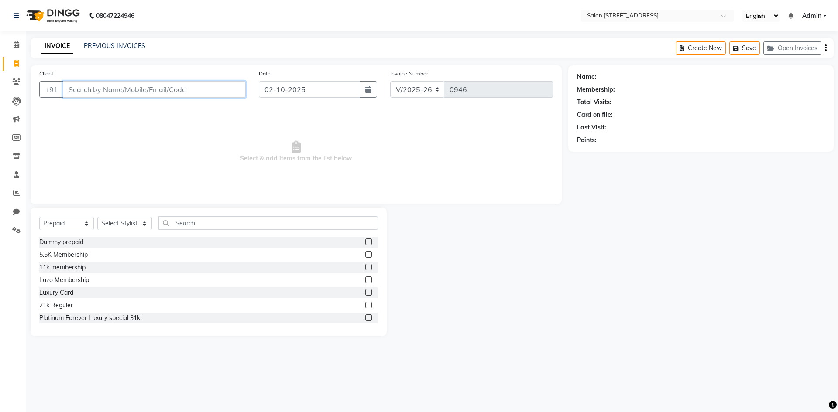
click at [161, 90] on input "Client" at bounding box center [154, 89] width 183 height 17
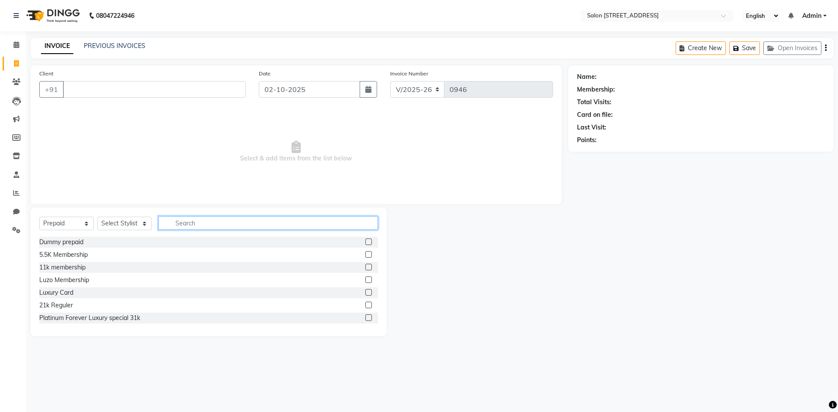
click at [216, 223] on input "text" at bounding box center [267, 223] width 219 height 14
click at [218, 175] on span "Select & add items from the list below" at bounding box center [296, 151] width 514 height 87
click at [113, 46] on link "PREVIOUS INVOICES" at bounding box center [115, 46] width 62 height 8
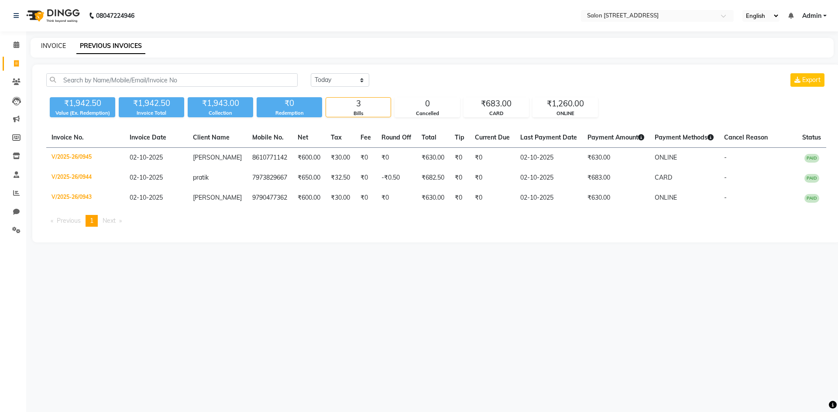
click at [52, 42] on link "INVOICE" at bounding box center [53, 46] width 25 height 8
select select "7707"
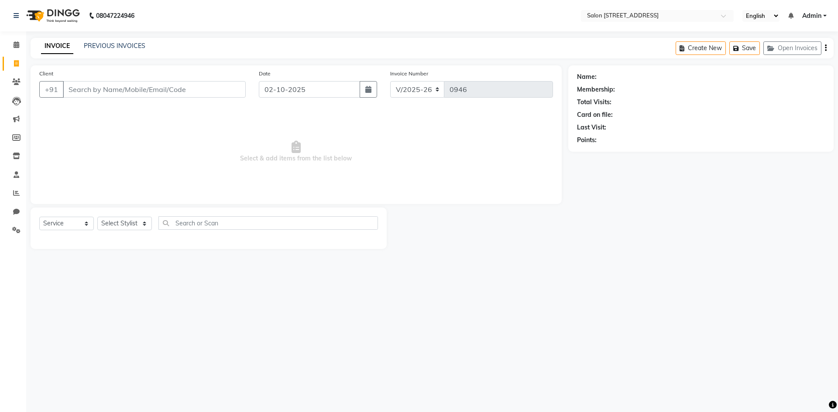
click at [138, 133] on span "Select & add items from the list below" at bounding box center [296, 151] width 514 height 87
select select "P"
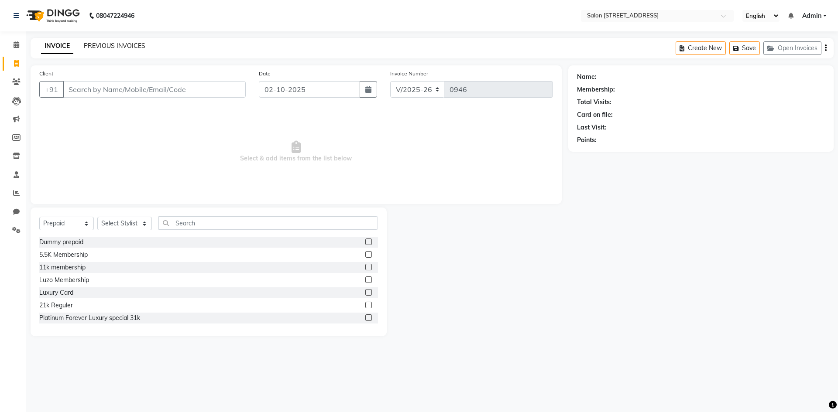
click at [121, 45] on link "PREVIOUS INVOICES" at bounding box center [115, 46] width 62 height 8
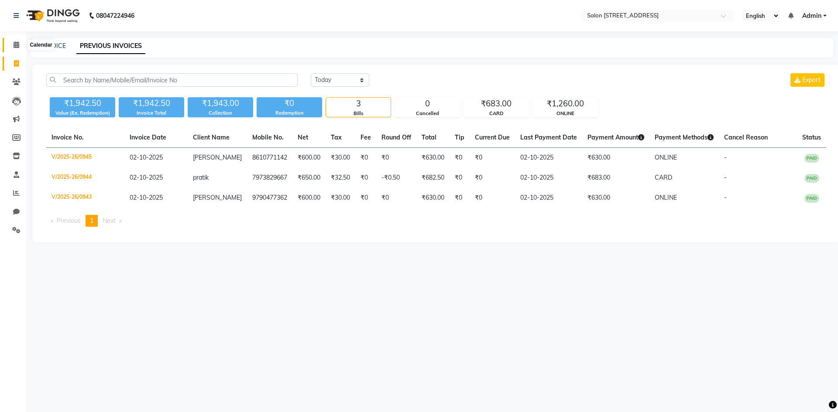
click at [17, 45] on icon at bounding box center [17, 44] width 6 height 7
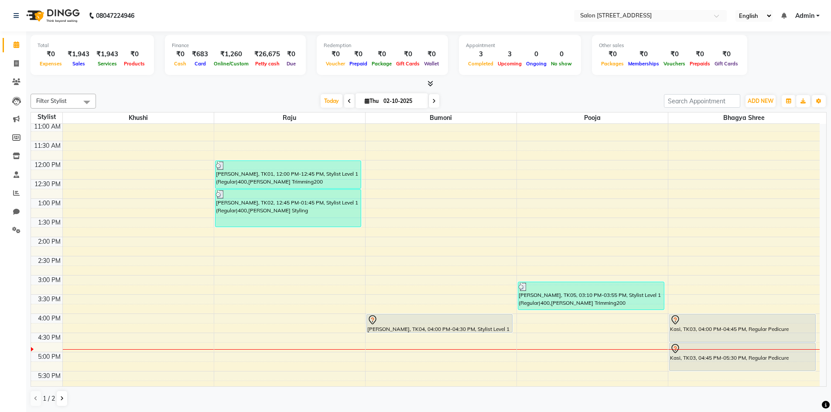
scroll to position [218, 0]
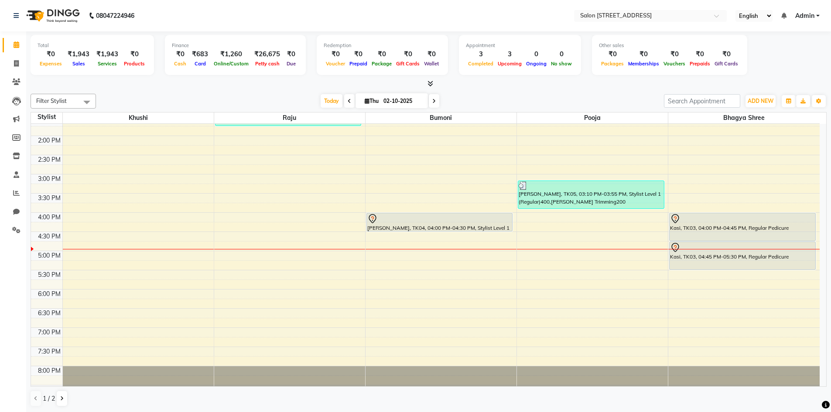
click at [652, 390] on div "Filter Stylist Select All Bhagya shree Bumoni Khushi pooja Raju ravi [DATE] [DA…" at bounding box center [429, 250] width 796 height 320
click at [671, 392] on div "1 / 2" at bounding box center [429, 398] width 796 height 17
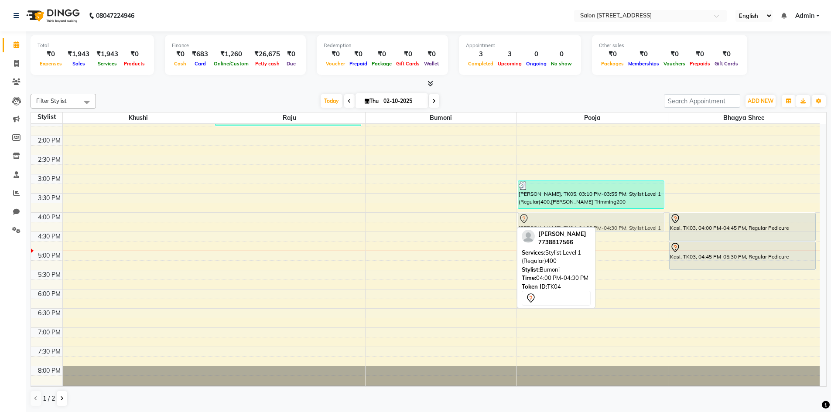
drag, startPoint x: 446, startPoint y: 228, endPoint x: 578, endPoint y: 229, distance: 131.3
click at [578, 229] on div "Filter Stylist Select All Bhagya shree Bumoni Khushi pooja Raju ravi [DATE] [DA…" at bounding box center [429, 250] width 796 height 320
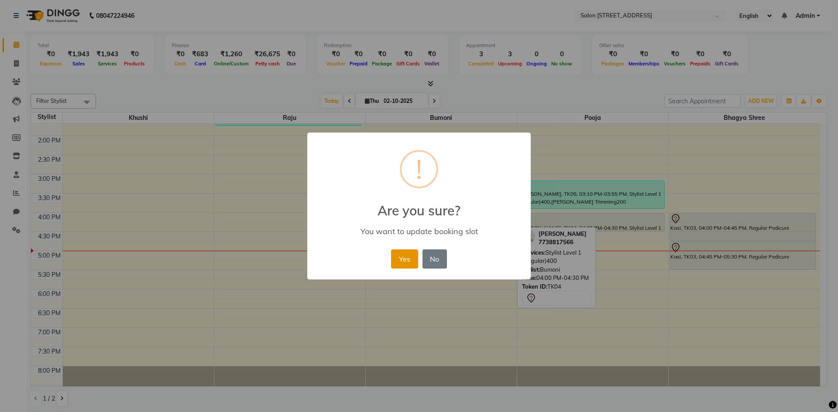
click at [409, 260] on button "Yes" at bounding box center [404, 259] width 27 height 19
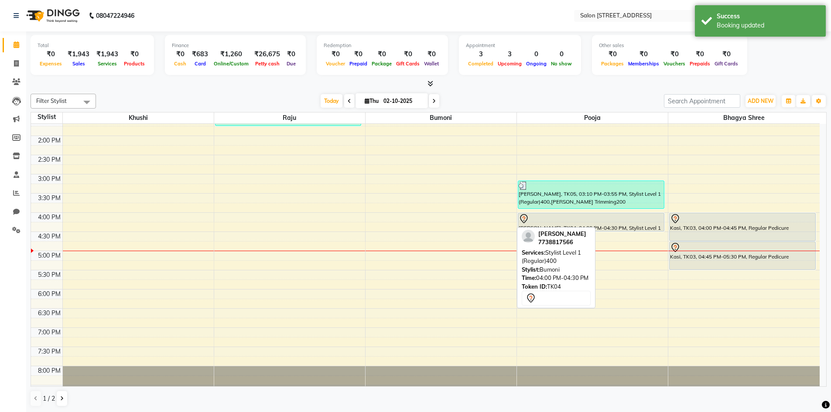
click at [621, 235] on div "8:00 AM 8:30 AM 9:00 AM 9:30 AM 10:00 AM 10:30 AM 11:00 AM 11:30 AM 12:00 PM 12…" at bounding box center [425, 155] width 789 height 499
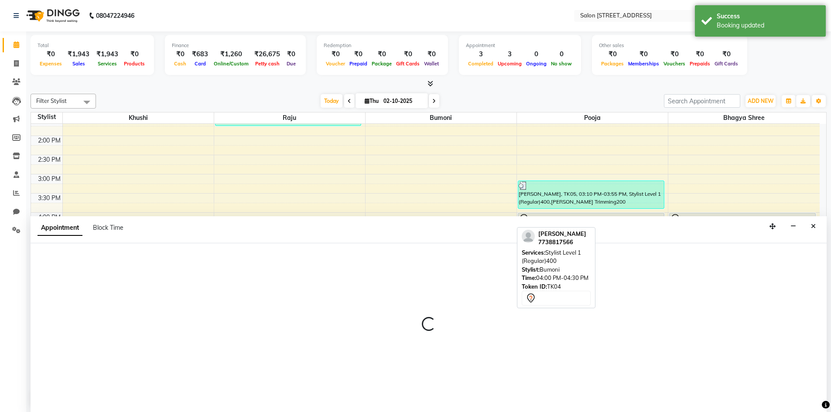
select select "83057"
select select "tentative"
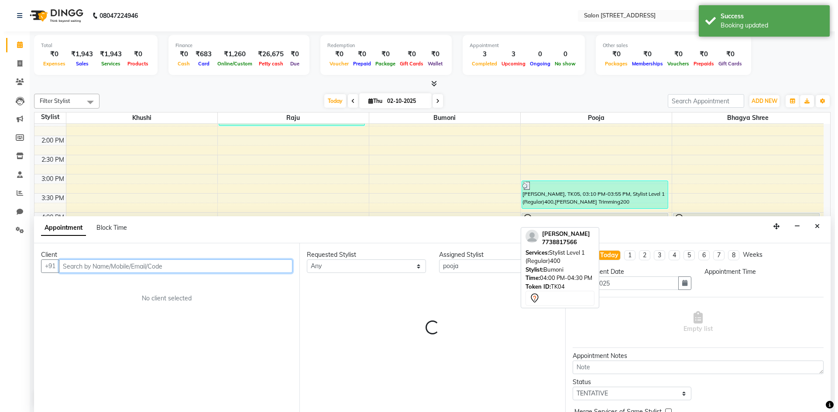
scroll to position [0, 0]
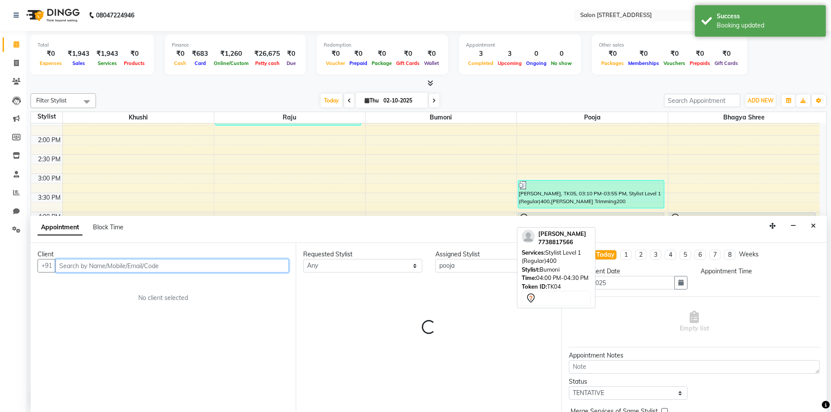
select select "990"
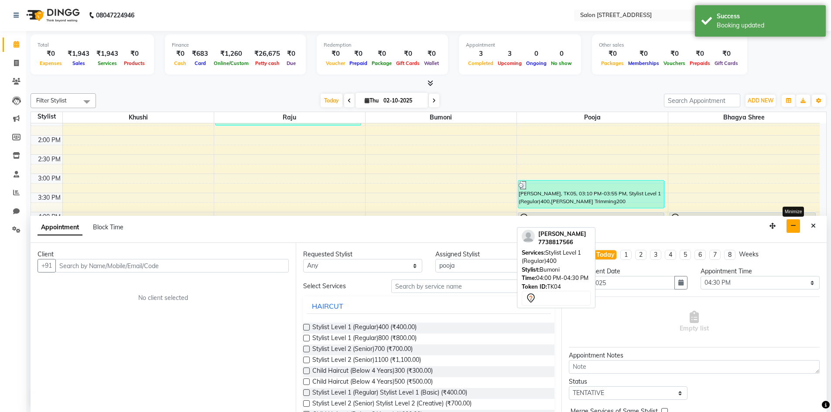
click at [790, 224] on button "button" at bounding box center [794, 226] width 14 height 14
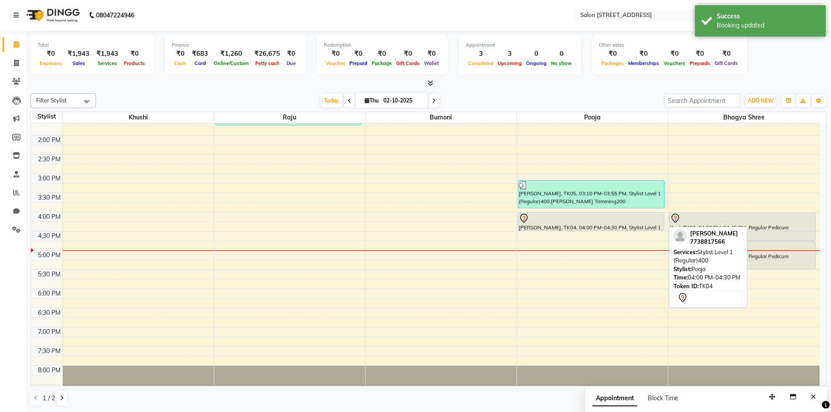
click at [627, 225] on div "[PERSON_NAME], TK04, 04:00 PM-04:30 PM, Stylist Level 1 (Regular)400" at bounding box center [591, 222] width 146 height 18
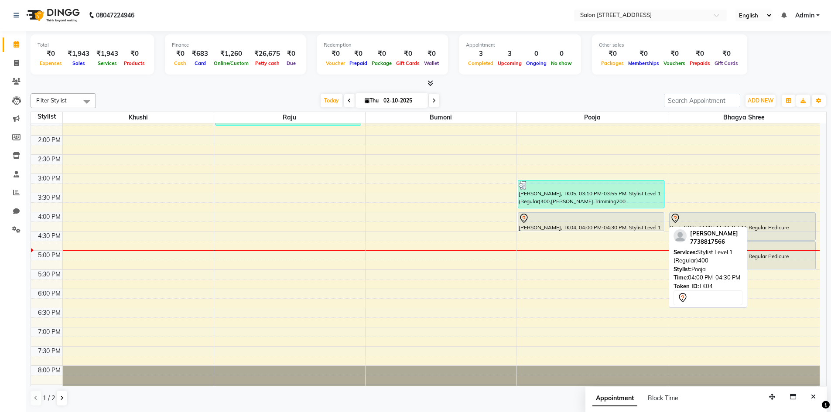
click at [603, 226] on div "[PERSON_NAME], TK04, 04:00 PM-04:30 PM, Stylist Level 1 (Regular)400" at bounding box center [591, 222] width 146 height 18
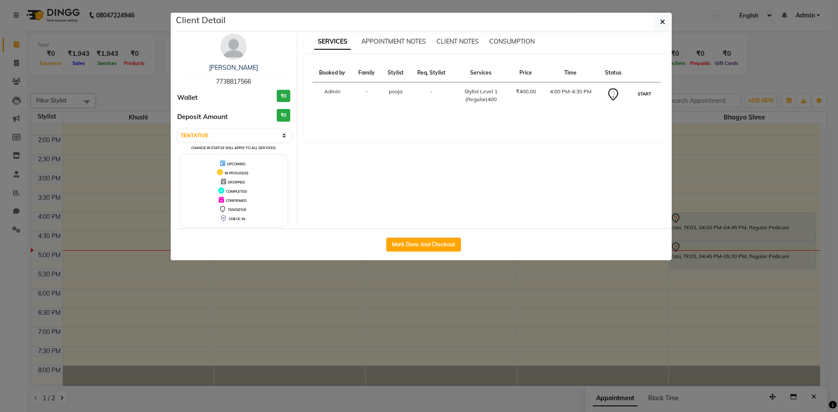
click at [640, 91] on button "START" at bounding box center [644, 94] width 18 height 11
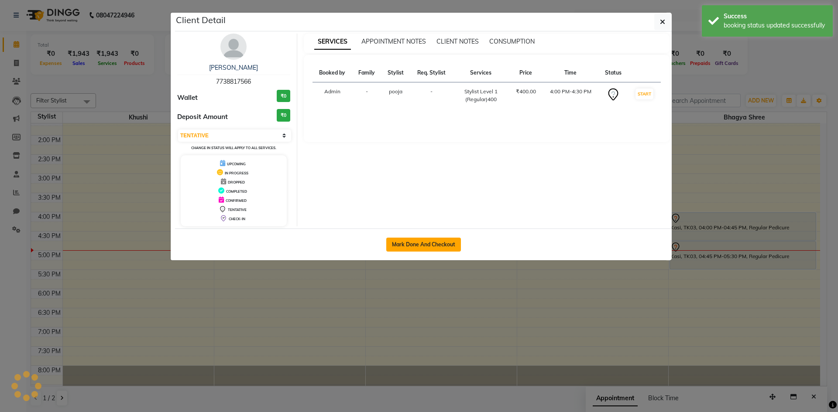
select select "1"
click at [411, 247] on button "Mark Done And Checkout" at bounding box center [423, 245] width 75 height 14
select select "7707"
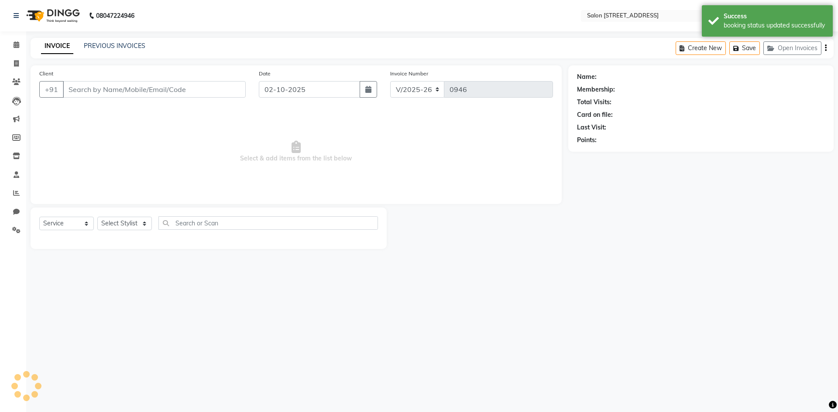
select select "P"
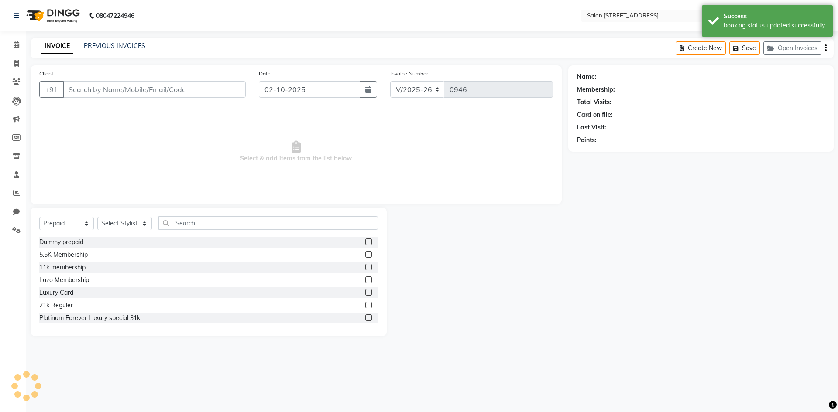
type input "7738817566"
select select "83057"
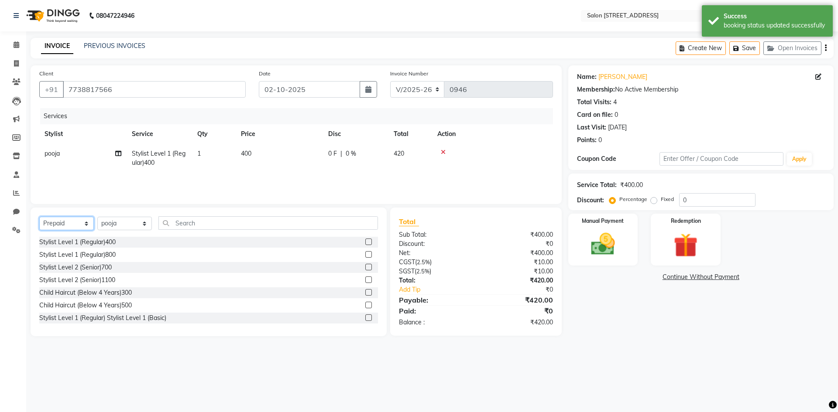
click at [71, 223] on select "Select Service Product Membership Package Voucher Prepaid Gift Card" at bounding box center [66, 224] width 55 height 14
select select "service"
click at [39, 217] on select "Select Service Product Membership Package Voucher Prepaid Gift Card" at bounding box center [66, 224] width 55 height 14
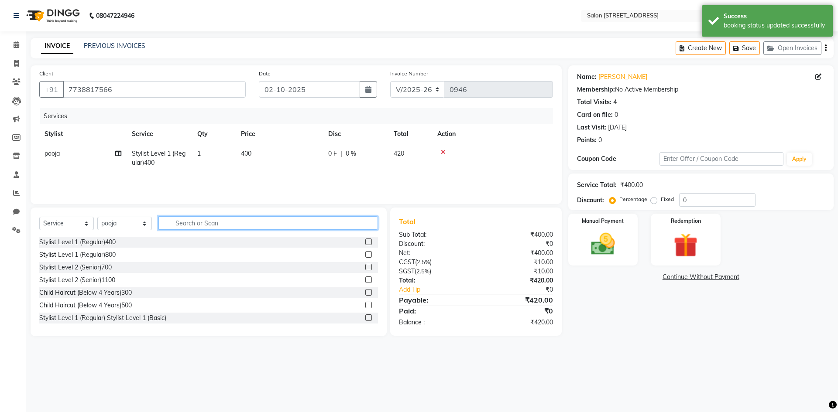
click at [186, 224] on input "text" at bounding box center [267, 223] width 219 height 14
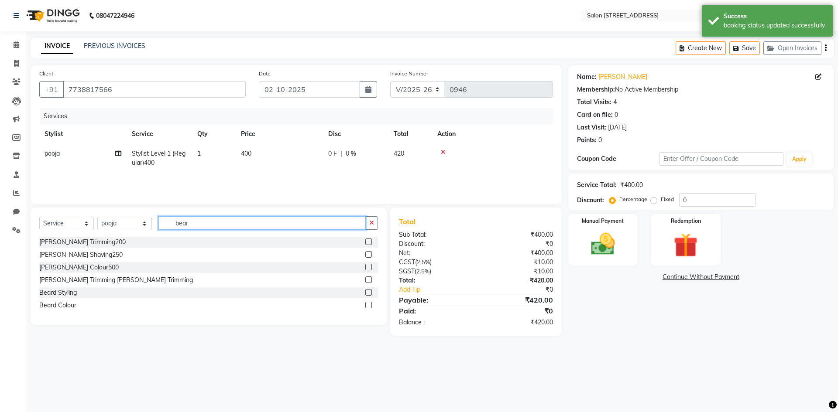
type input "bear"
click at [370, 242] on label at bounding box center [368, 242] width 7 height 7
click at [370, 242] on input "checkbox" at bounding box center [368, 243] width 6 height 6
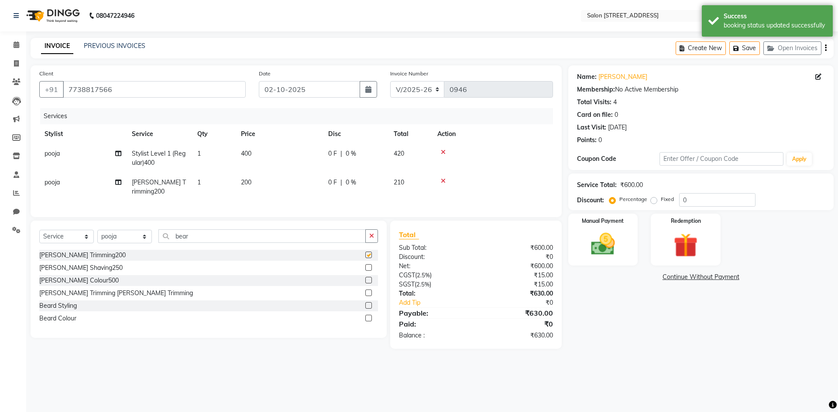
checkbox input "false"
click at [625, 296] on div "Name: [PERSON_NAME] Membership: No Active Membership Total Visits: 4 Card on fi…" at bounding box center [704, 207] width 272 height 284
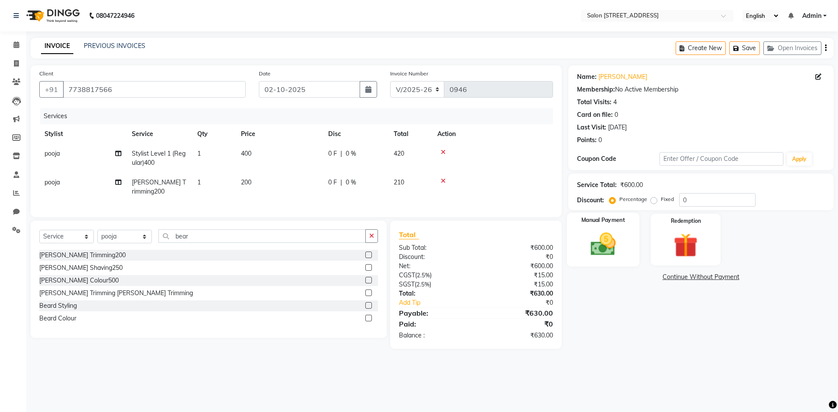
click at [605, 235] on img at bounding box center [602, 244] width 41 height 29
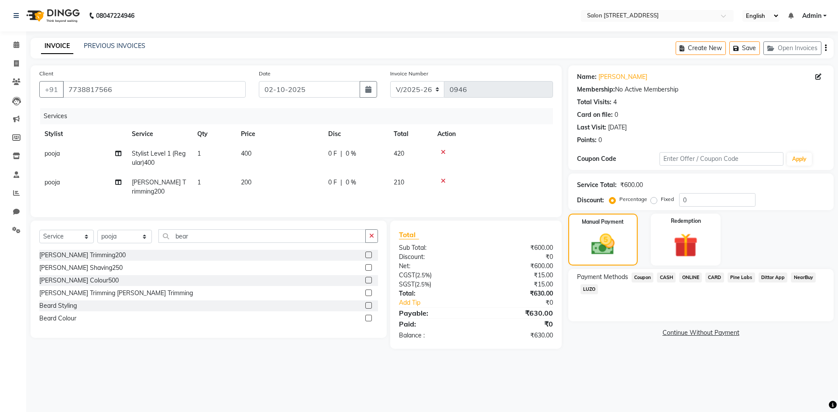
click at [692, 280] on span "ONLINE" at bounding box center [690, 278] width 23 height 10
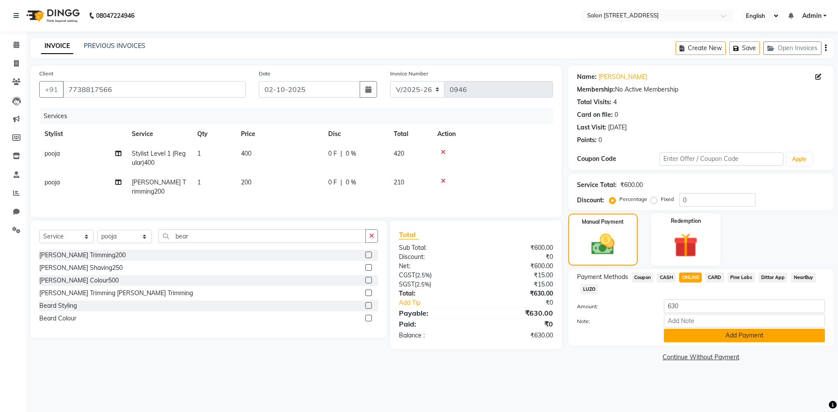
click at [735, 333] on button "Add Payment" at bounding box center [744, 336] width 161 height 14
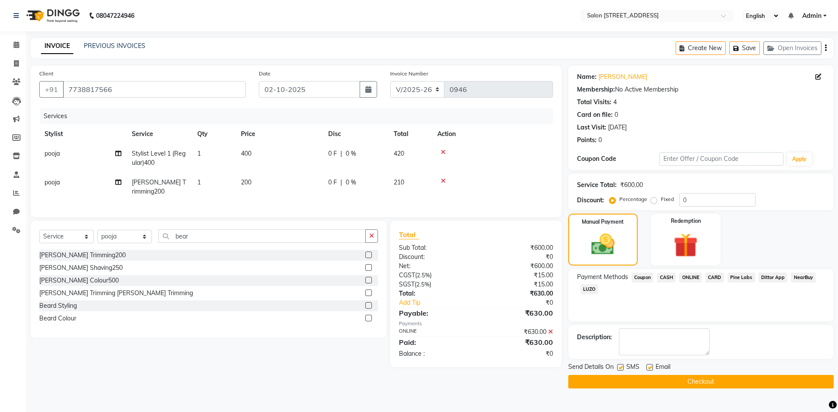
click at [740, 382] on button "Checkout" at bounding box center [700, 382] width 265 height 14
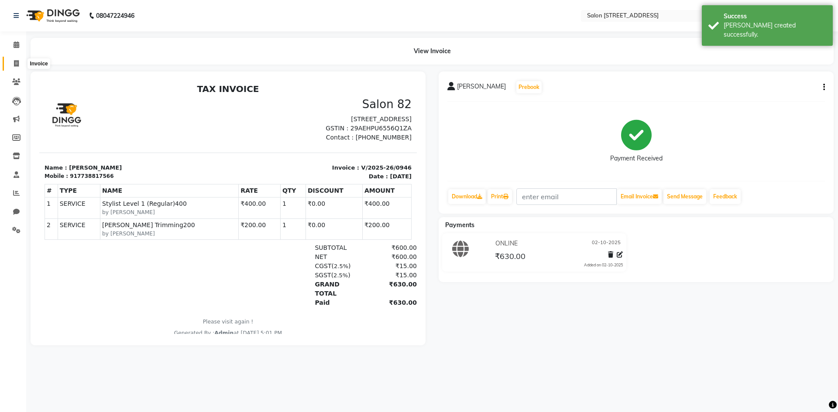
click at [14, 66] on icon at bounding box center [16, 63] width 5 height 7
select select "service"
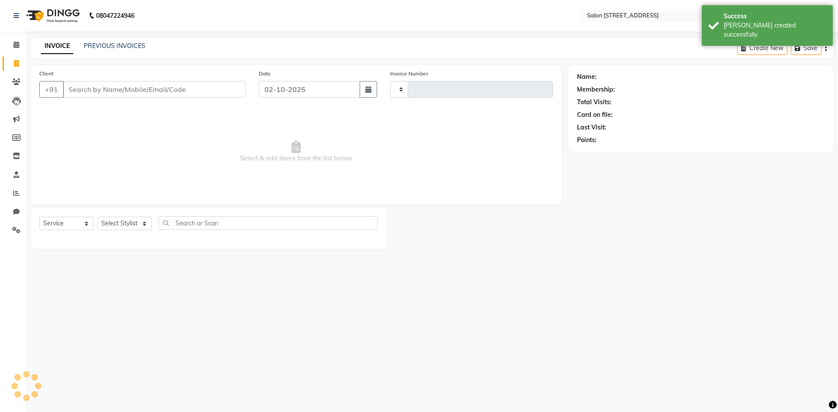
type input "0947"
select select "7707"
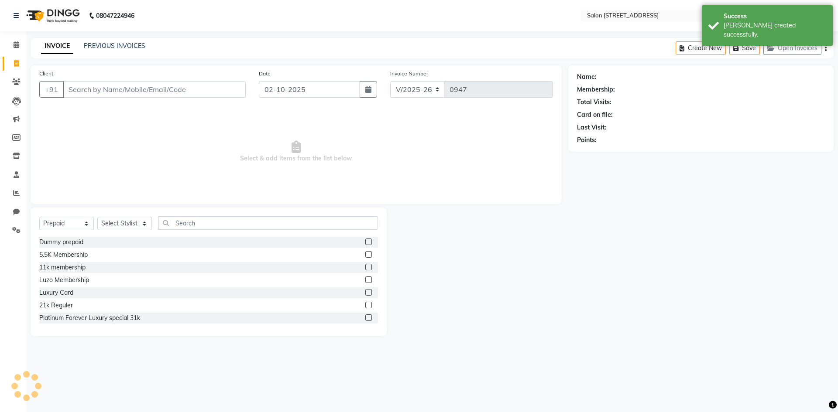
click at [117, 128] on span "Select & add items from the list below" at bounding box center [296, 151] width 514 height 87
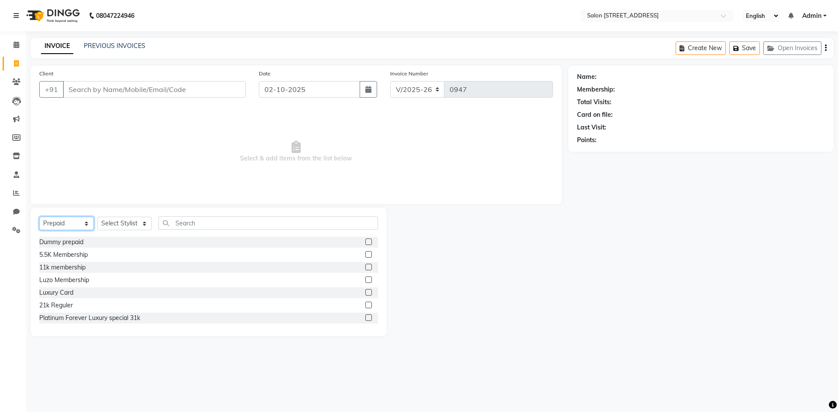
click at [56, 221] on select "Select Service Product Membership Package Voucher Prepaid Gift Card" at bounding box center [66, 224] width 55 height 14
select select "service"
click at [39, 217] on select "Select Service Product Membership Package Voucher Prepaid Gift Card" at bounding box center [66, 224] width 55 height 14
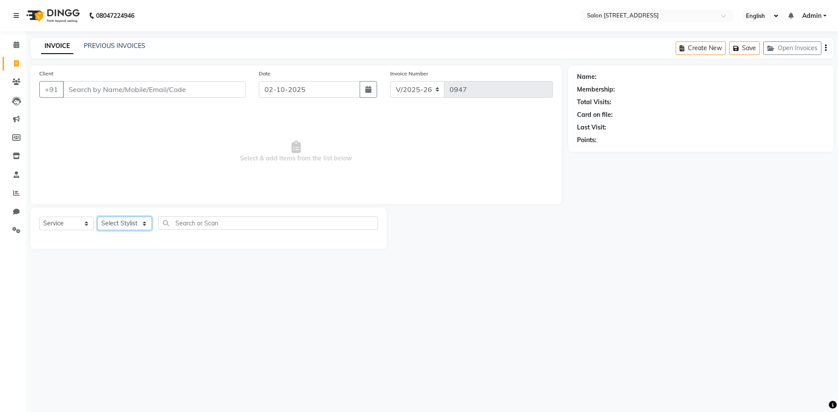
click at [122, 222] on select "Select Stylist Admin Bhagya shree Bhupendra Bumoni Khushi Lune Lego pooja Raju …" at bounding box center [124, 224] width 55 height 14
select select "83057"
click at [97, 217] on select "Select Stylist Admin Bhagya shree Bhupendra Bumoni Khushi Lune Lego pooja Raju …" at bounding box center [124, 224] width 55 height 14
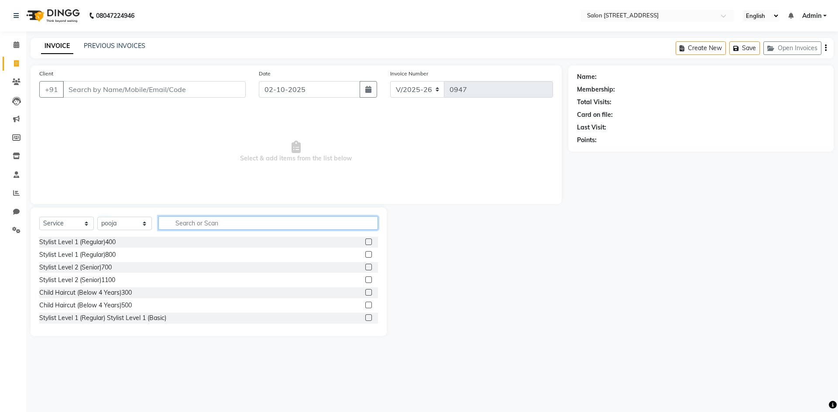
click at [193, 223] on input "text" at bounding box center [267, 223] width 219 height 14
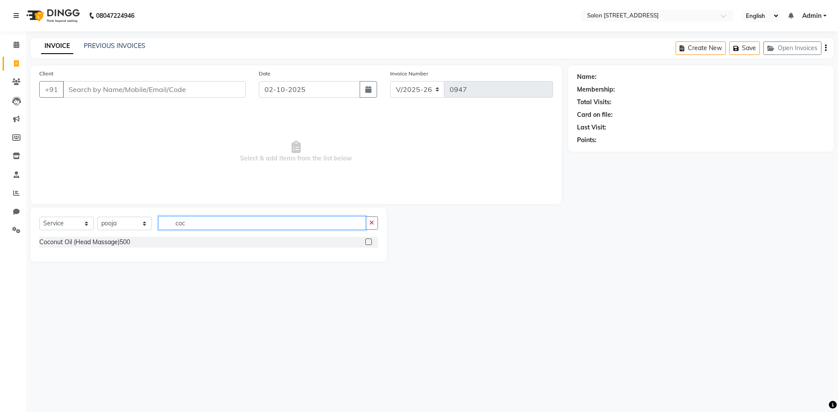
type input "coc"
click at [370, 242] on label at bounding box center [368, 242] width 7 height 7
click at [370, 242] on input "checkbox" at bounding box center [368, 243] width 6 height 6
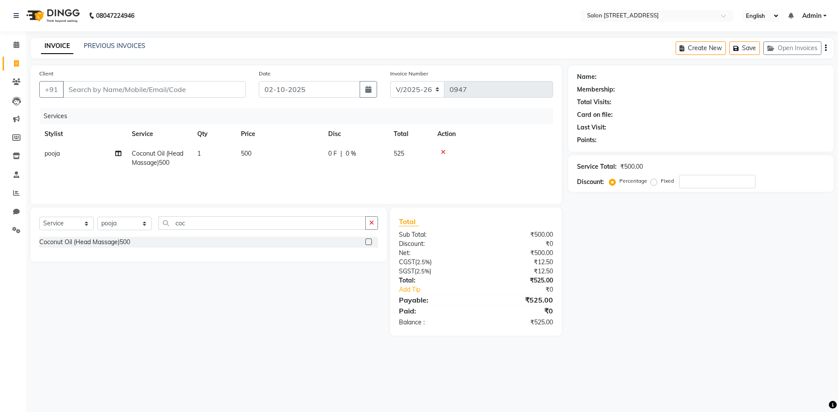
click at [370, 242] on label at bounding box center [368, 242] width 7 height 7
click at [370, 242] on input "checkbox" at bounding box center [368, 243] width 6 height 6
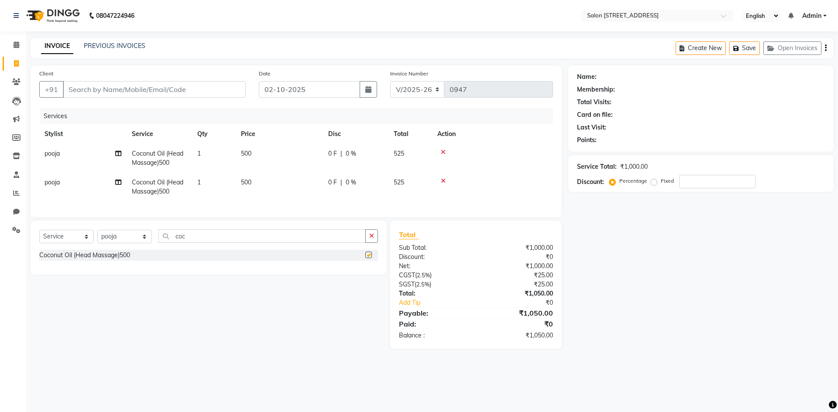
checkbox input "false"
click at [205, 242] on input "coc" at bounding box center [261, 236] width 207 height 14
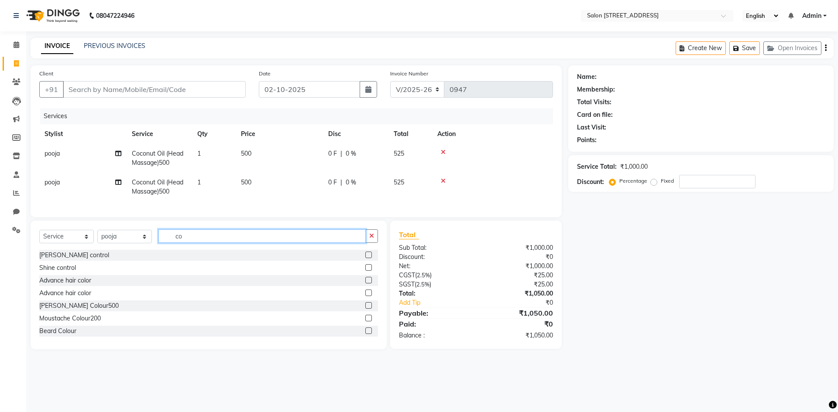
type input "c"
type input "h"
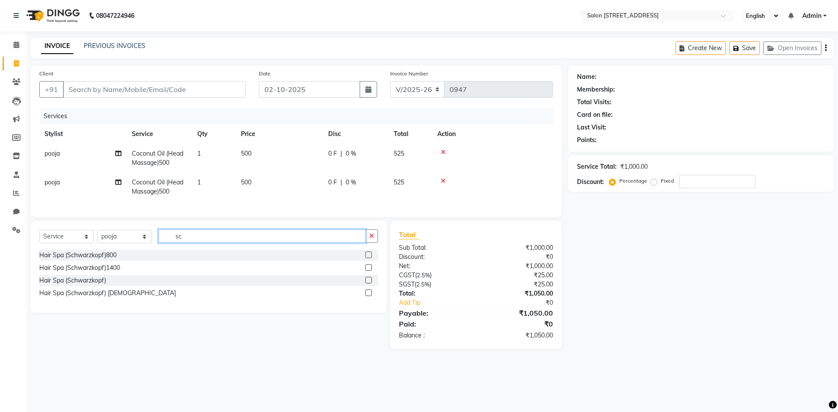
type input "s"
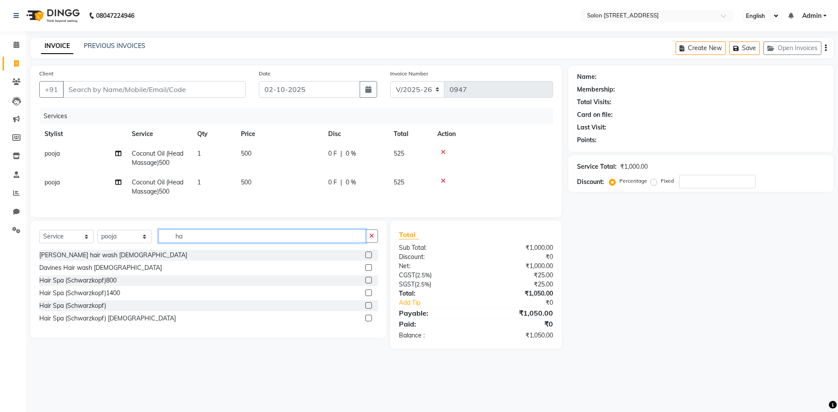
type input "h"
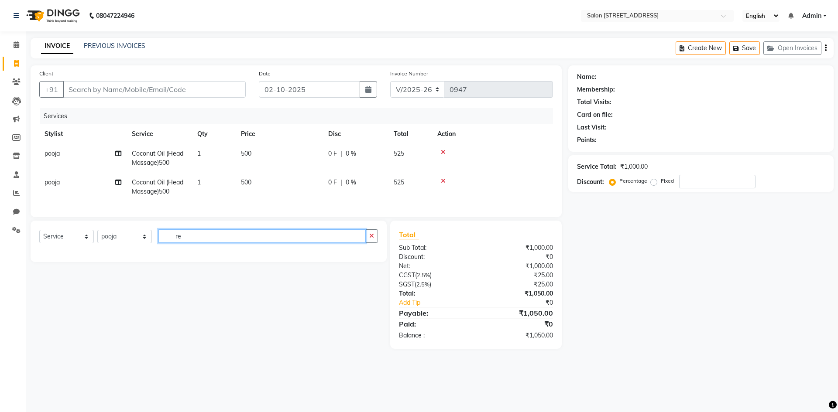
type input "r"
type input "blas"
click at [368, 258] on label at bounding box center [368, 255] width 7 height 7
click at [368, 258] on input "checkbox" at bounding box center [368, 256] width 6 height 6
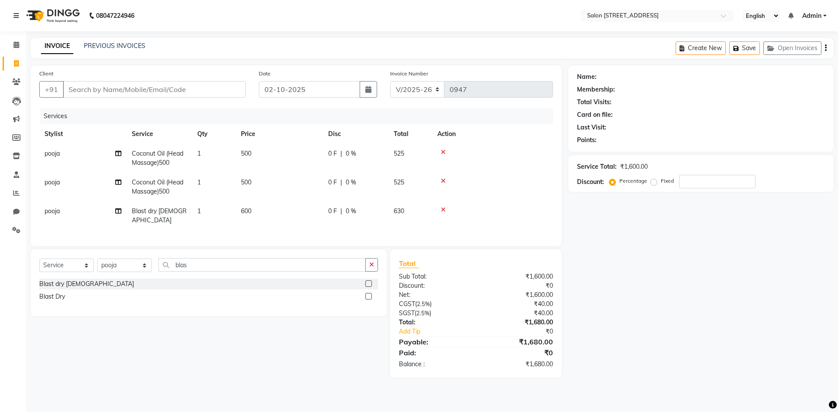
click at [370, 281] on label at bounding box center [368, 284] width 7 height 7
click at [370, 281] on input "checkbox" at bounding box center [368, 284] width 6 height 6
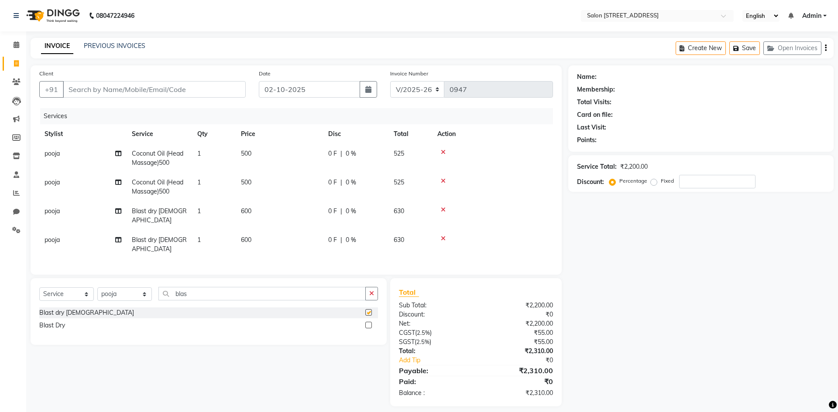
checkbox input "false"
click at [444, 209] on icon at bounding box center [443, 210] width 5 height 6
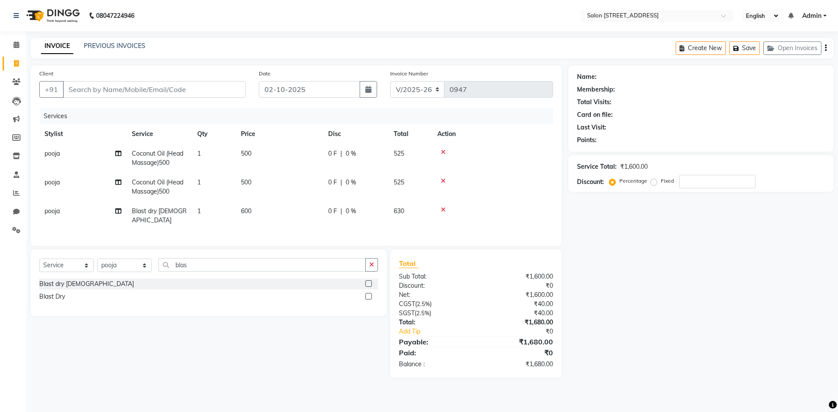
click at [444, 209] on icon at bounding box center [443, 210] width 5 height 6
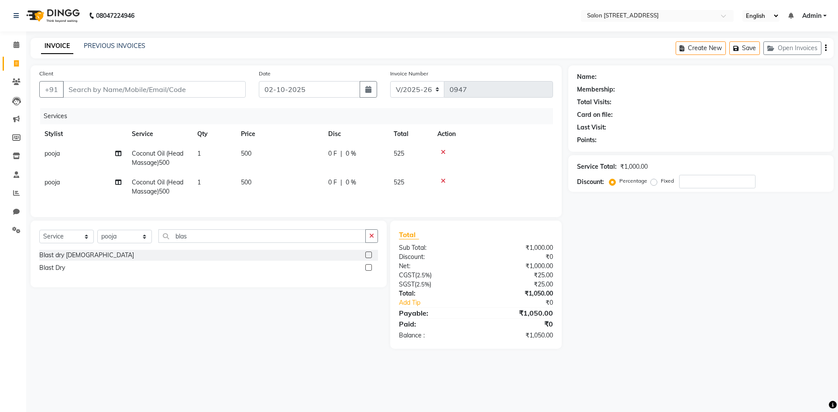
click at [443, 179] on icon at bounding box center [443, 181] width 5 height 6
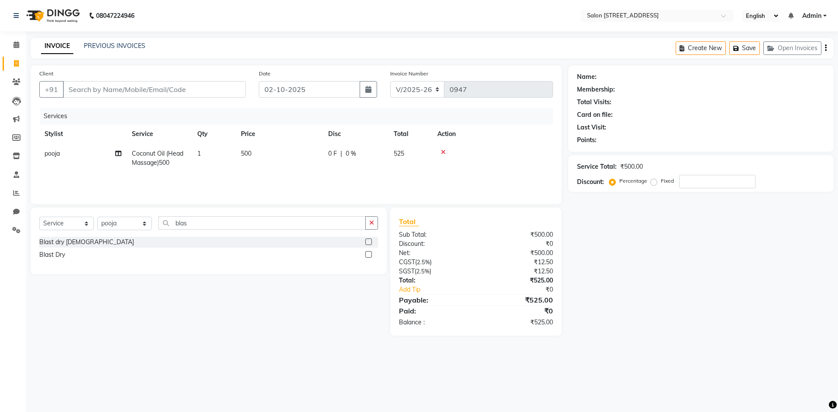
click at [442, 151] on icon at bounding box center [443, 152] width 5 height 6
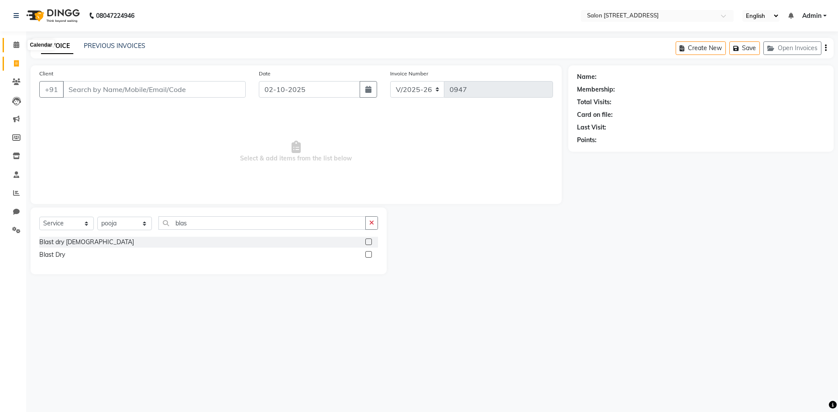
click at [20, 41] on span at bounding box center [16, 45] width 15 height 10
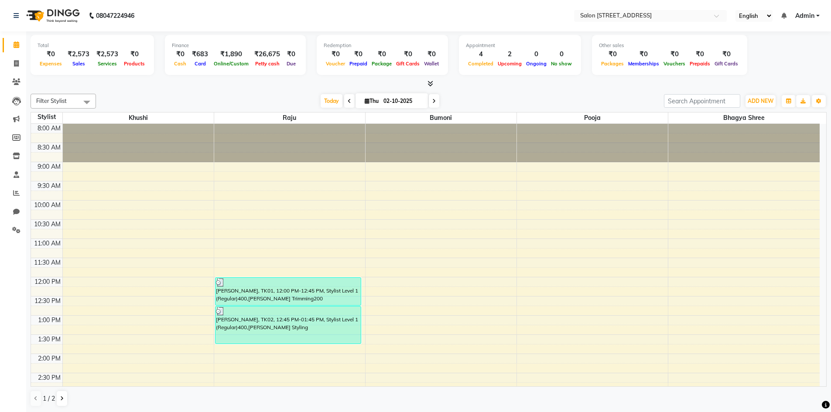
click at [436, 102] on span at bounding box center [434, 101] width 10 height 14
type input "03-10-2025"
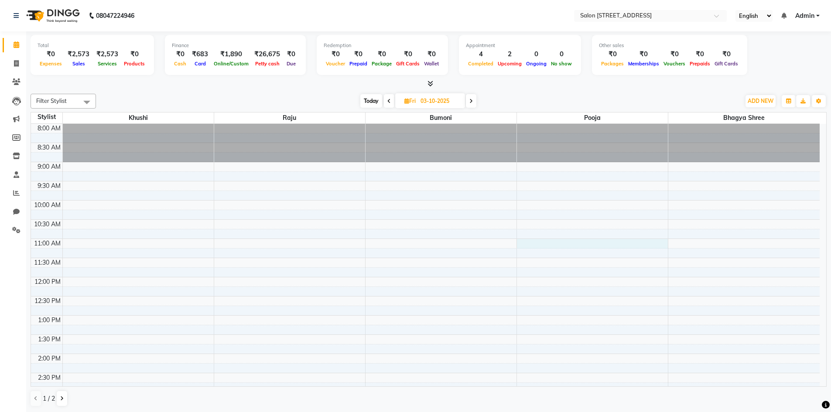
click at [594, 241] on div "8:00 AM 8:30 AM 9:00 AM 9:30 AM 10:00 AM 10:30 AM 11:00 AM 11:30 AM 12:00 PM 12…" at bounding box center [425, 373] width 789 height 499
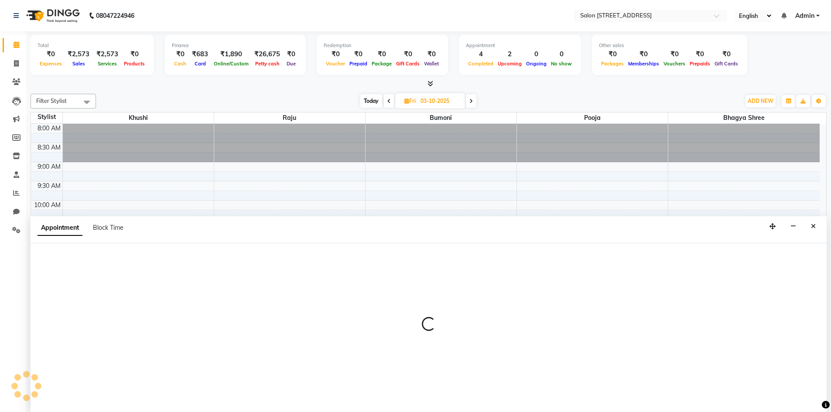
scroll to position [0, 0]
select select "83057"
select select "660"
select select "tentative"
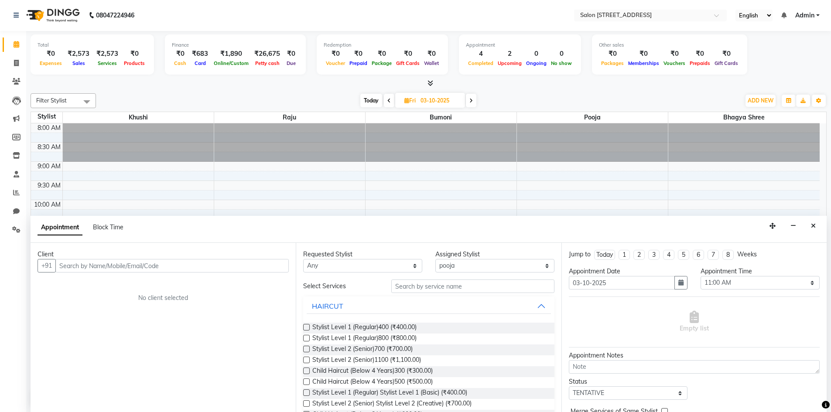
click at [166, 264] on input "text" at bounding box center [171, 266] width 233 height 14
click at [192, 260] on input "text" at bounding box center [171, 266] width 233 height 14
type input "9560988585"
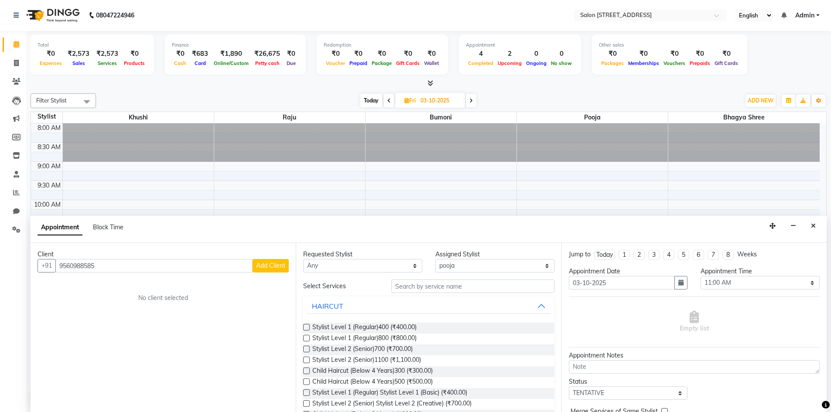
click at [280, 267] on span "Add Client" at bounding box center [270, 266] width 29 height 8
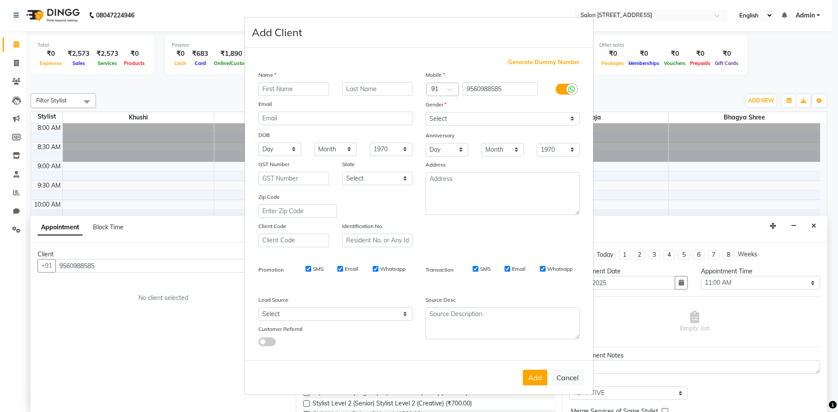
click at [303, 90] on input "text" at bounding box center [293, 89] width 71 height 14
type input "Saiba"
click at [480, 123] on select "Select [DEMOGRAPHIC_DATA] [DEMOGRAPHIC_DATA] Other Prefer Not To Say" at bounding box center [502, 119] width 154 height 14
select select "[DEMOGRAPHIC_DATA]"
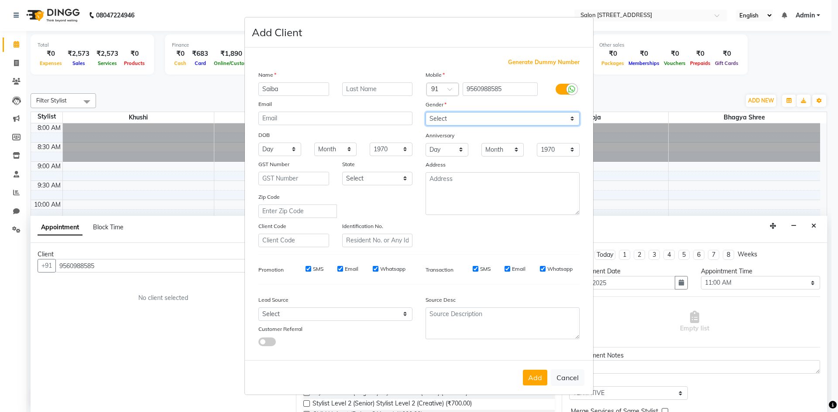
click at [425, 112] on select "Select [DEMOGRAPHIC_DATA] [DEMOGRAPHIC_DATA] Other Prefer Not To Say" at bounding box center [502, 119] width 154 height 14
click at [534, 373] on button "Add" at bounding box center [535, 378] width 24 height 16
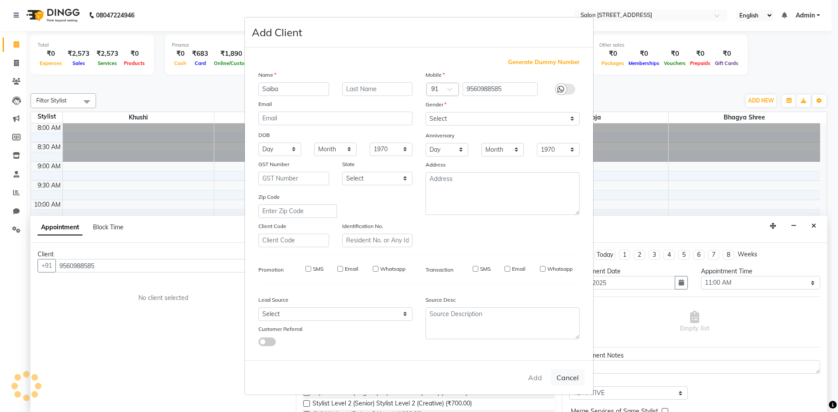
select select
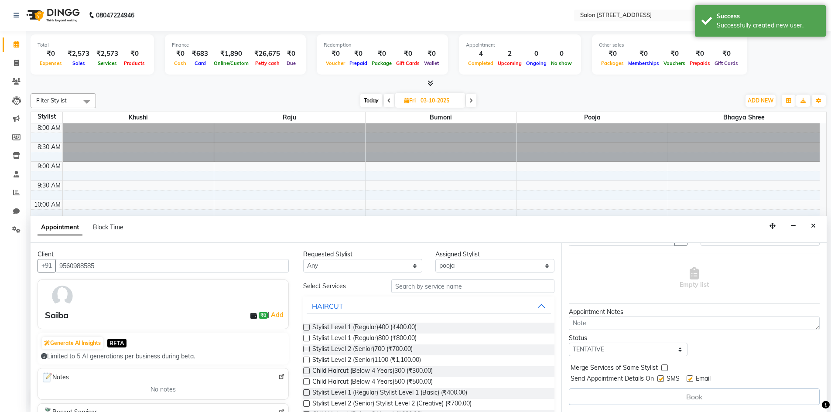
scroll to position [0, 0]
click at [411, 288] on input "text" at bounding box center [472, 287] width 163 height 14
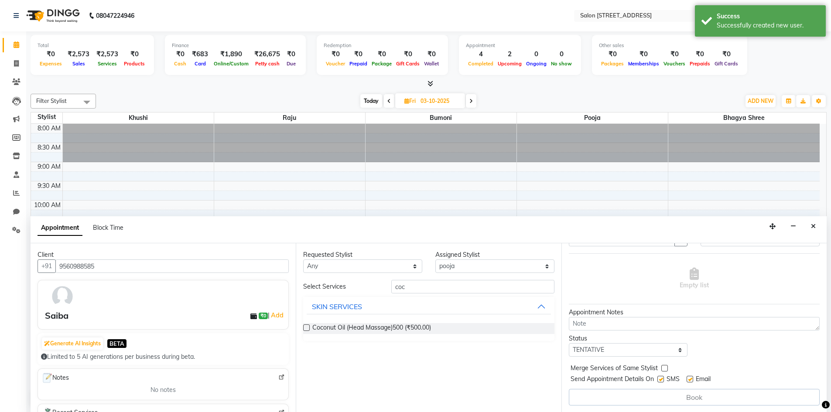
click at [306, 327] on label at bounding box center [306, 328] width 7 height 7
click at [306, 327] on input "checkbox" at bounding box center [306, 329] width 6 height 6
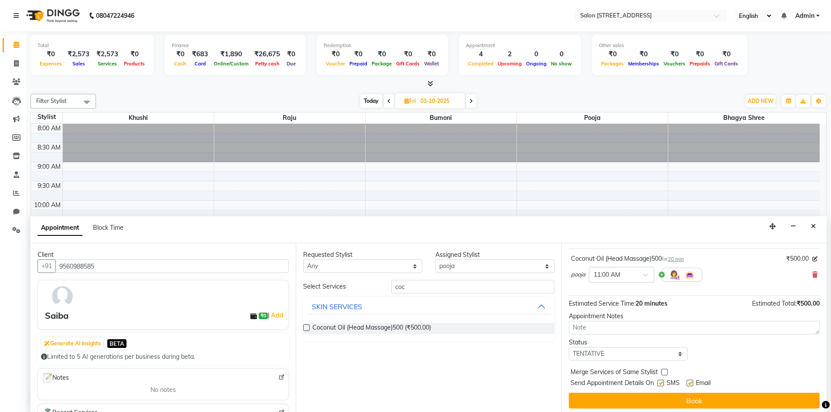
scroll to position [52, 0]
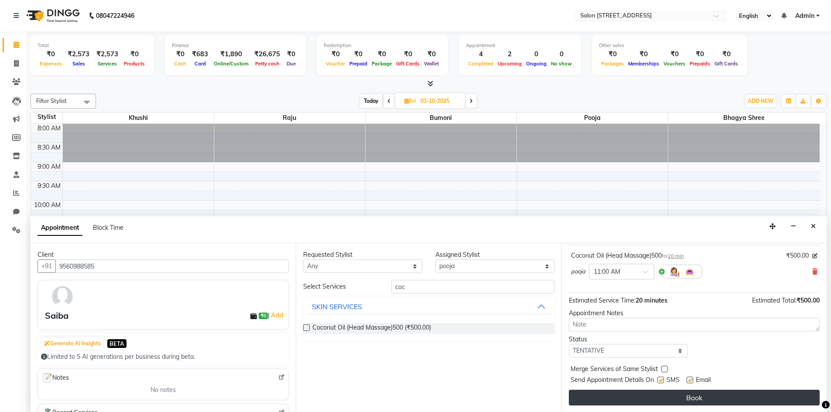
click at [743, 400] on button "Book" at bounding box center [694, 398] width 251 height 16
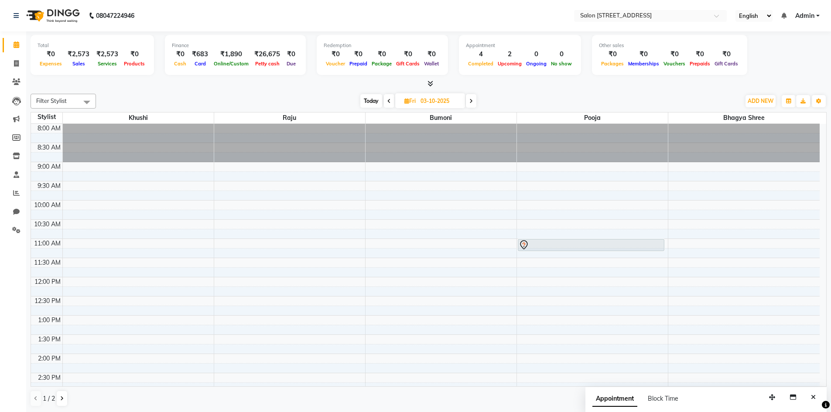
click at [388, 103] on icon at bounding box center [388, 101] width 3 height 5
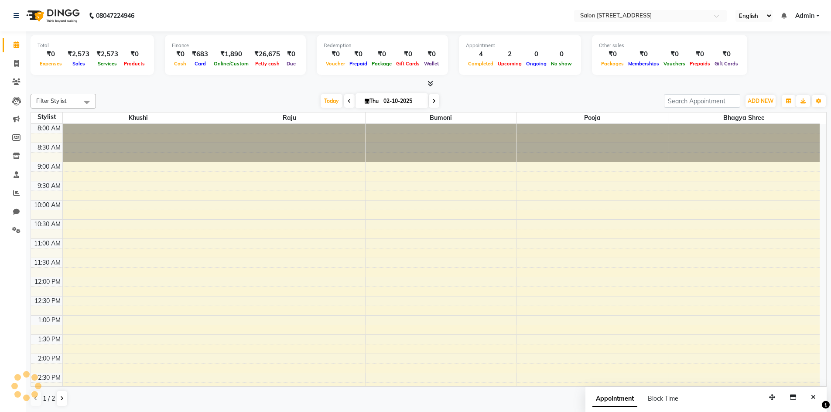
scroll to position [236, 0]
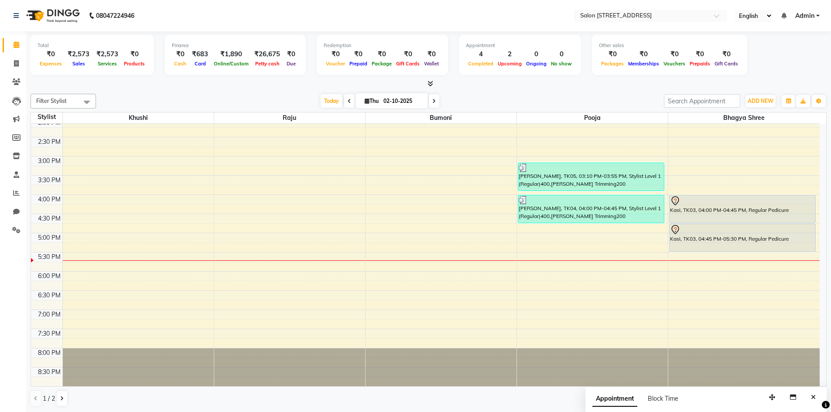
click at [430, 99] on span at bounding box center [434, 101] width 10 height 14
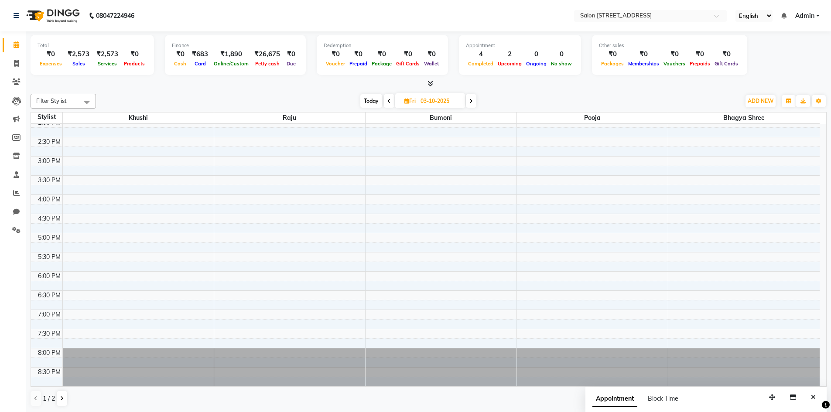
click at [388, 102] on icon at bounding box center [388, 101] width 3 height 5
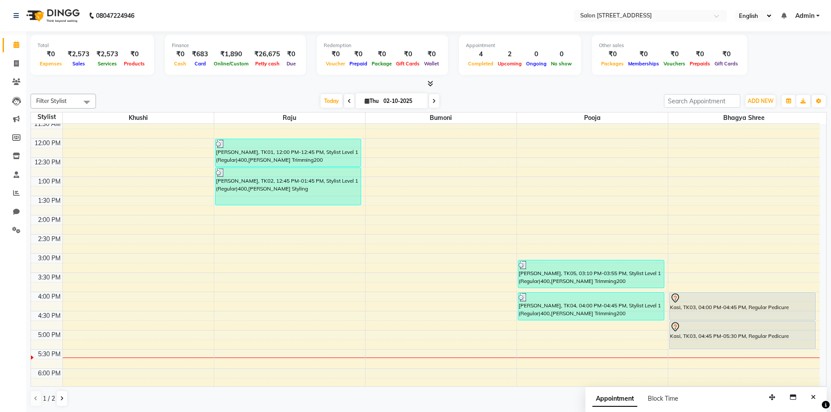
scroll to position [218, 0]
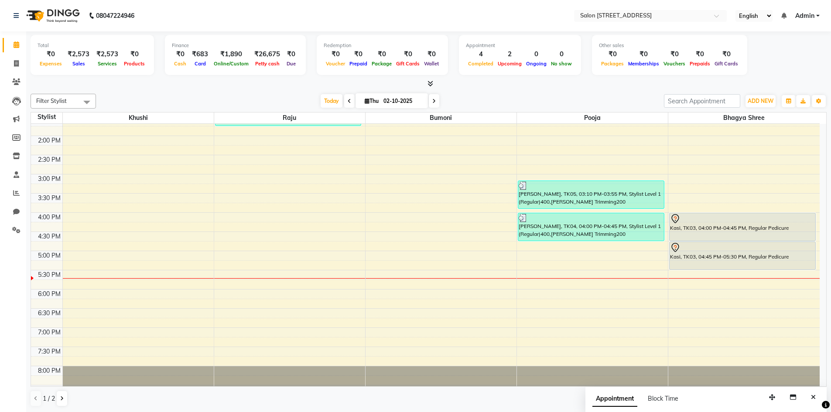
click at [431, 99] on span at bounding box center [434, 101] width 10 height 14
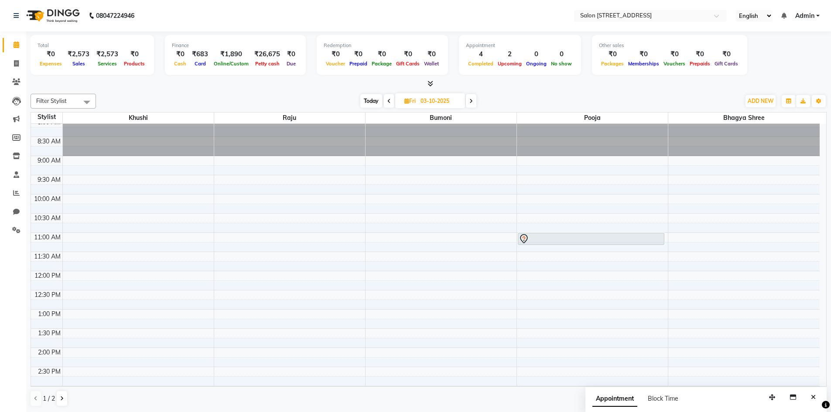
scroll to position [0, 0]
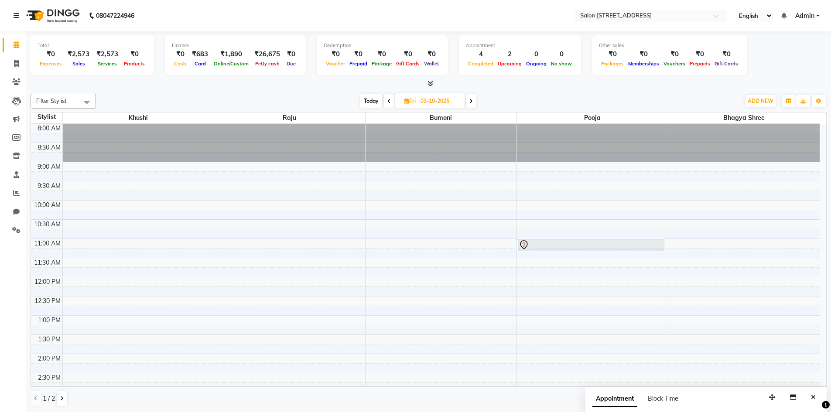
click at [390, 103] on icon at bounding box center [388, 101] width 3 height 5
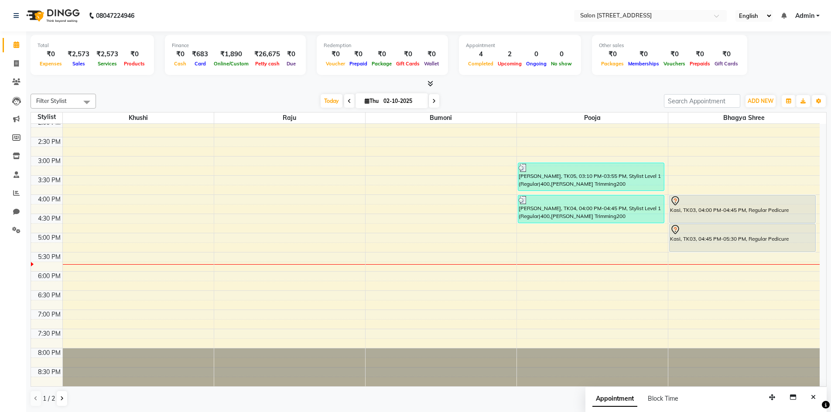
scroll to position [0, 0]
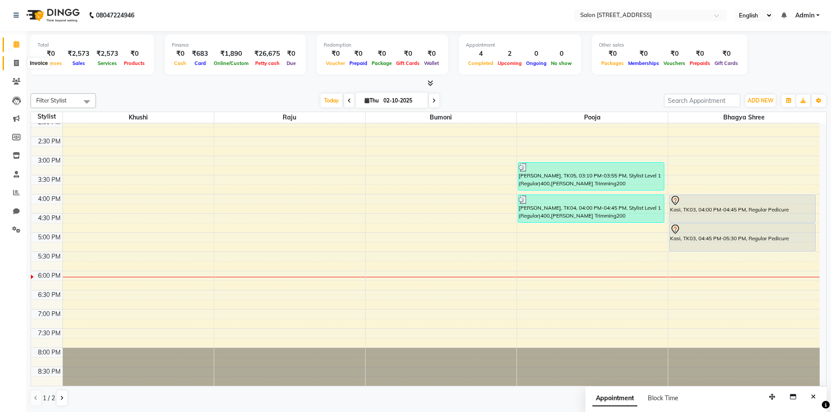
click at [17, 58] on span at bounding box center [16, 63] width 15 height 10
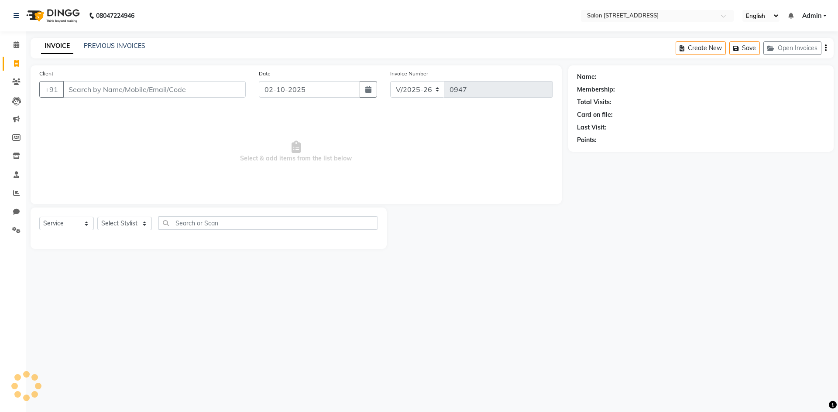
click at [98, 93] on input "Client" at bounding box center [154, 89] width 183 height 17
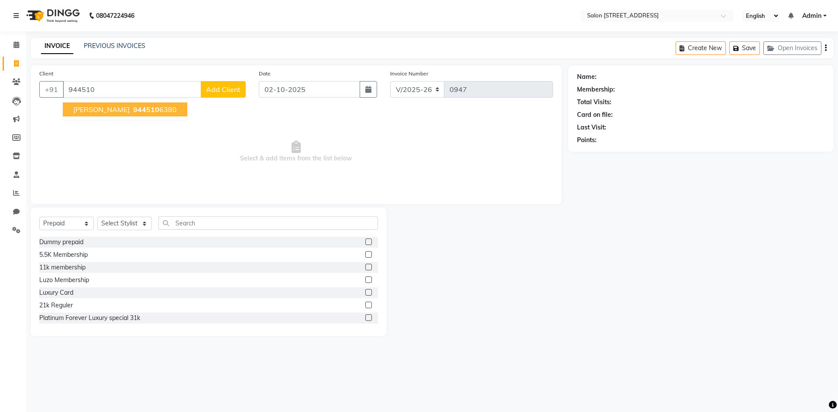
click at [131, 112] on ngb-highlight "944510 6380" at bounding box center [153, 109] width 45 height 9
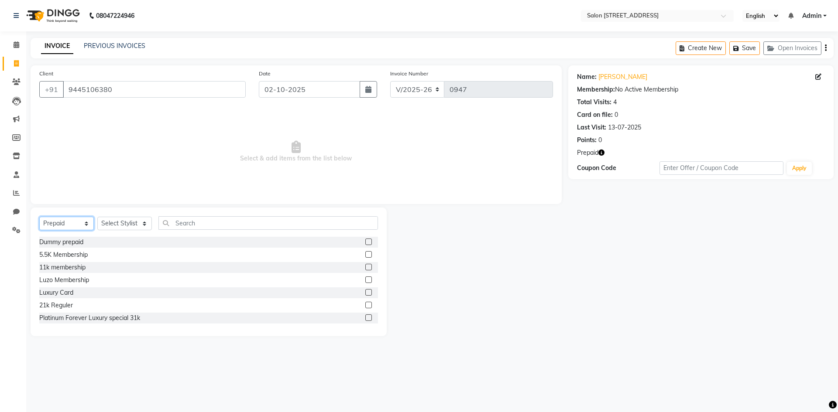
click at [69, 224] on select "Select Service Product Membership Package Voucher Prepaid Gift Card" at bounding box center [66, 224] width 55 height 14
click at [39, 217] on select "Select Service Product Membership Package Voucher Prepaid Gift Card" at bounding box center [66, 224] width 55 height 14
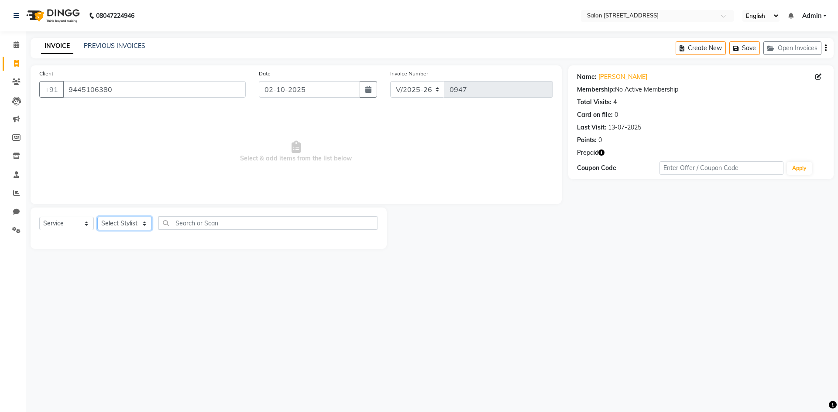
click at [124, 226] on select "Select Stylist Admin Bhagya shree Bhupendra Bumoni Khushi Lune Lego pooja Raju …" at bounding box center [124, 224] width 55 height 14
click at [97, 217] on select "Select Stylist Admin Bhagya shree Bhupendra Bumoni Khushi Lune Lego pooja Raju …" at bounding box center [124, 224] width 55 height 14
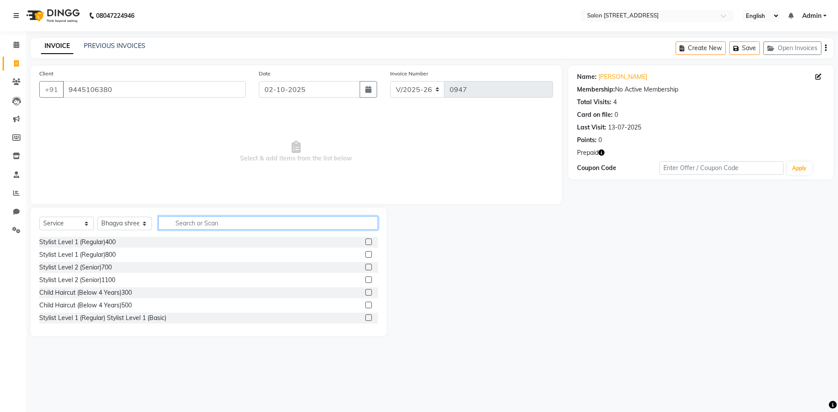
click at [220, 217] on input "text" at bounding box center [267, 223] width 219 height 14
drag, startPoint x: 68, startPoint y: 87, endPoint x: 148, endPoint y: 85, distance: 80.3
click at [148, 85] on input "9445106380" at bounding box center [154, 89] width 183 height 17
click at [15, 43] on icon at bounding box center [17, 44] width 6 height 7
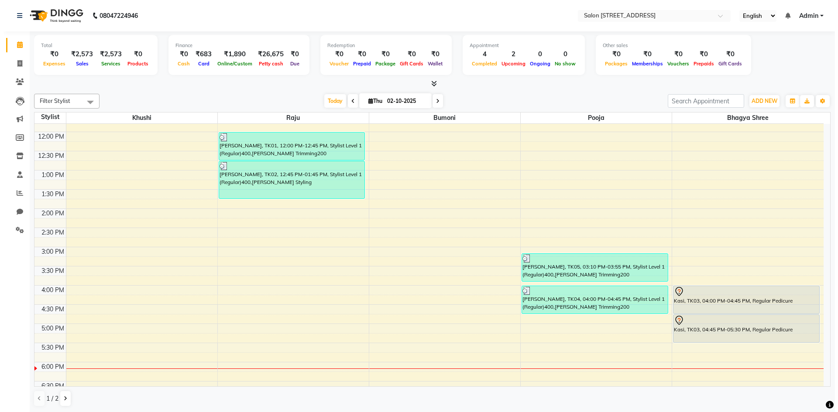
scroll to position [236, 0]
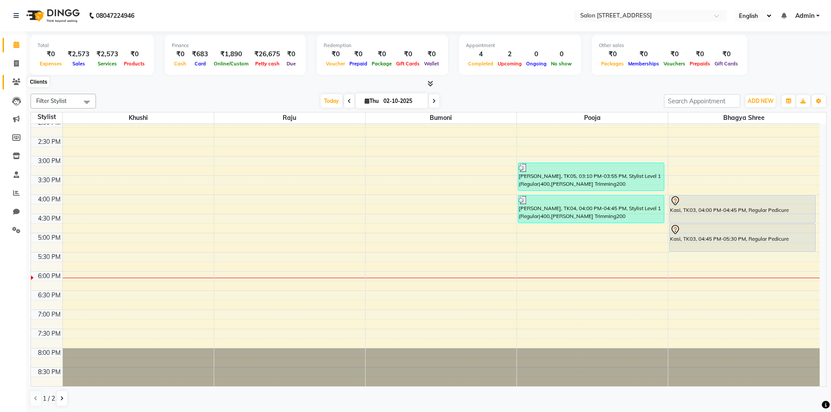
click at [12, 81] on icon at bounding box center [16, 82] width 8 height 7
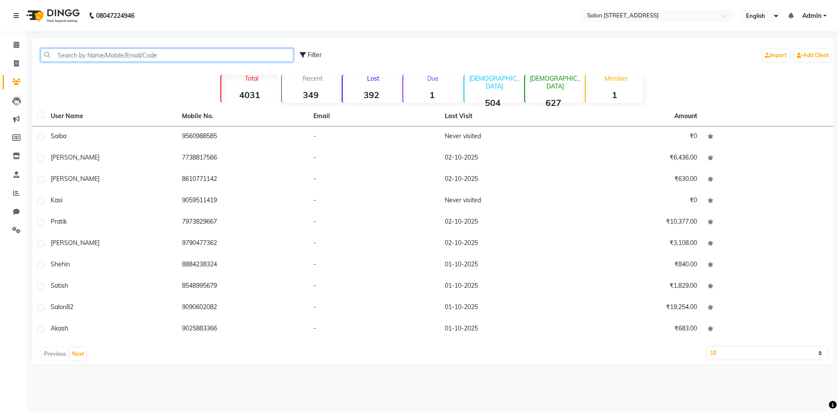
click at [109, 50] on input "text" at bounding box center [167, 55] width 253 height 14
paste input "9445106380"
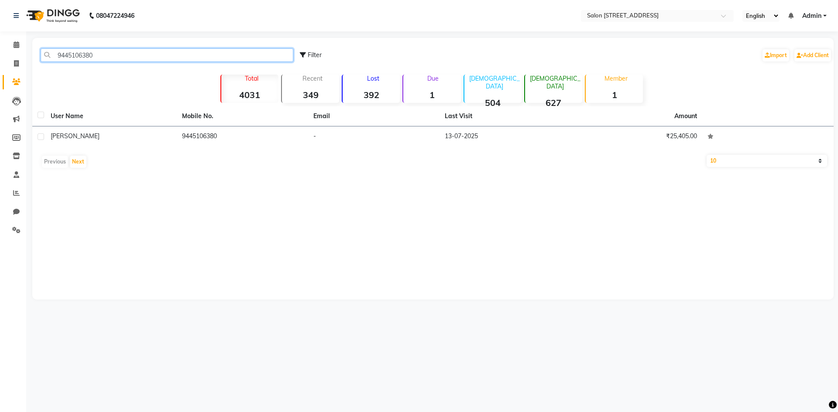
drag, startPoint x: 56, startPoint y: 53, endPoint x: 109, endPoint y: 56, distance: 52.9
click at [109, 56] on input "9445106380" at bounding box center [167, 55] width 253 height 14
click at [19, 62] on icon at bounding box center [16, 63] width 5 height 7
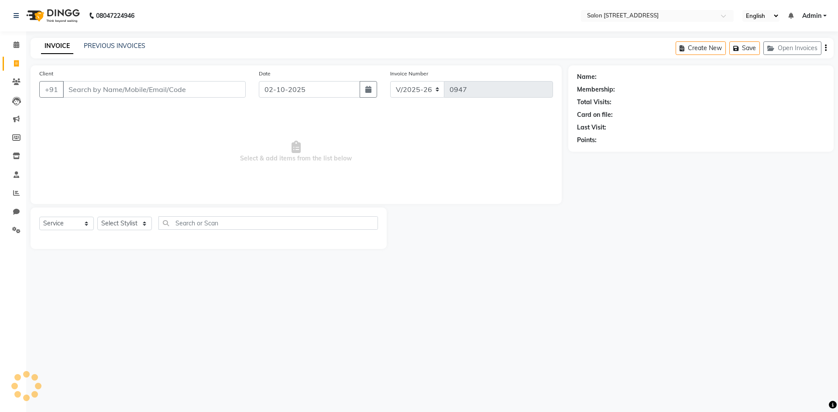
click at [88, 90] on input "Client" at bounding box center [154, 89] width 183 height 17
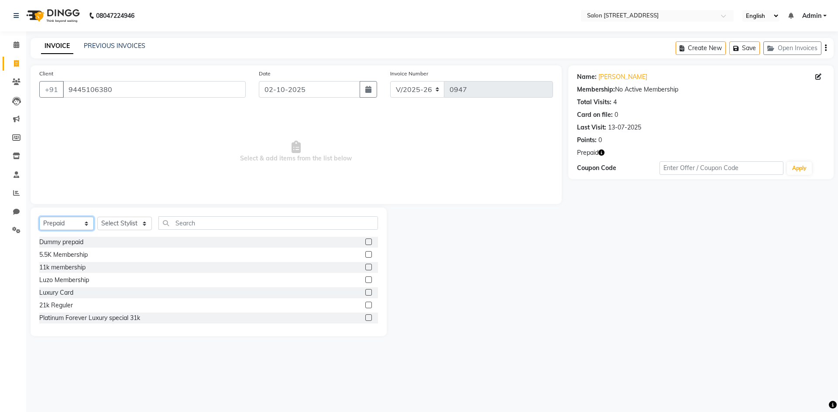
click at [62, 226] on select "Select Service Product Membership Package Voucher Prepaid Gift Card" at bounding box center [66, 224] width 55 height 14
click at [39, 217] on select "Select Service Product Membership Package Voucher Prepaid Gift Card" at bounding box center [66, 224] width 55 height 14
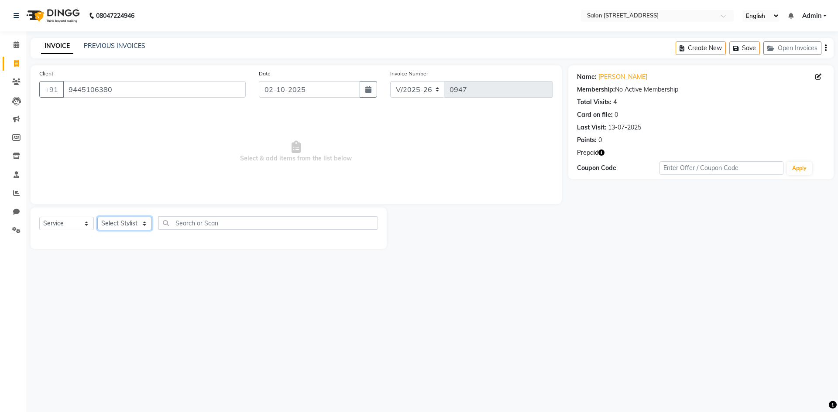
click at [136, 223] on select "Select Stylist Admin Bhagya shree Bhupendra Bumoni Khushi Lune Lego pooja Raju …" at bounding box center [124, 224] width 55 height 14
click at [97, 217] on select "Select Stylist Admin Bhagya shree Bhupendra Bumoni Khushi Lune Lego pooja Raju …" at bounding box center [124, 224] width 55 height 14
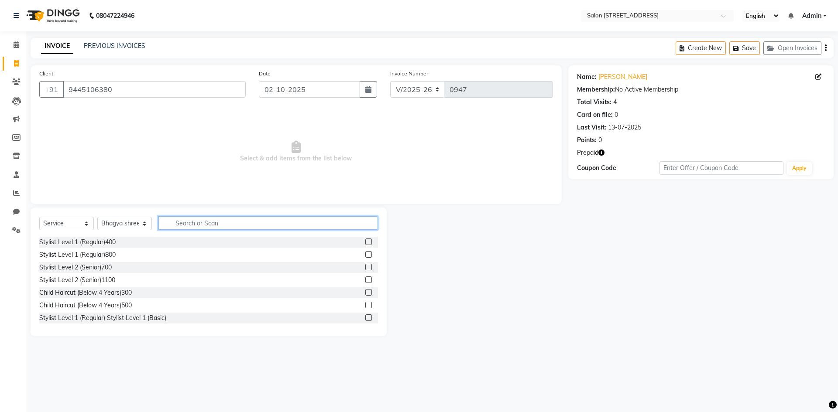
click at [205, 218] on input "text" at bounding box center [267, 223] width 219 height 14
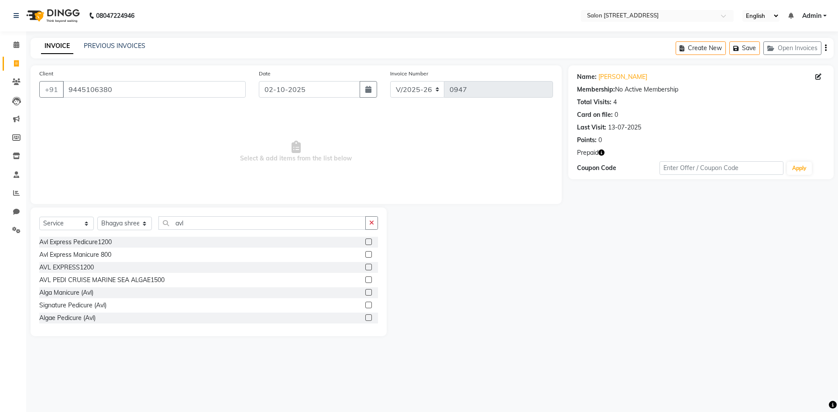
click at [365, 241] on label at bounding box center [368, 242] width 7 height 7
click at [365, 241] on input "checkbox" at bounding box center [368, 243] width 6 height 6
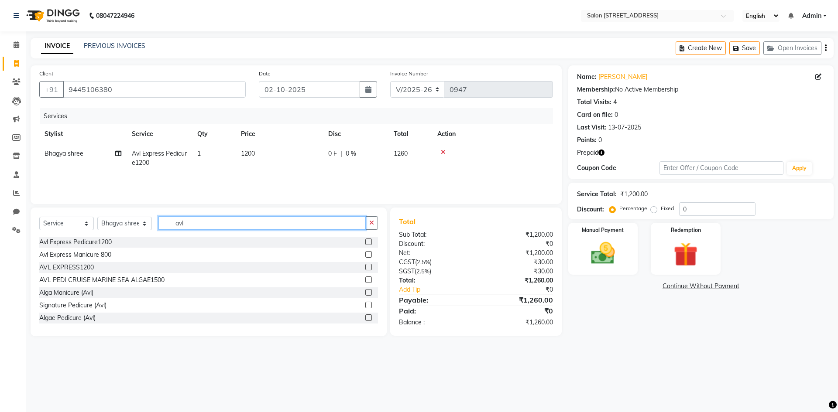
click at [288, 224] on input "avl" at bounding box center [261, 223] width 207 height 14
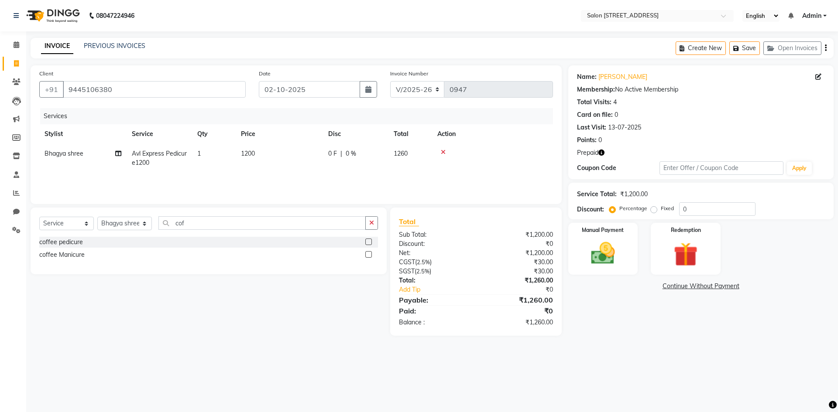
click at [370, 242] on label at bounding box center [368, 242] width 7 height 7
click at [370, 242] on input "checkbox" at bounding box center [368, 243] width 6 height 6
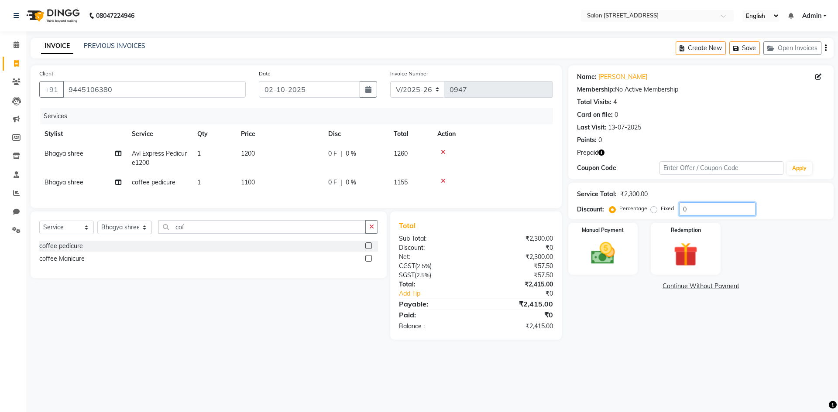
click at [702, 205] on input "0" at bounding box center [717, 209] width 76 height 14
click at [618, 244] on img at bounding box center [602, 253] width 41 height 29
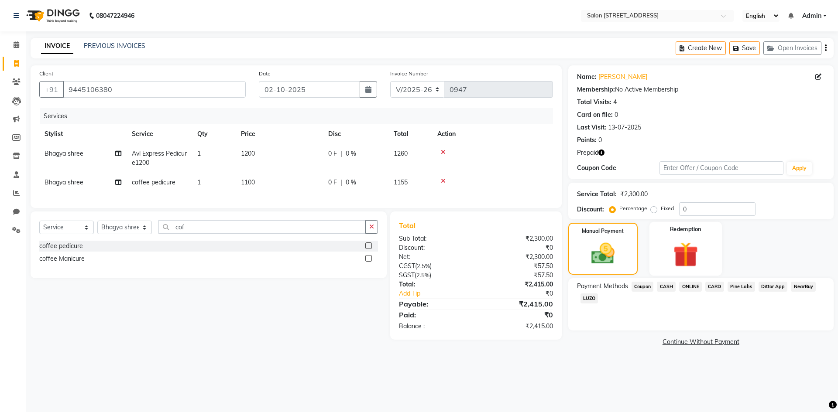
click at [683, 246] on img at bounding box center [685, 254] width 41 height 31
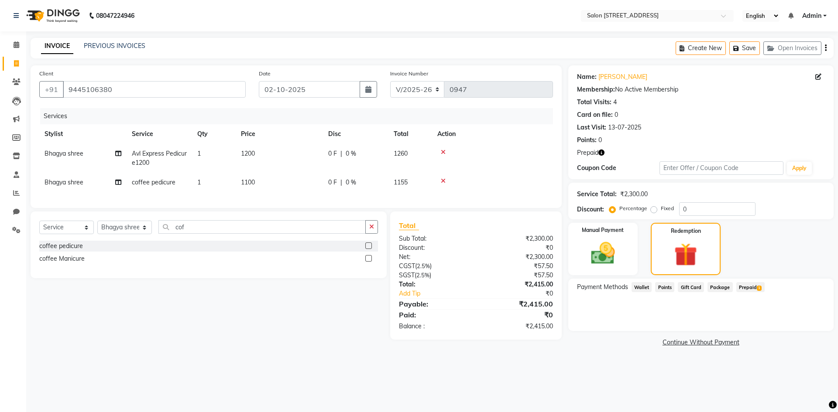
click at [748, 286] on span "Prepaid 1" at bounding box center [750, 287] width 28 height 10
click at [801, 327] on button "Add" at bounding box center [804, 322] width 32 height 15
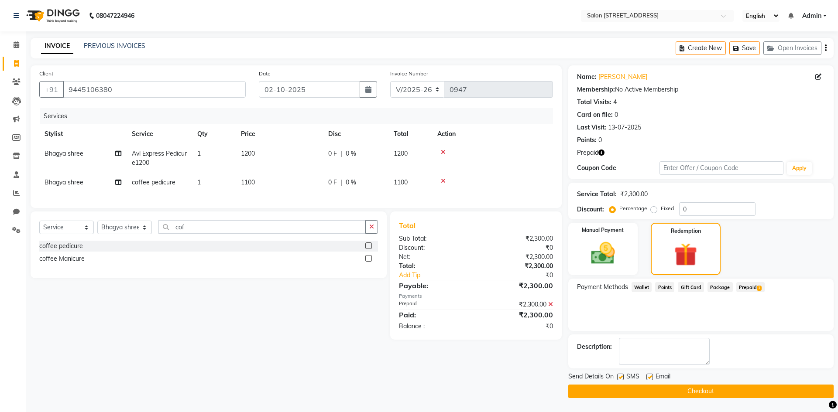
click at [708, 394] on button "Checkout" at bounding box center [700, 392] width 265 height 14
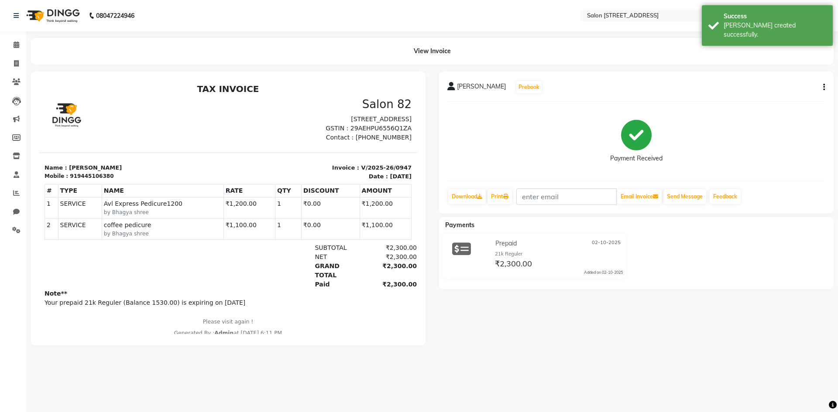
scroll to position [7, 0]
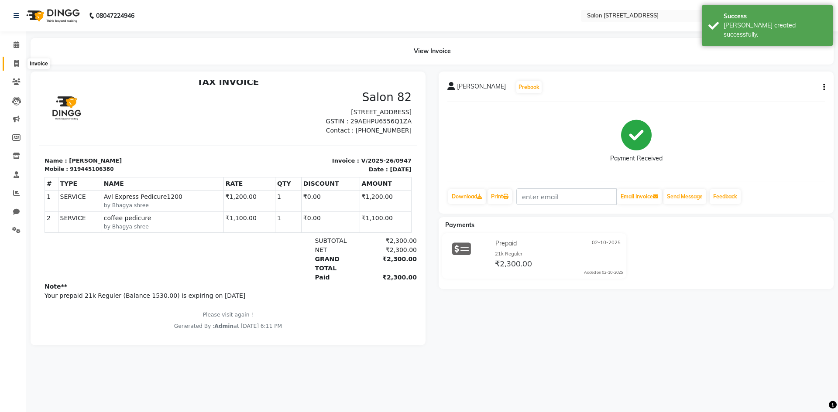
click at [19, 66] on span at bounding box center [16, 64] width 15 height 10
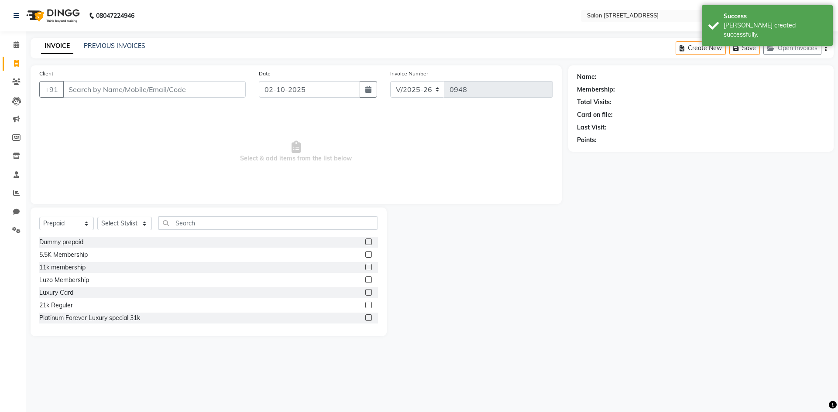
click at [188, 122] on span "Select & add items from the list below" at bounding box center [296, 151] width 514 height 87
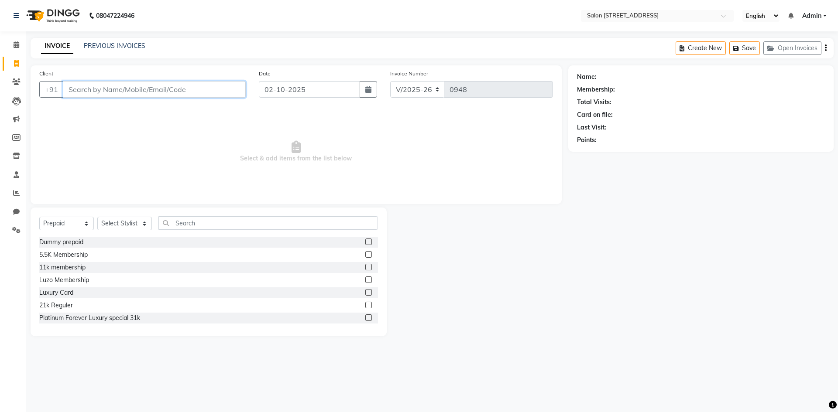
click at [132, 90] on input "Client" at bounding box center [154, 89] width 183 height 17
click at [135, 128] on span "Select & add items from the list below" at bounding box center [296, 151] width 514 height 87
click at [118, 94] on input "Client" at bounding box center [154, 89] width 183 height 17
click at [101, 151] on span "Select & add items from the list below" at bounding box center [296, 151] width 514 height 87
click at [114, 46] on link "PREVIOUS INVOICES" at bounding box center [115, 46] width 62 height 8
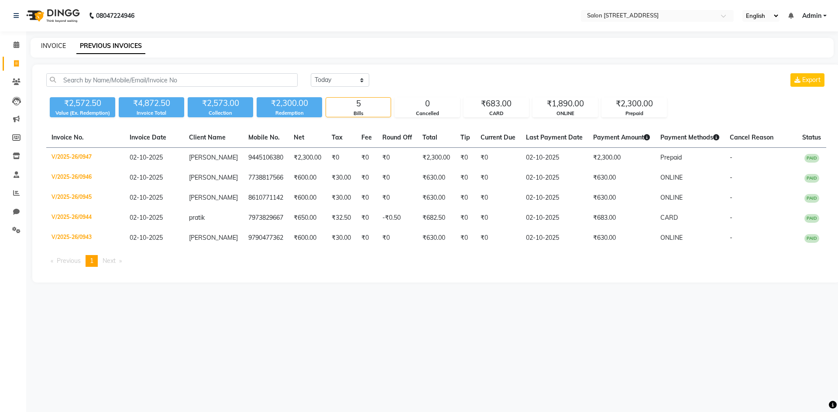
click at [52, 43] on link "INVOICE" at bounding box center [53, 46] width 25 height 8
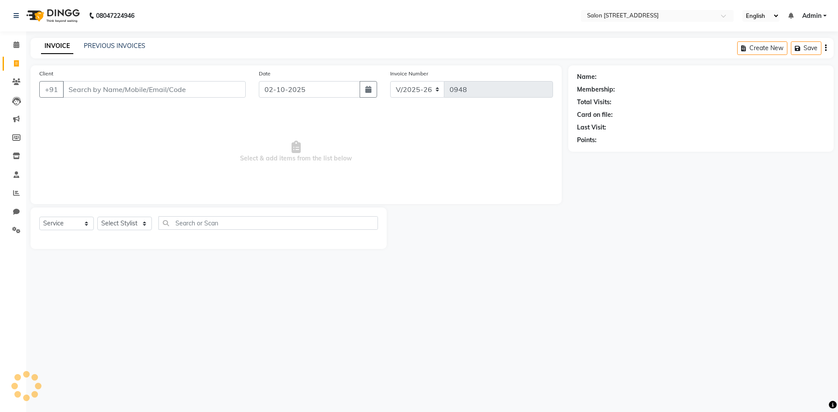
click at [80, 121] on span "Select & add items from the list below" at bounding box center [296, 151] width 514 height 87
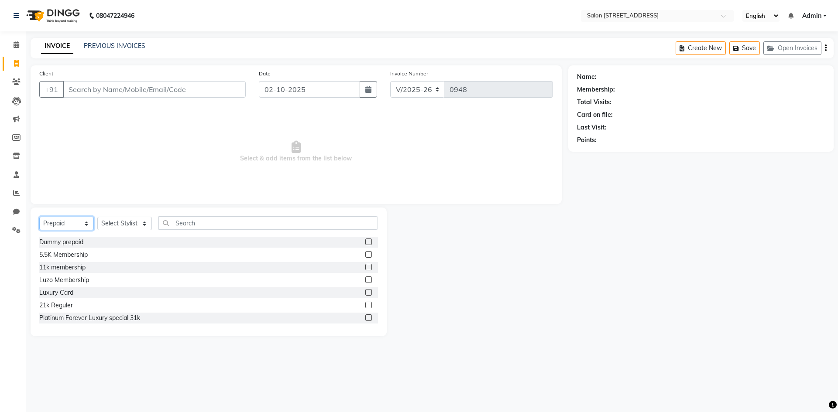
click at [61, 226] on select "Select Service Product Membership Package Voucher Prepaid Gift Card" at bounding box center [66, 224] width 55 height 14
click at [39, 217] on select "Select Service Product Membership Package Voucher Prepaid Gift Card" at bounding box center [66, 224] width 55 height 14
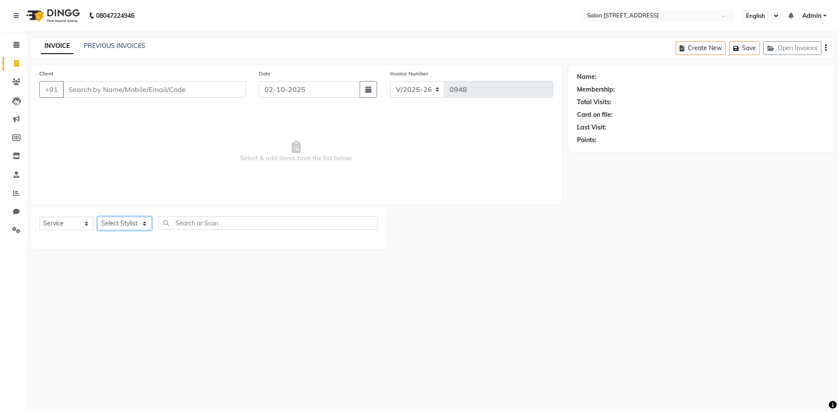
click at [120, 227] on select "Select Stylist Admin Bhagya shree Bhupendra Bumoni Khushi Lune Lego pooja Raju …" at bounding box center [124, 224] width 55 height 14
click at [97, 217] on select "Select Stylist Admin Bhagya shree Bhupendra Bumoni Khushi Lune Lego pooja Raju …" at bounding box center [124, 224] width 55 height 14
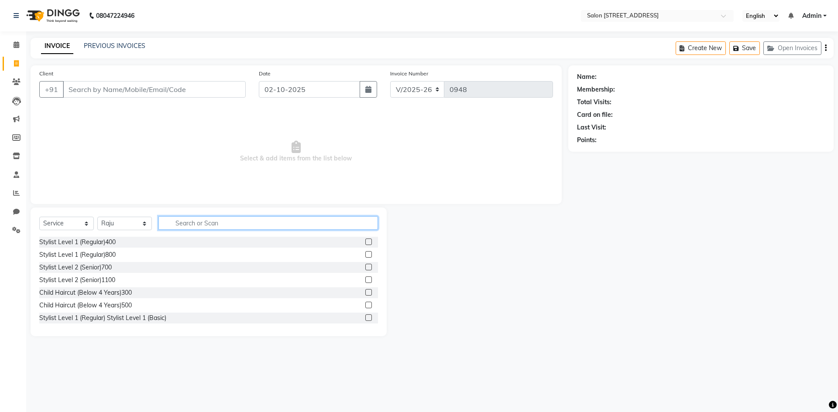
click at [208, 220] on input "text" at bounding box center [267, 223] width 219 height 14
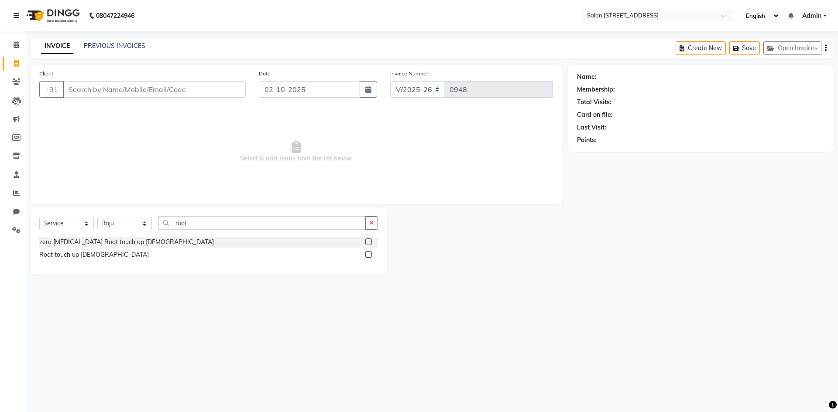
click at [369, 243] on label at bounding box center [368, 242] width 7 height 7
click at [369, 243] on input "checkbox" at bounding box center [368, 243] width 6 height 6
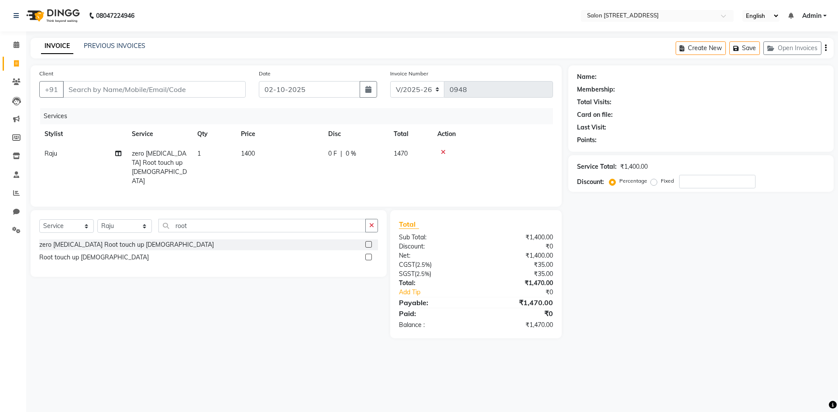
click at [256, 152] on td "1400" at bounding box center [279, 167] width 87 height 47
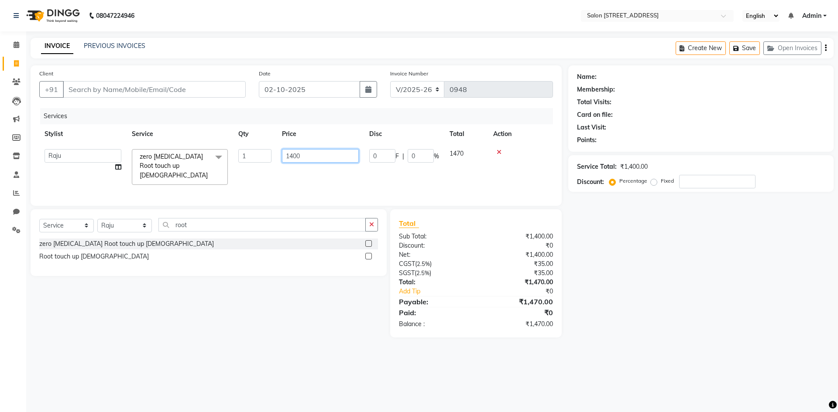
click at [315, 157] on input "1400" at bounding box center [320, 156] width 77 height 14
click at [638, 259] on div "Name: Membership: Total Visits: Card on file: Last Visit: Points: Service Total…" at bounding box center [704, 201] width 272 height 272
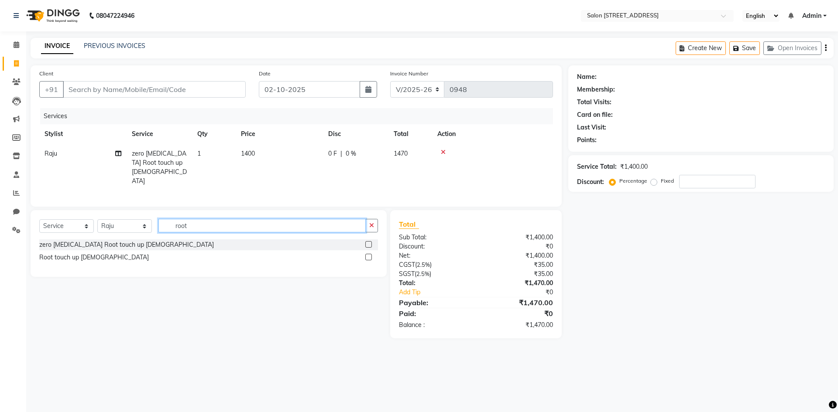
click at [242, 222] on input "root" at bounding box center [261, 226] width 207 height 14
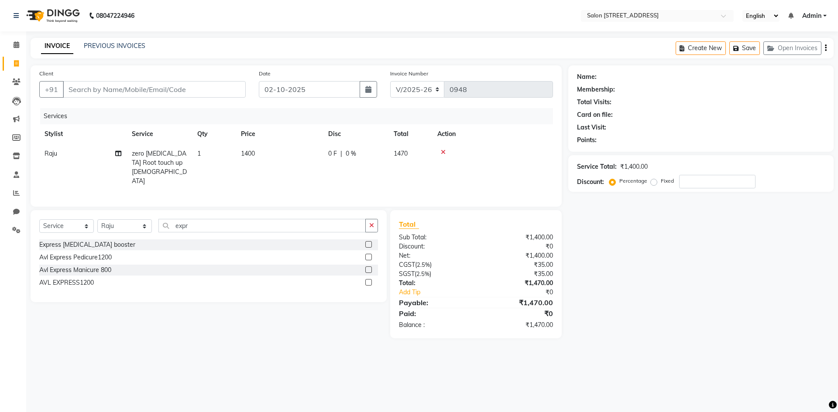
click at [368, 243] on label at bounding box center [368, 244] width 7 height 7
click at [368, 243] on input "checkbox" at bounding box center [368, 245] width 6 height 6
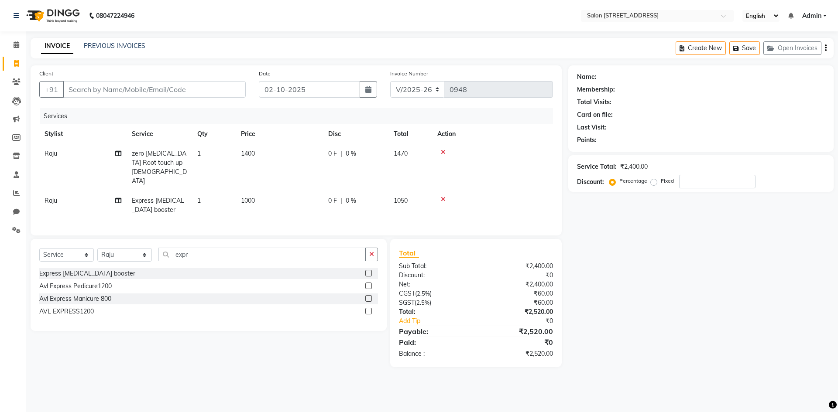
click at [250, 197] on span "1000" at bounding box center [248, 201] width 14 height 8
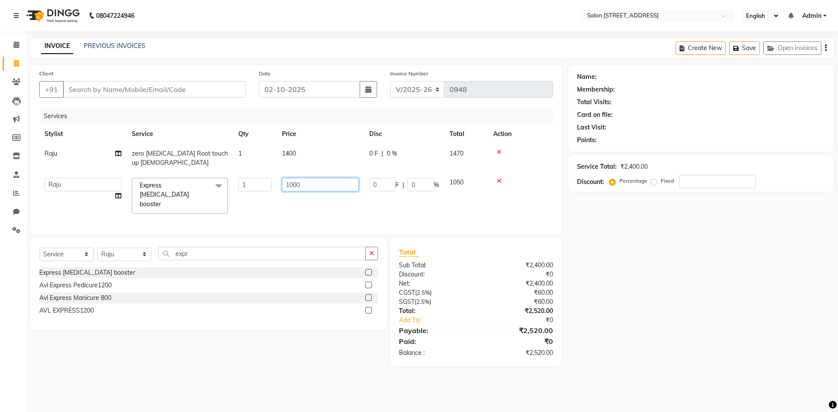
click at [307, 180] on input "1000" at bounding box center [320, 185] width 77 height 14
click at [704, 264] on div "Name: Membership: Total Visits: Card on file: Last Visit: Points: Service Total…" at bounding box center [704, 215] width 272 height 301
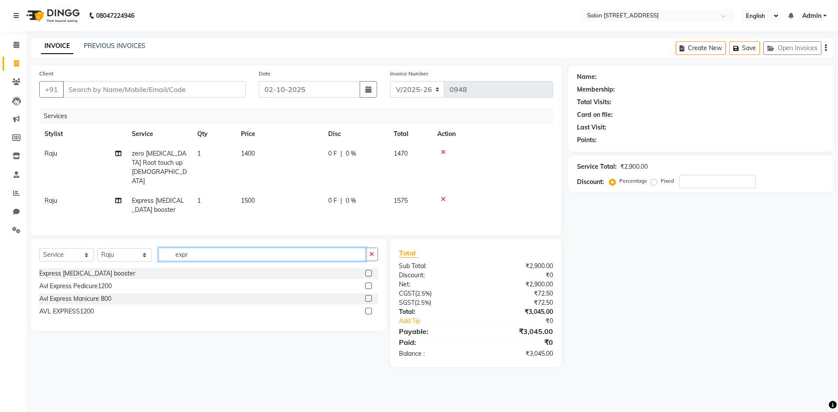
click at [221, 248] on input "expr" at bounding box center [261, 255] width 207 height 14
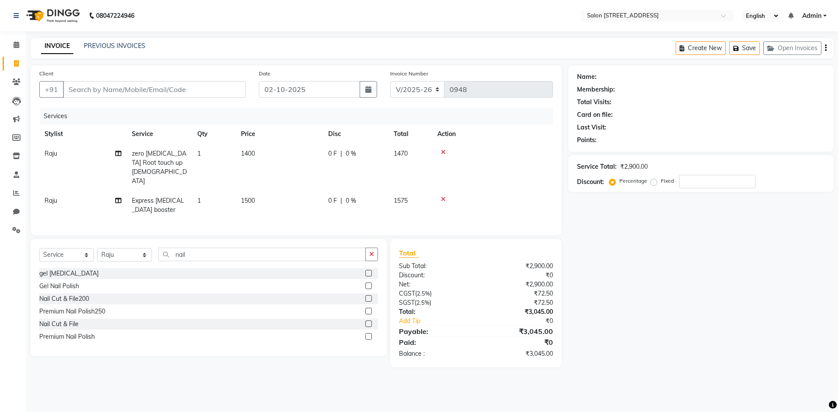
click at [367, 295] on label at bounding box center [368, 298] width 7 height 7
click at [367, 296] on input "checkbox" at bounding box center [368, 299] width 6 height 6
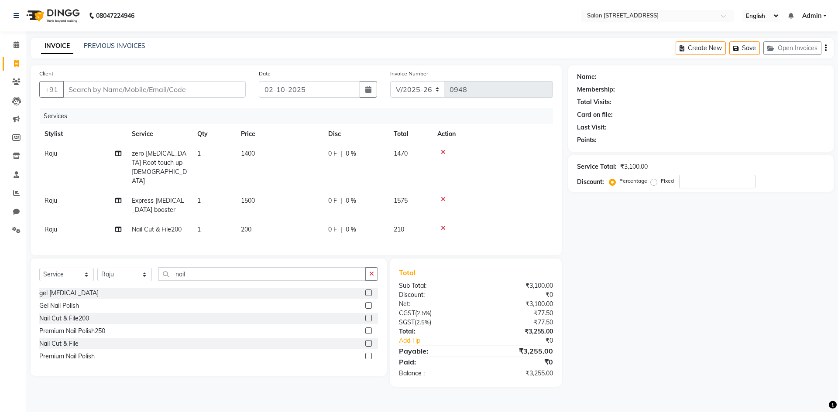
click at [700, 206] on div "Name: Membership: Total Visits: Card on file: Last Visit: Points: Service Total…" at bounding box center [704, 226] width 272 height 322
click at [127, 86] on input "Client" at bounding box center [154, 89] width 183 height 17
click at [226, 90] on span "Add Client" at bounding box center [223, 89] width 34 height 9
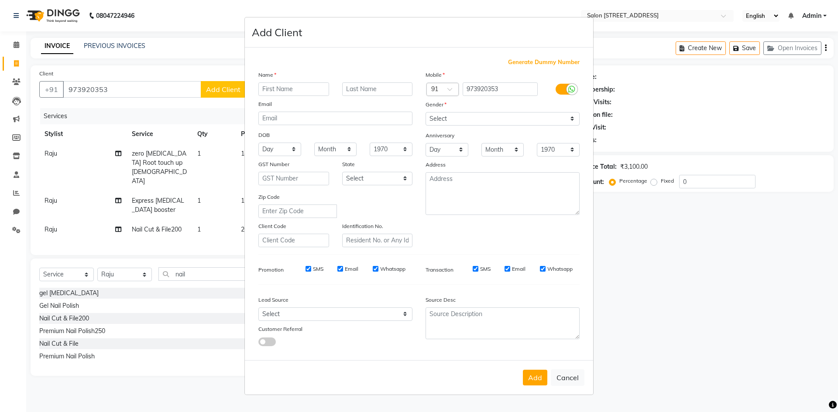
click at [287, 90] on input "text" at bounding box center [293, 89] width 71 height 14
click at [490, 122] on select "Select [DEMOGRAPHIC_DATA] [DEMOGRAPHIC_DATA] Other Prefer Not To Say" at bounding box center [502, 119] width 154 height 14
click at [425, 112] on select "Select [DEMOGRAPHIC_DATA] [DEMOGRAPHIC_DATA] Other Prefer Not To Say" at bounding box center [502, 119] width 154 height 14
click at [530, 373] on button "Add" at bounding box center [535, 378] width 24 height 16
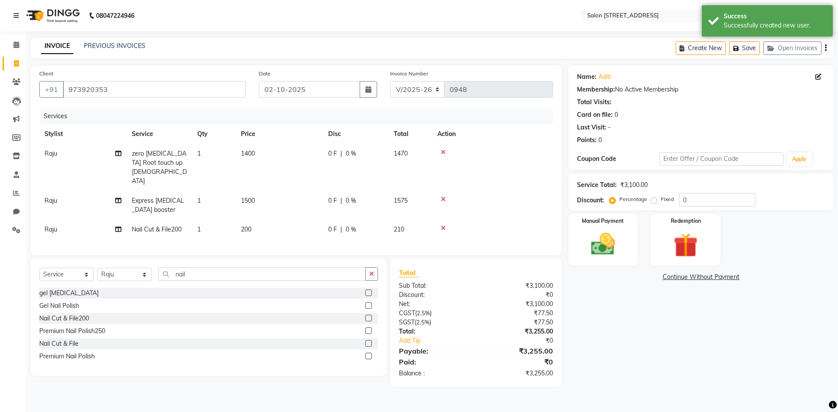
click at [52, 226] on span "Raju" at bounding box center [51, 230] width 13 height 8
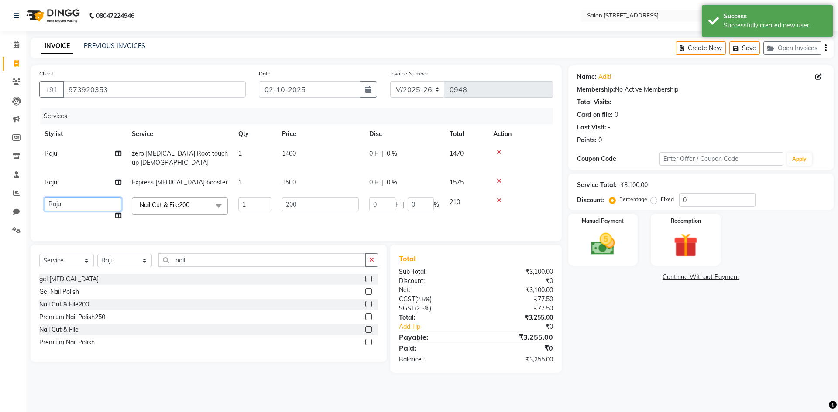
click at [82, 205] on select "Admin Bhagya shree Bhupendra Bumoni Khushi Lune Lego pooja Raju ravi" at bounding box center [83, 205] width 77 height 14
click at [664, 350] on div "Name: Aditi Membership: No Active Membership Total Visits: Card on file: 0 Last…" at bounding box center [704, 219] width 272 height 308
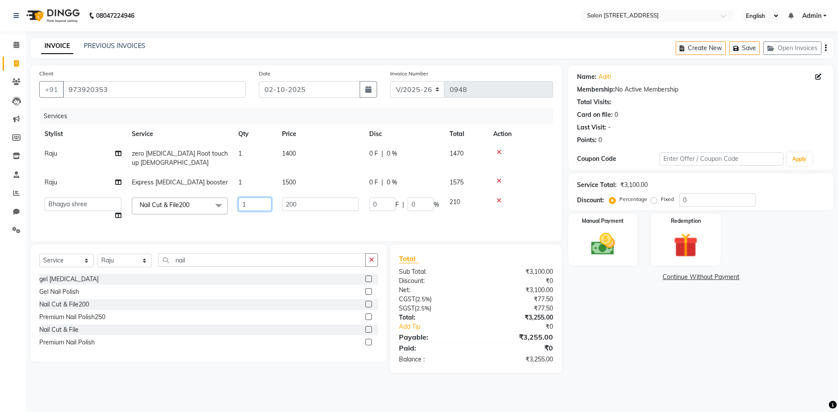
click at [262, 203] on input "1" at bounding box center [254, 205] width 33 height 14
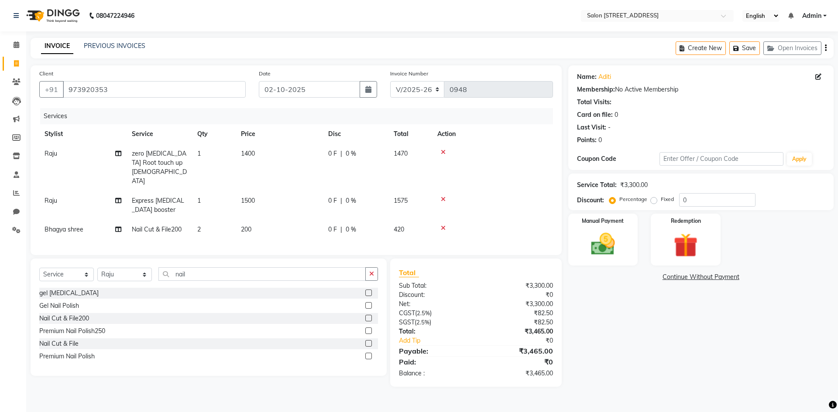
click at [660, 353] on div "Name: Aditi Membership: No Active Membership Total Visits: Card on file: 0 Last…" at bounding box center [704, 226] width 272 height 322
click at [207, 267] on input "nail" at bounding box center [261, 274] width 207 height 14
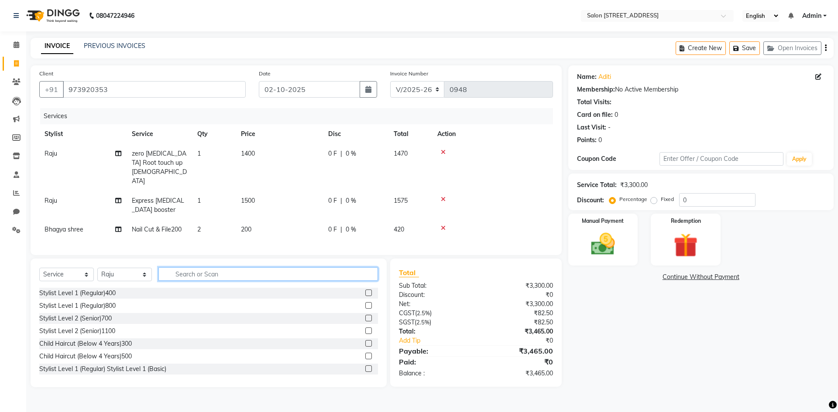
click at [243, 267] on input "text" at bounding box center [267, 274] width 219 height 14
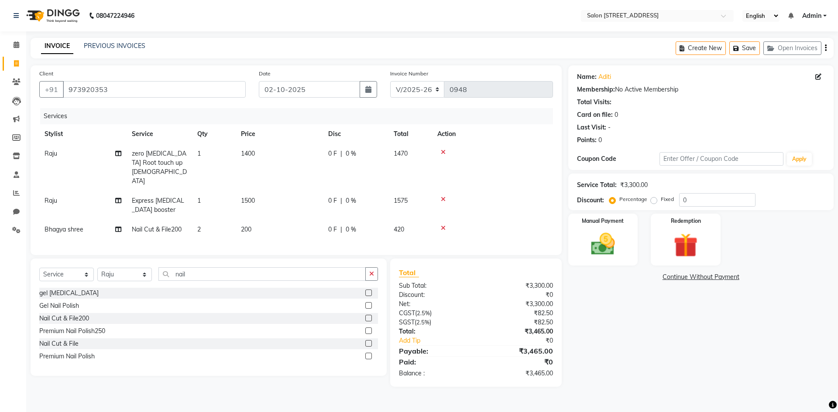
click at [745, 360] on div "Name: Aditi Membership: No Active Membership Total Visits: Card on file: 0 Last…" at bounding box center [704, 226] width 272 height 322
click at [606, 226] on div "Manual Payment" at bounding box center [602, 240] width 72 height 54
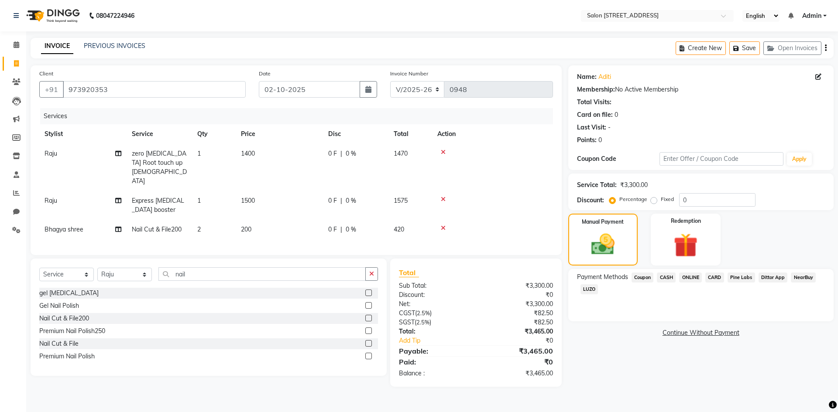
click at [693, 277] on span "ONLINE" at bounding box center [690, 278] width 23 height 10
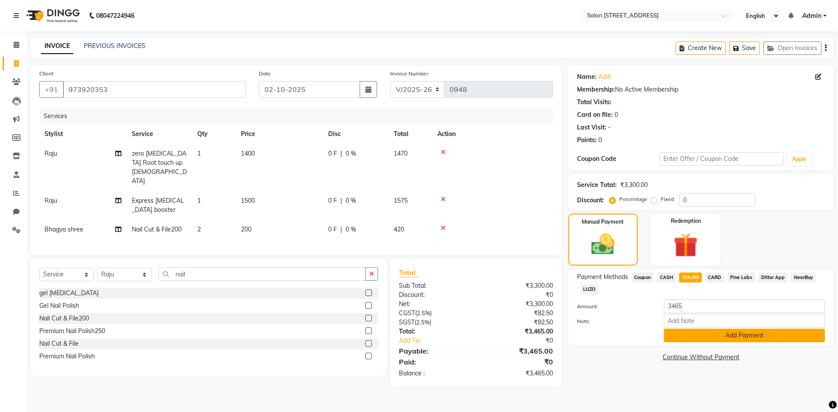
click at [749, 335] on button "Add Payment" at bounding box center [744, 336] width 161 height 14
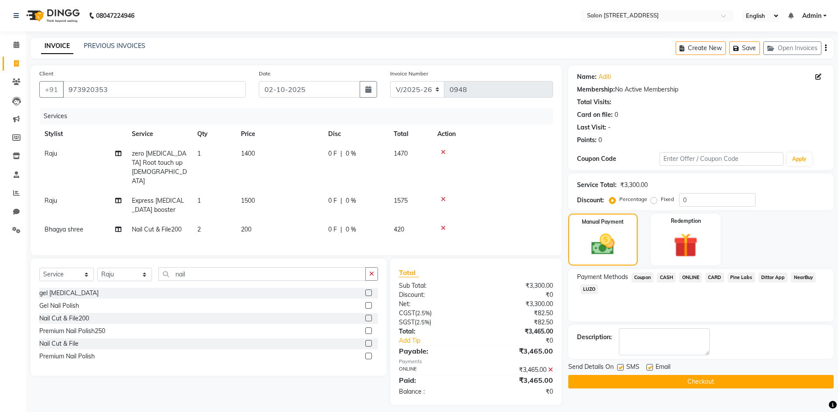
click at [716, 382] on button "Checkout" at bounding box center [700, 382] width 265 height 14
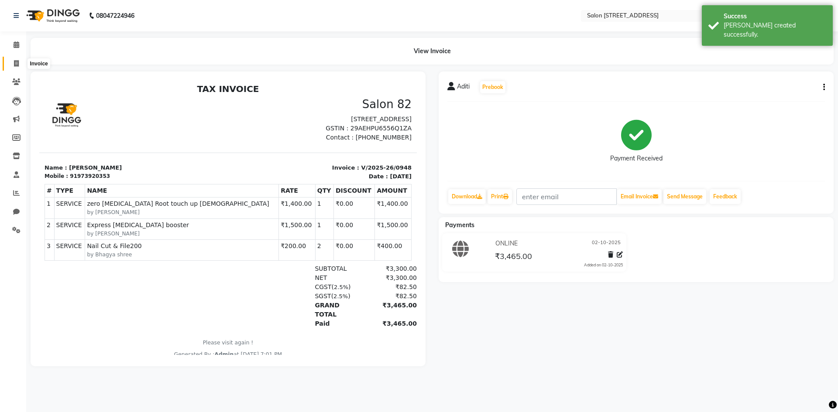
click at [15, 64] on icon at bounding box center [16, 63] width 5 height 7
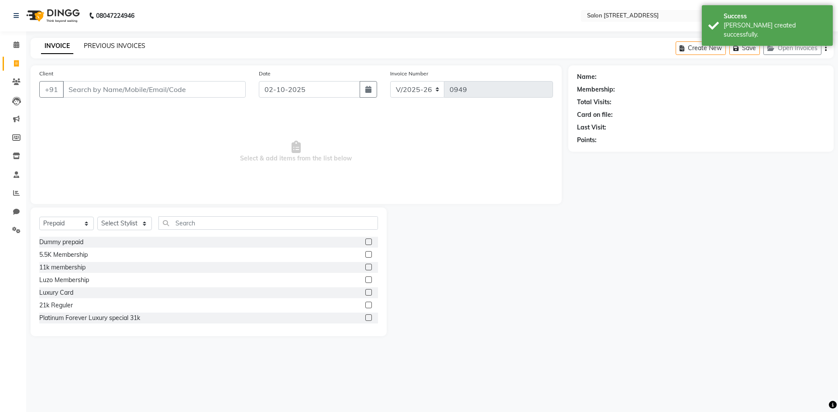
click at [109, 44] on link "PREVIOUS INVOICES" at bounding box center [115, 46] width 62 height 8
